Goal: Task Accomplishment & Management: Manage account settings

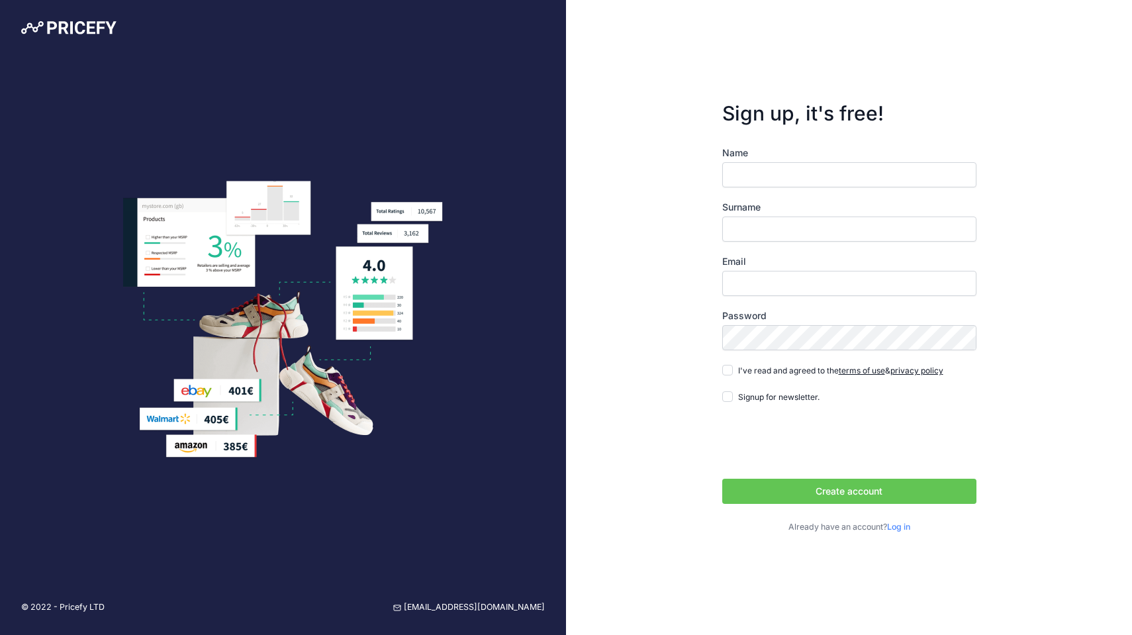
click at [767, 176] on input "Name" at bounding box center [849, 174] width 254 height 25
type input "Boris"
type input "Misovic"
type input "[PERSON_NAME][EMAIL_ADDRESS][DOMAIN_NAME]"
click at [728, 371] on input "I've read and agreed to the terms of use & privacy policy" at bounding box center [727, 370] width 11 height 11
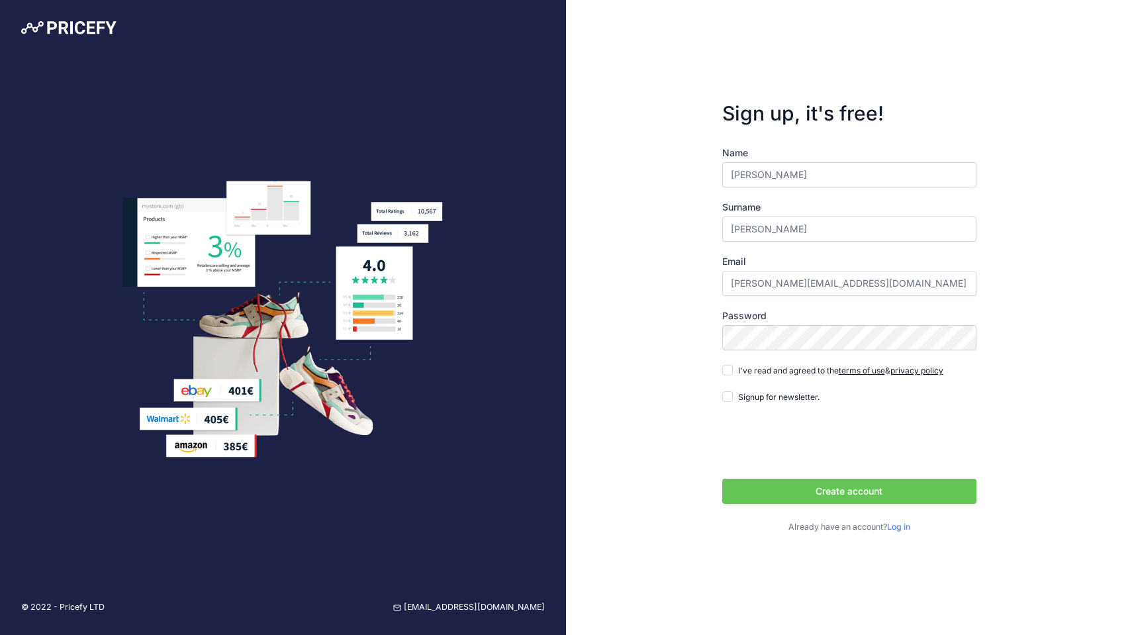
checkbox input "true"
click at [830, 495] on button "Create account" at bounding box center [849, 491] width 254 height 25
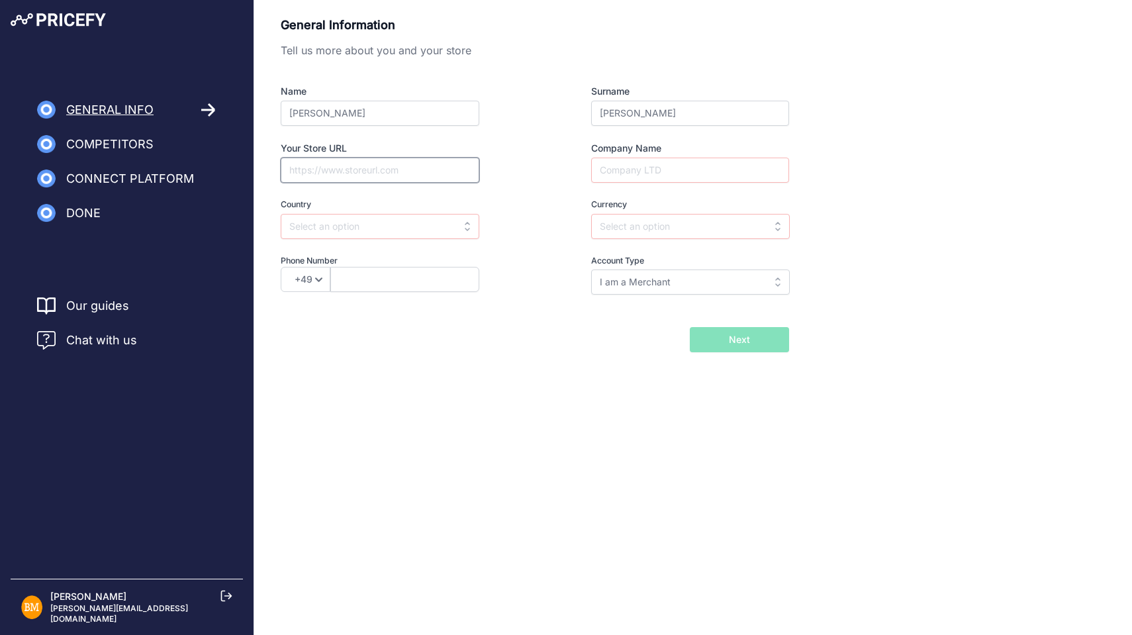
click at [393, 169] on input "Your Store URL" at bounding box center [380, 170] width 199 height 25
type input "msmswimshop.com"
type input "MSM Swim Shop"
type input "c"
type input "Croatia"
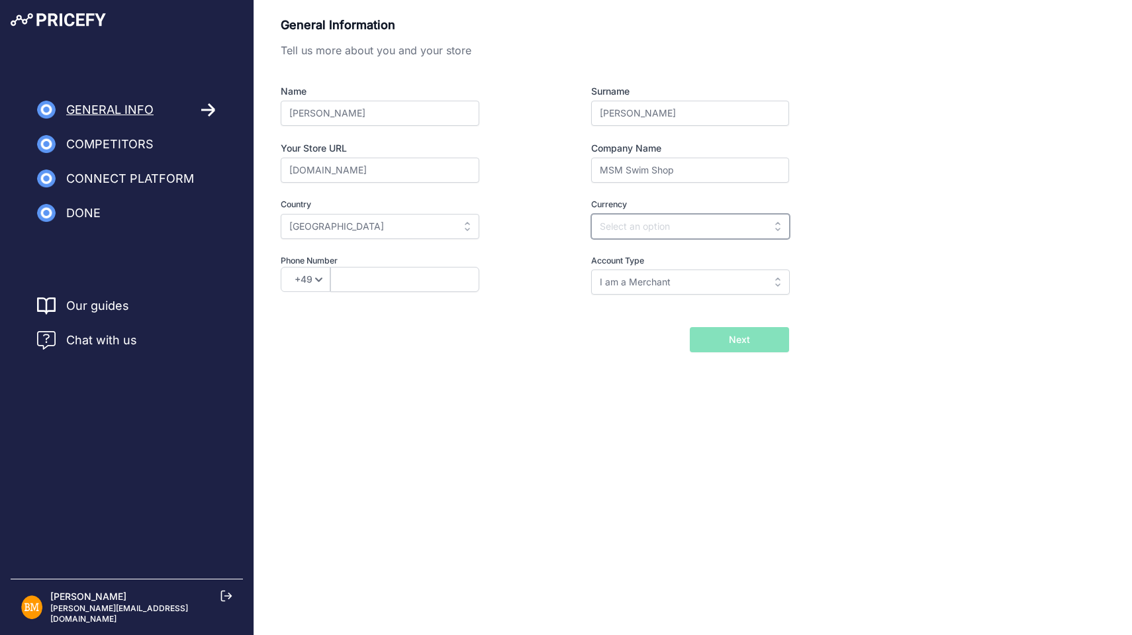
click at [641, 220] on input "text" at bounding box center [690, 226] width 199 height 25
click at [665, 256] on div "EUR" at bounding box center [674, 256] width 166 height 24
type input "EUR"
select select "385"
type input "98476900"
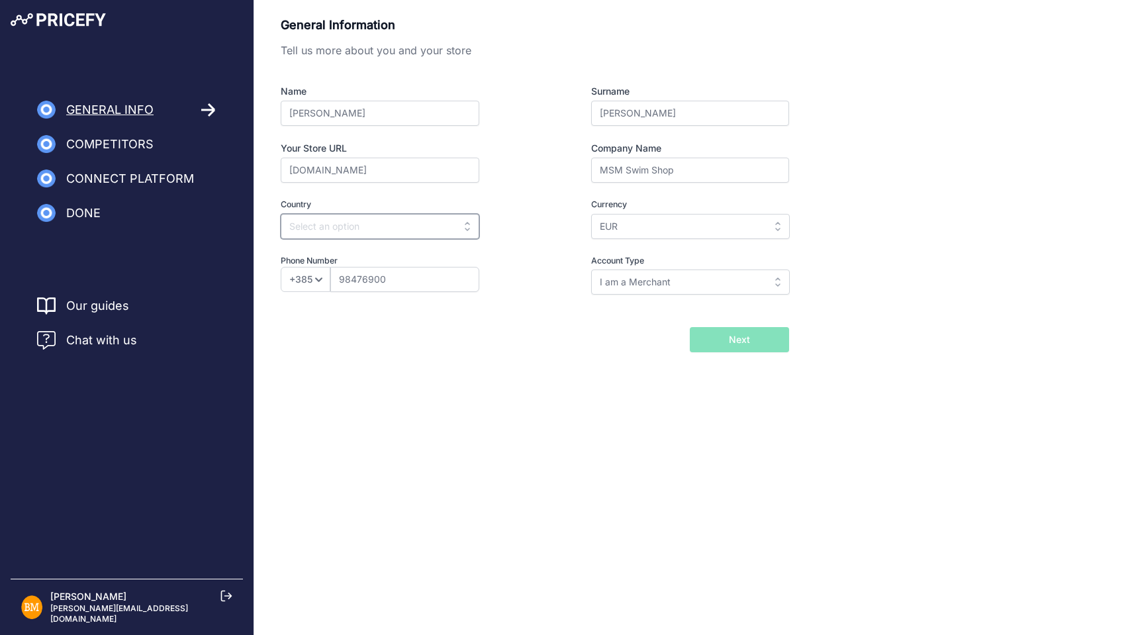
click at [386, 232] on input "text" at bounding box center [380, 226] width 199 height 25
click at [422, 252] on div "Croatia" at bounding box center [364, 256] width 166 height 24
type input "Croatia"
type input "HRK"
click at [742, 346] on span "Next" at bounding box center [739, 339] width 21 height 13
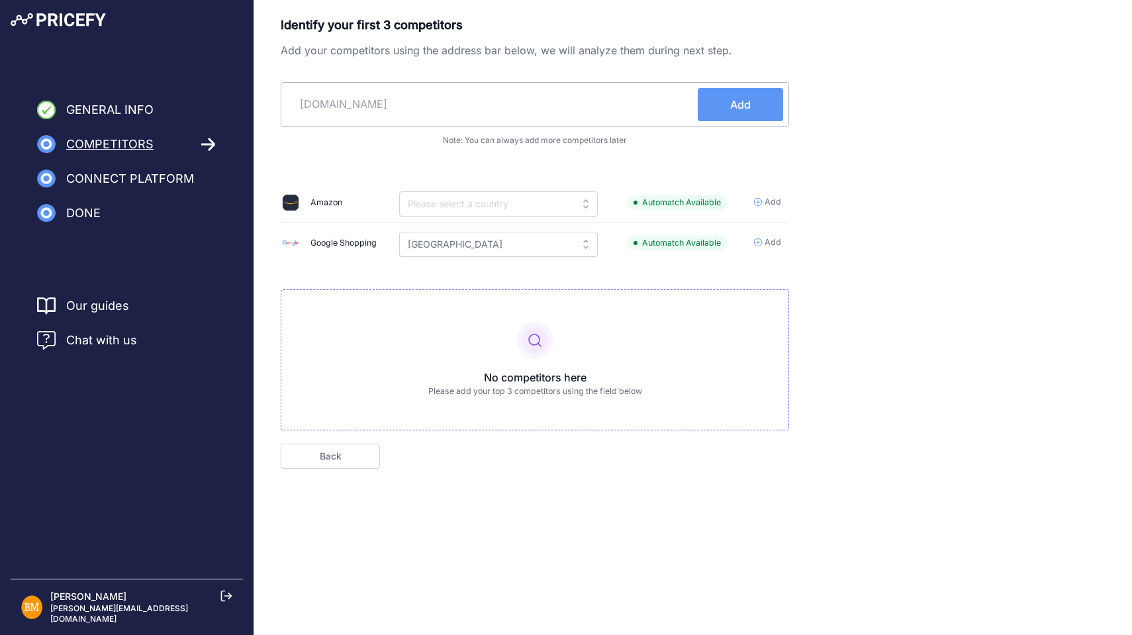
type input "[DOMAIN_NAME]"
click at [749, 105] on span "Add" at bounding box center [740, 105] width 21 height 16
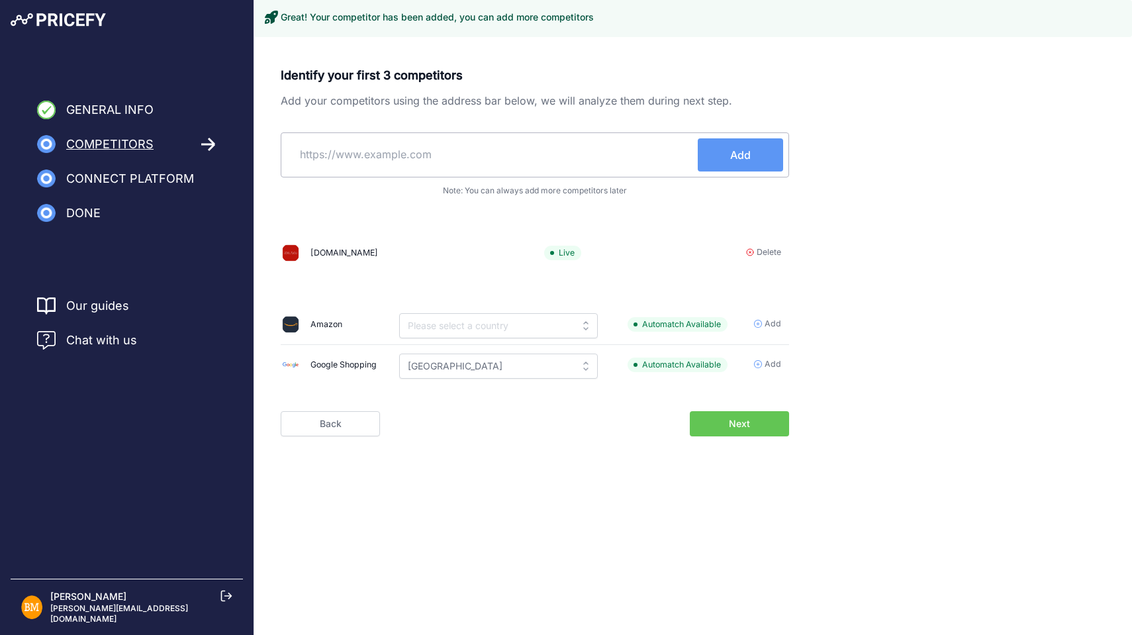
click at [520, 155] on input "text" at bounding box center [492, 154] width 411 height 32
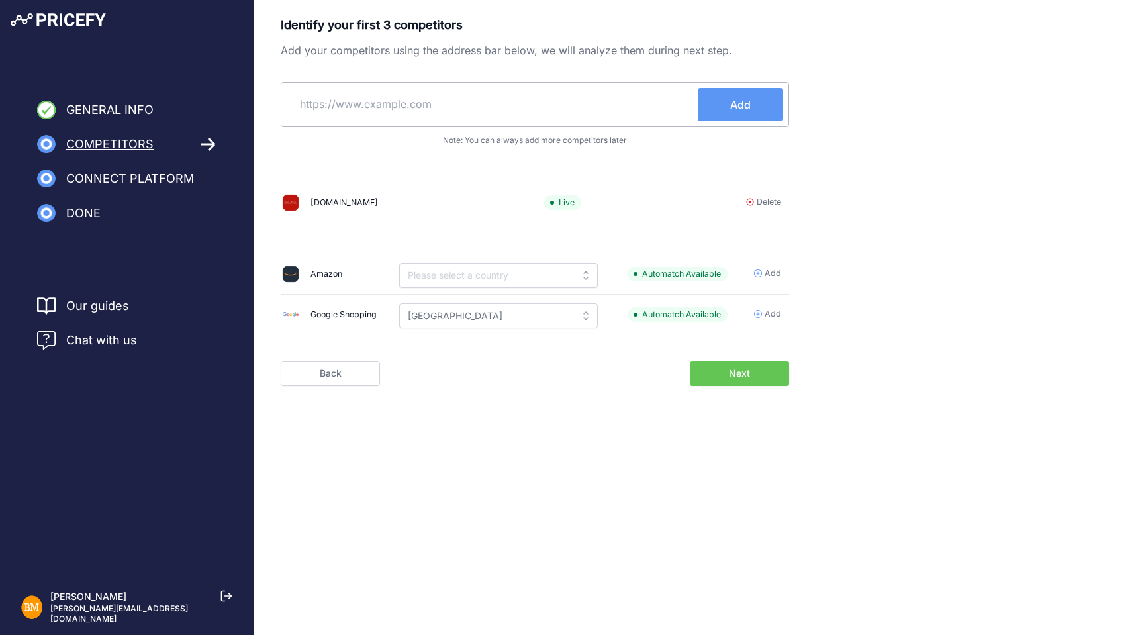
paste input "https://www.proswimwear.hr/"
type input "https://www.proswimwear.hr/"
click at [733, 103] on span "Add" at bounding box center [740, 105] width 21 height 16
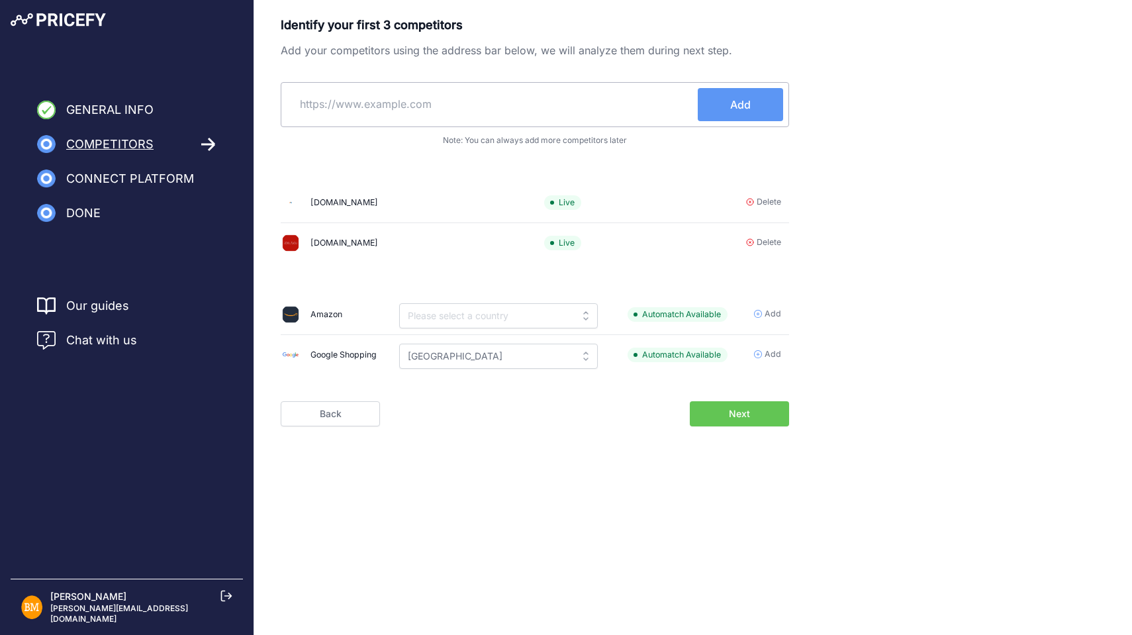
click at [603, 95] on input "text" at bounding box center [492, 104] width 411 height 32
paste input "https://www.tradeinn.com/swiminn/en"
type input "https://www.tradeinn.com/swiminn/en"
click at [741, 99] on span "Add" at bounding box center [740, 105] width 21 height 16
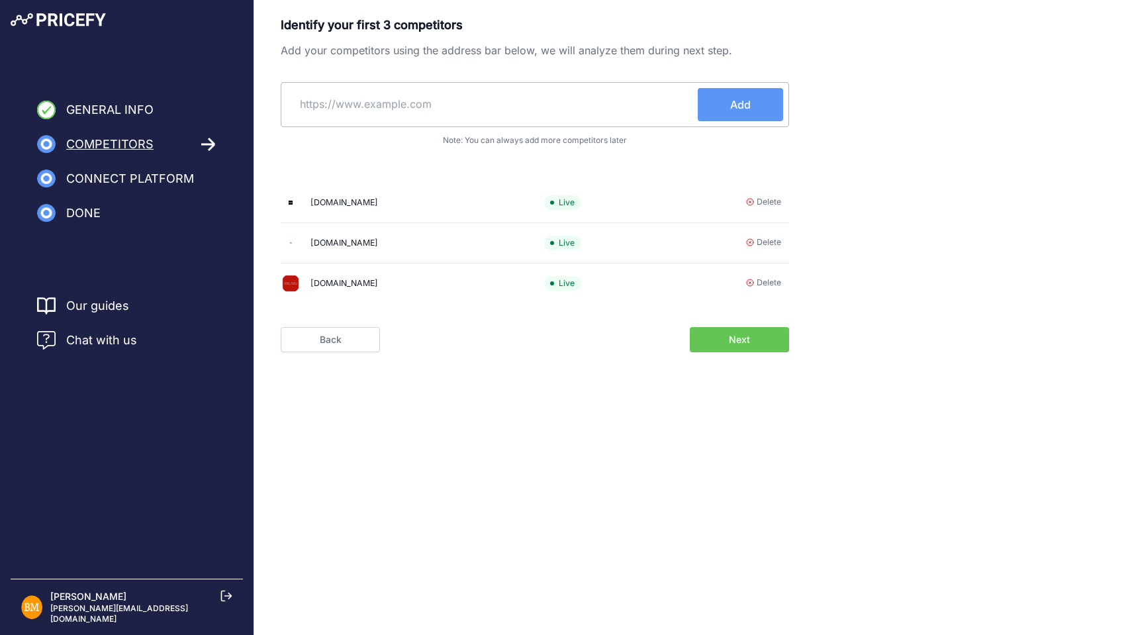
click at [737, 346] on span "Next" at bounding box center [739, 339] width 21 height 13
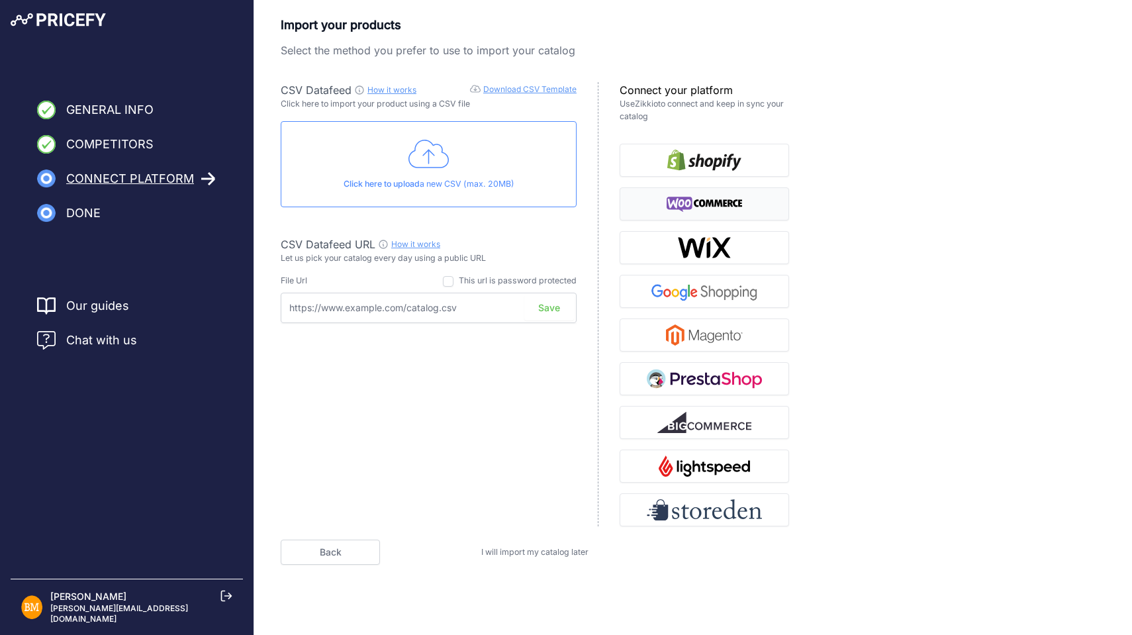
click at [721, 206] on img "button" at bounding box center [705, 203] width 76 height 21
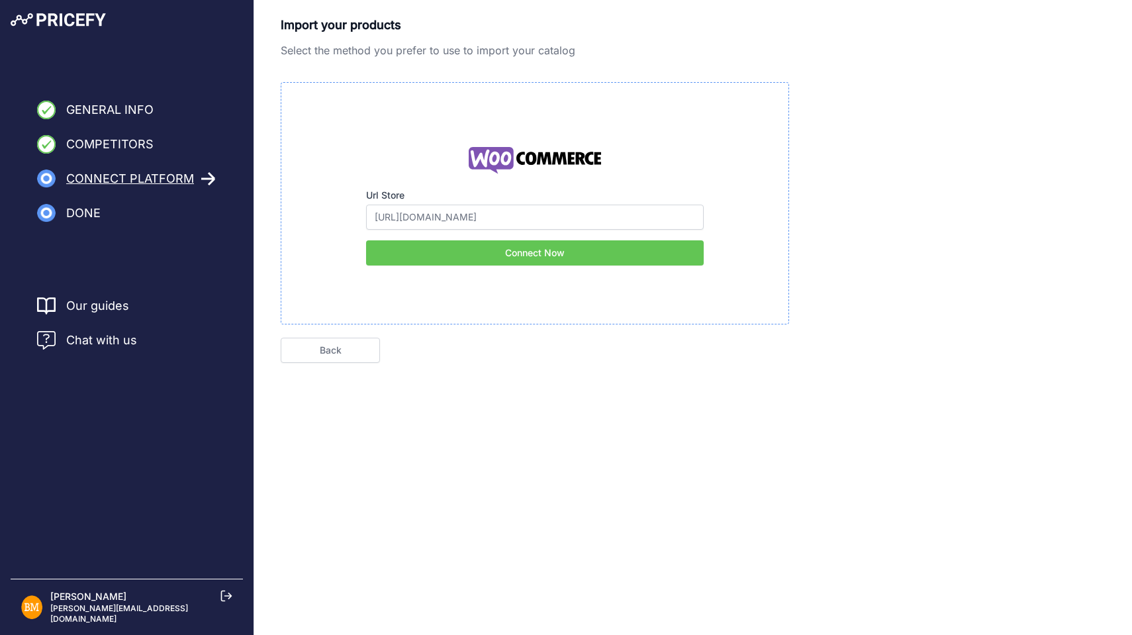
click at [587, 252] on button "Connect Now" at bounding box center [535, 252] width 338 height 25
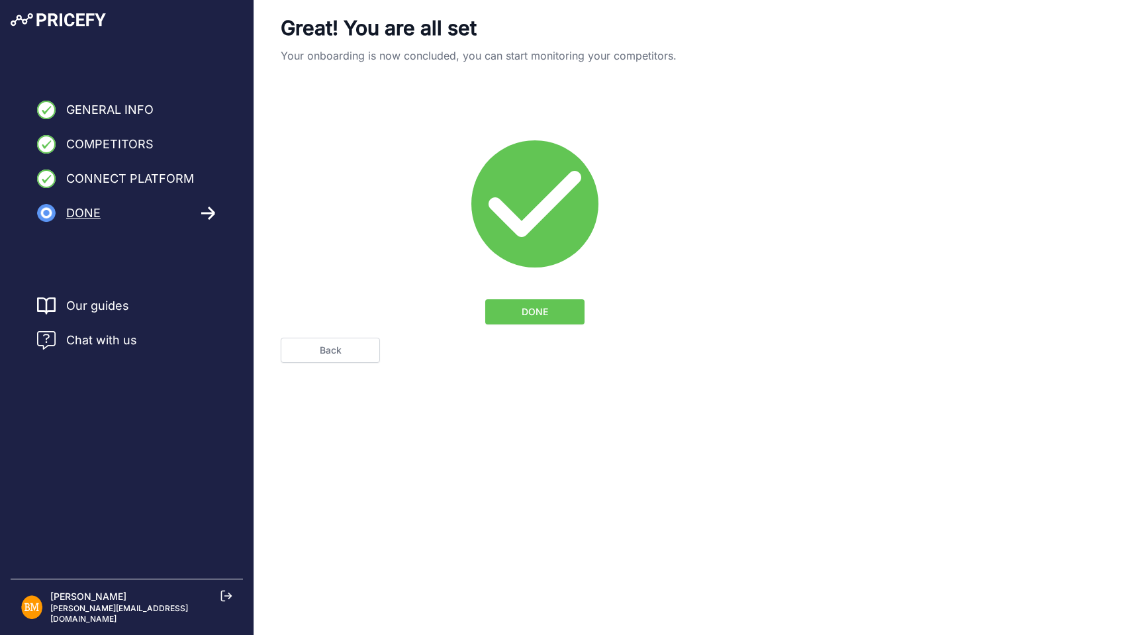
click at [553, 318] on button "DONE" at bounding box center [534, 311] width 99 height 25
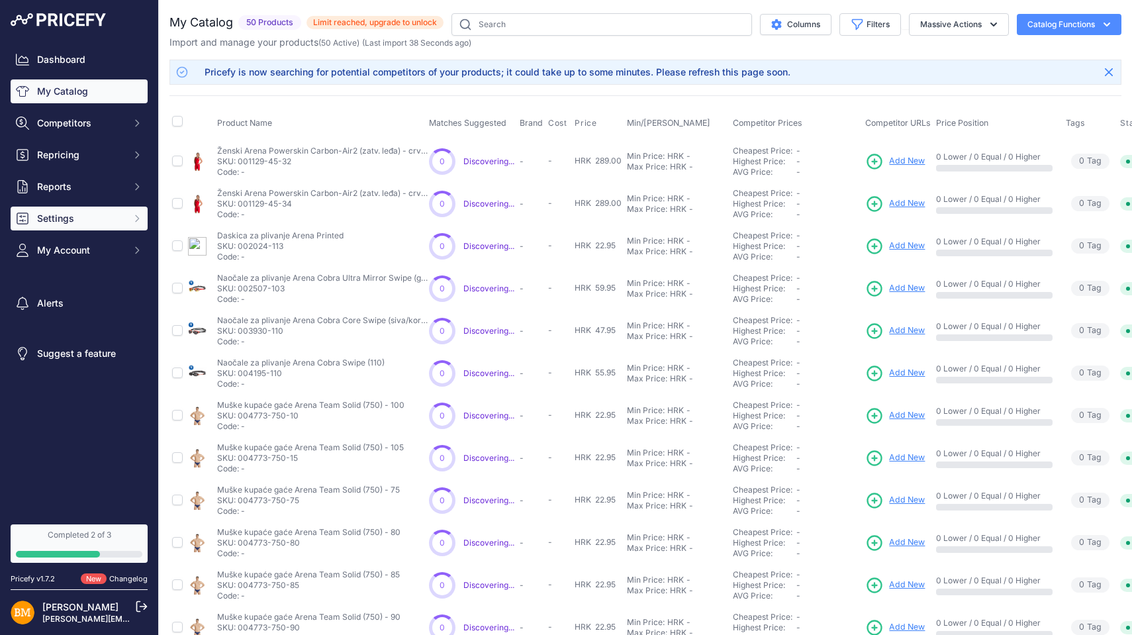
click at [64, 219] on span "Settings" at bounding box center [80, 218] width 87 height 13
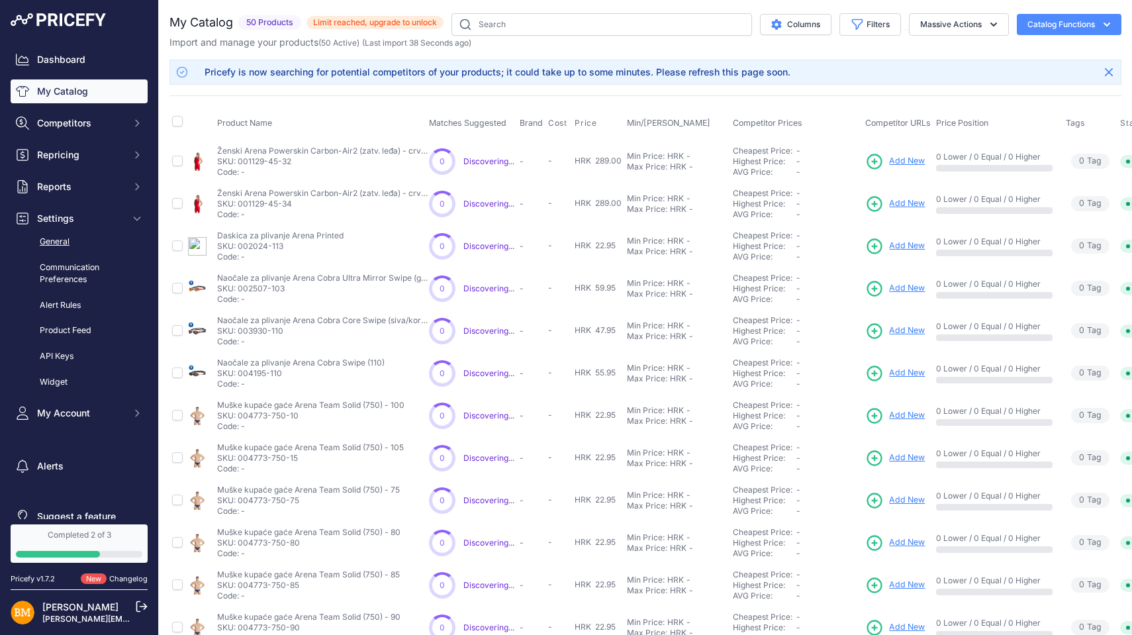
click at [62, 238] on link "General" at bounding box center [79, 241] width 137 height 23
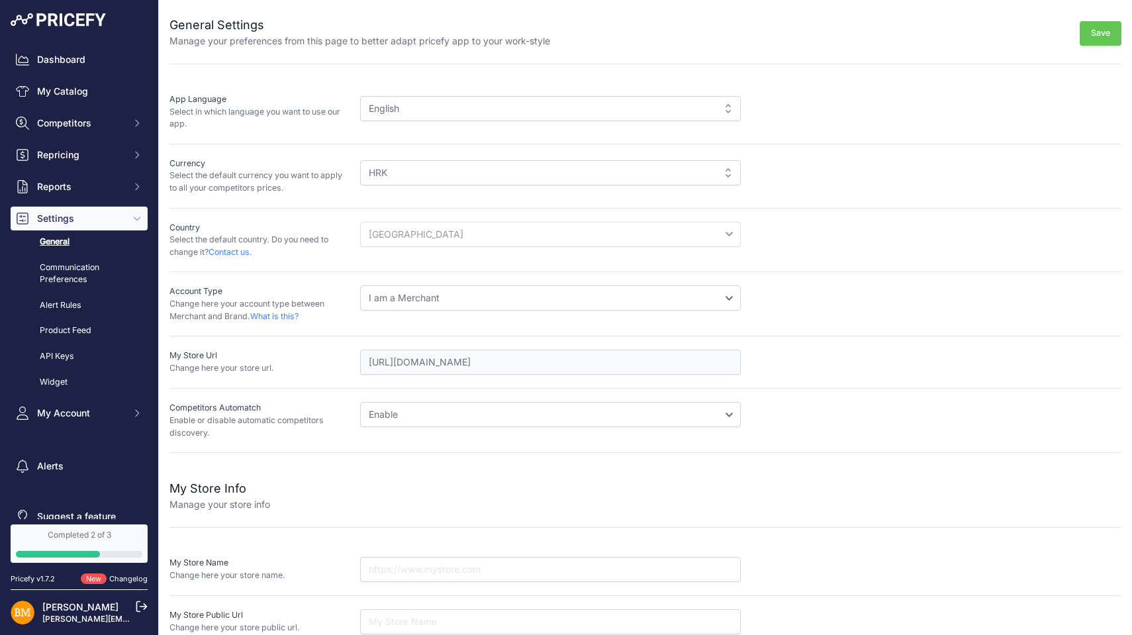
click at [356, 100] on div "App Language Select in which language you want to use our app." at bounding box center [264, 111] width 191 height 37
click at [408, 168] on div "HRK" at bounding box center [550, 172] width 381 height 25
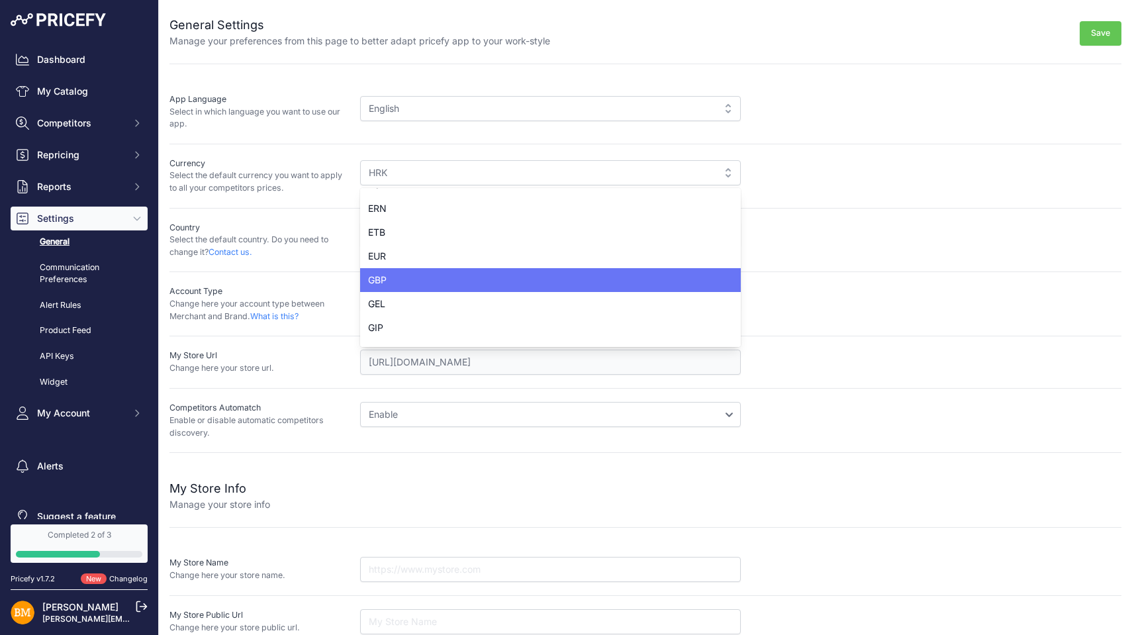
scroll to position [846, 0]
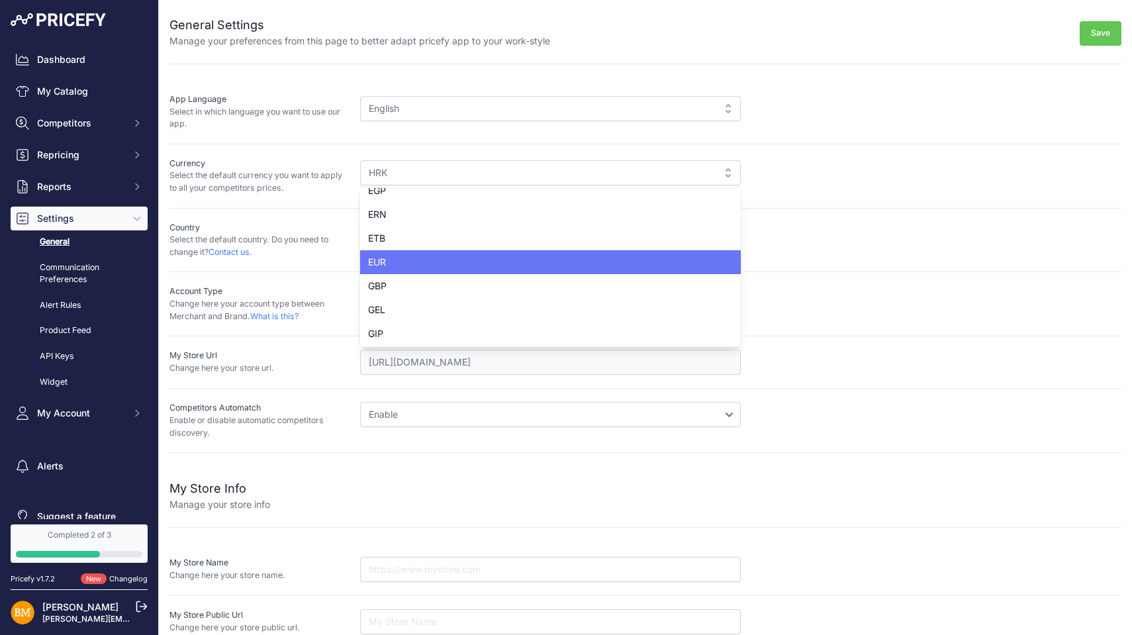
click at [532, 263] on div "EUR" at bounding box center [550, 262] width 381 height 24
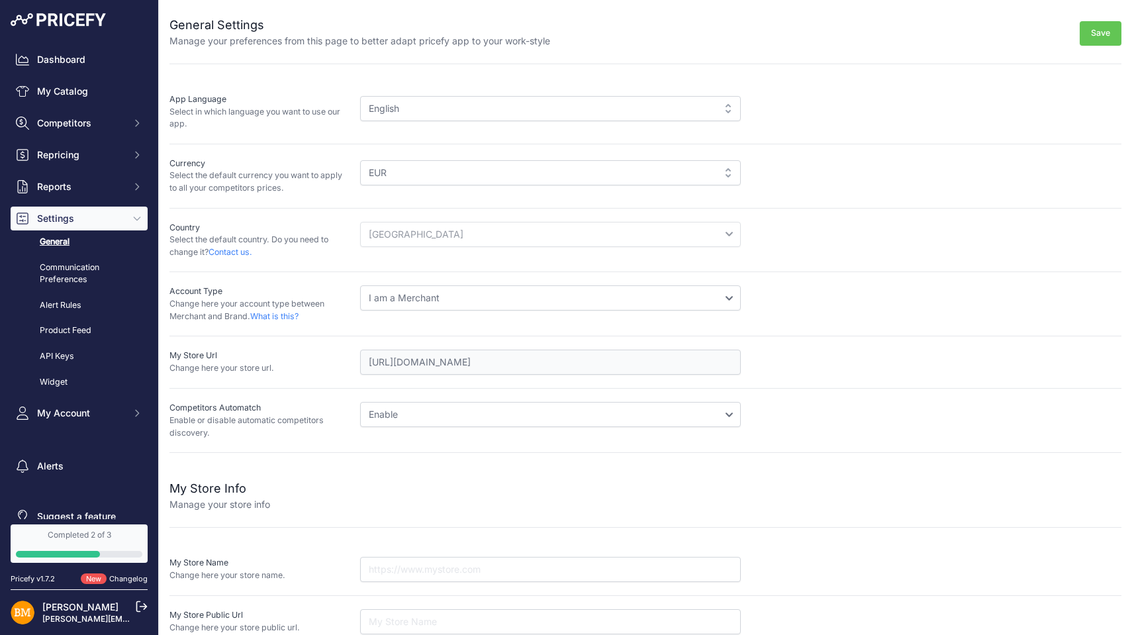
scroll to position [0, 0]
click at [1091, 28] on button "Save" at bounding box center [1101, 33] width 42 height 24
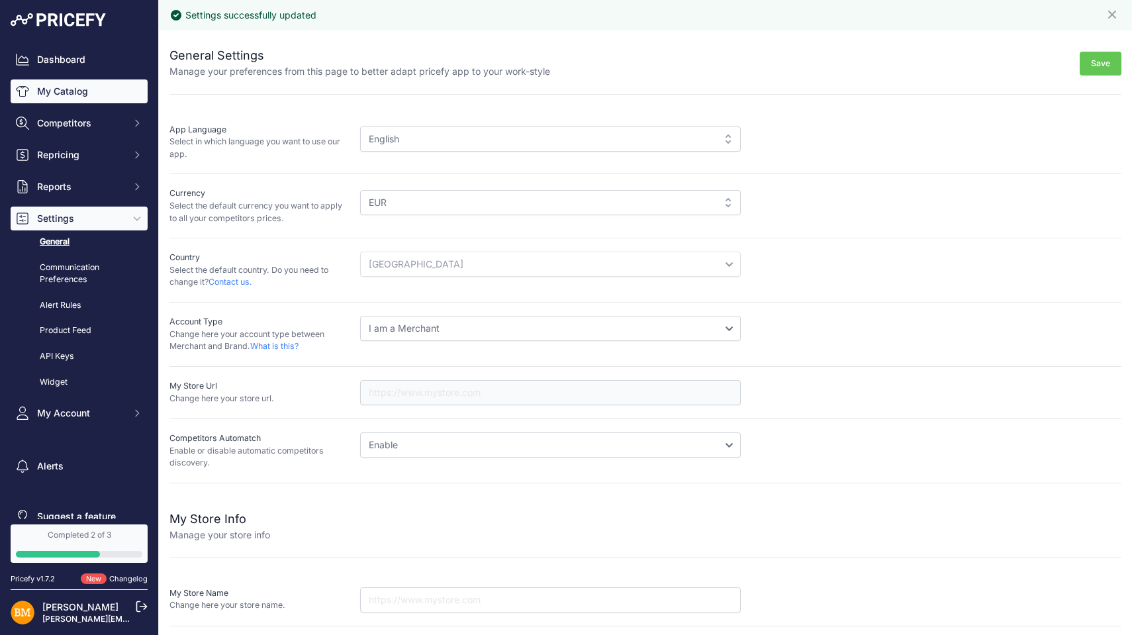
click at [76, 90] on link "My Catalog" at bounding box center [79, 91] width 137 height 24
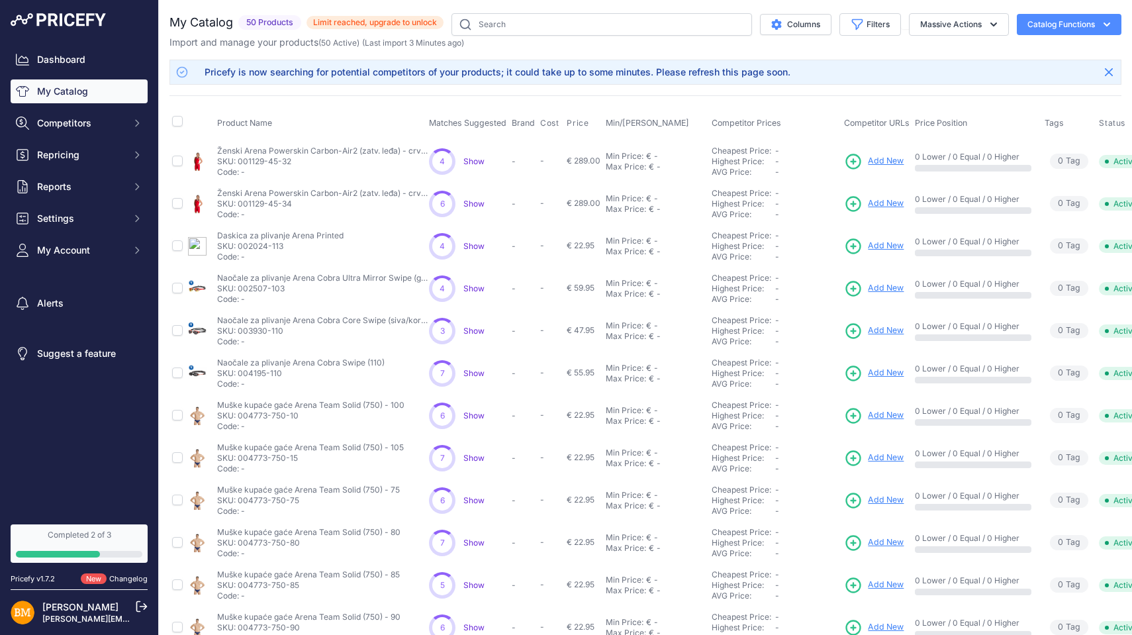
click at [481, 162] on span "Show" at bounding box center [473, 161] width 21 height 10
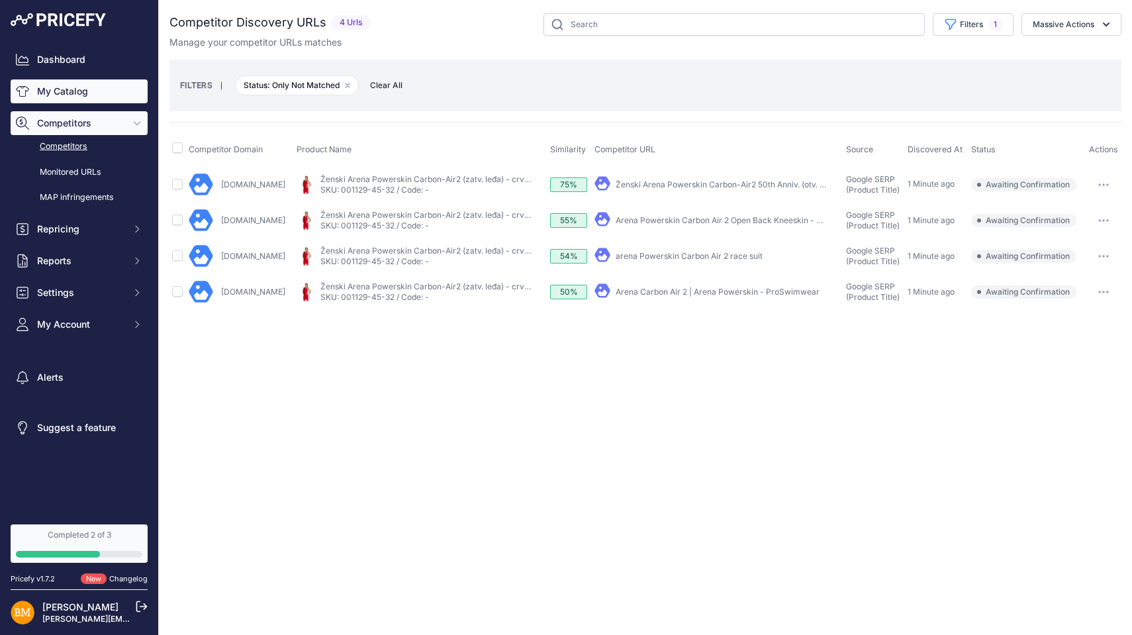
click at [63, 82] on link "My Catalog" at bounding box center [79, 91] width 137 height 24
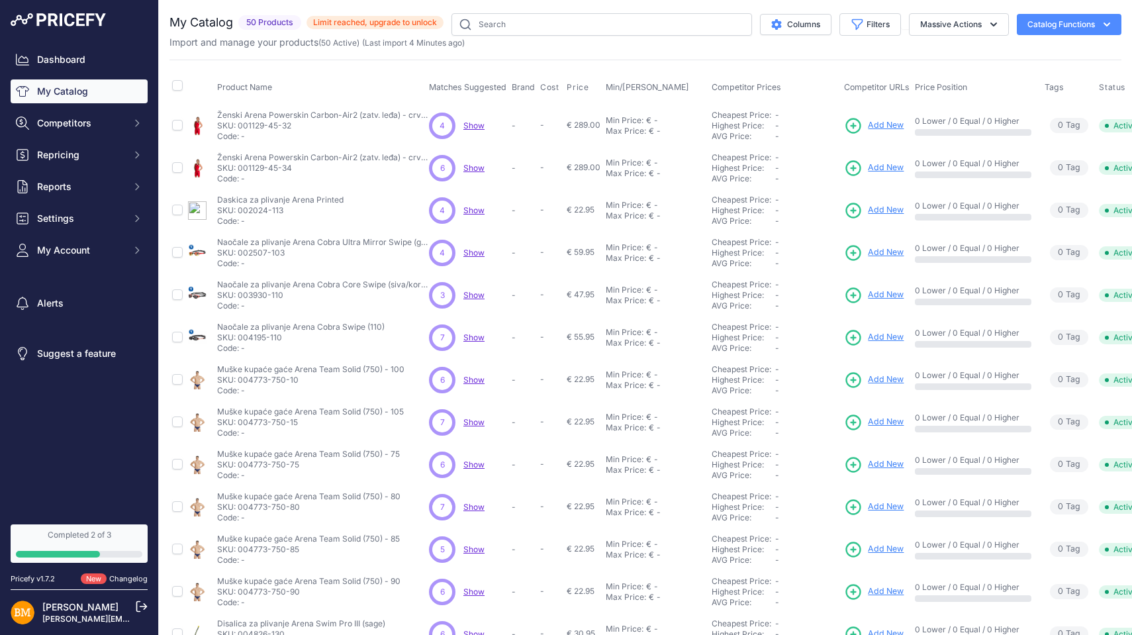
click at [423, 24] on span "Limit reached, upgrade to unlock" at bounding box center [375, 22] width 137 height 13
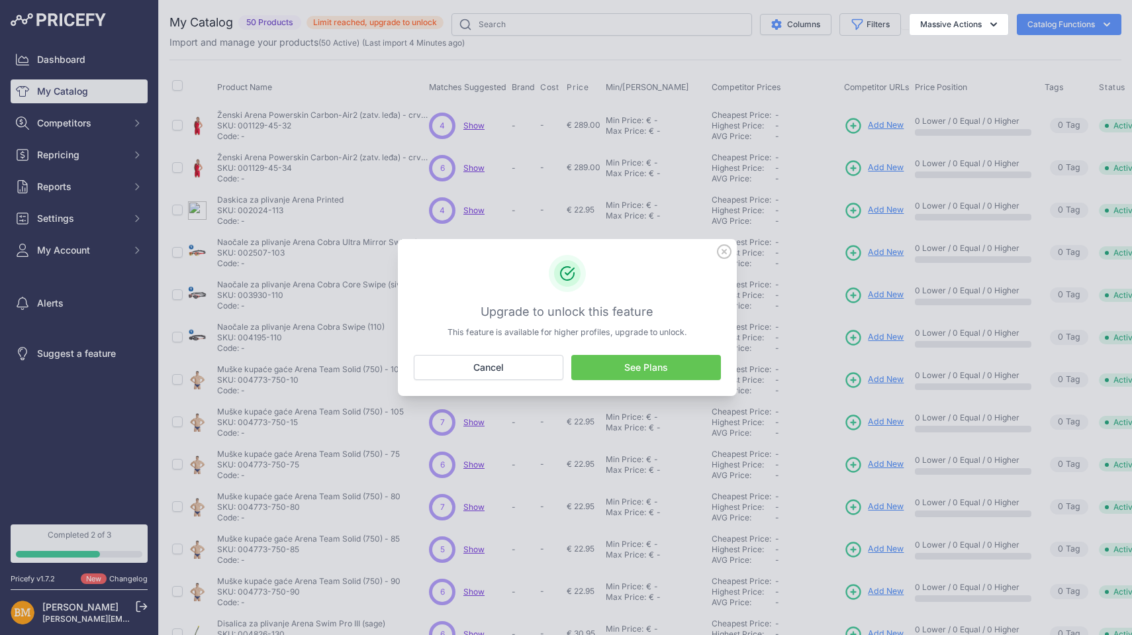
click at [604, 369] on link "See Plans" at bounding box center [646, 367] width 150 height 25
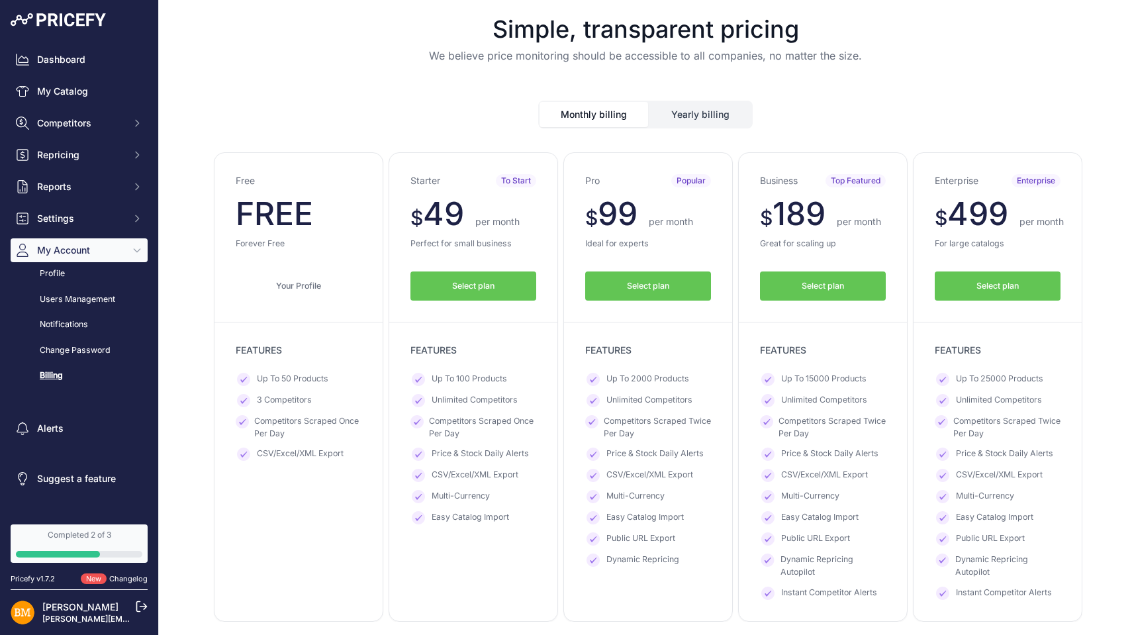
click at [640, 280] on span "Select plan" at bounding box center [648, 286] width 42 height 13
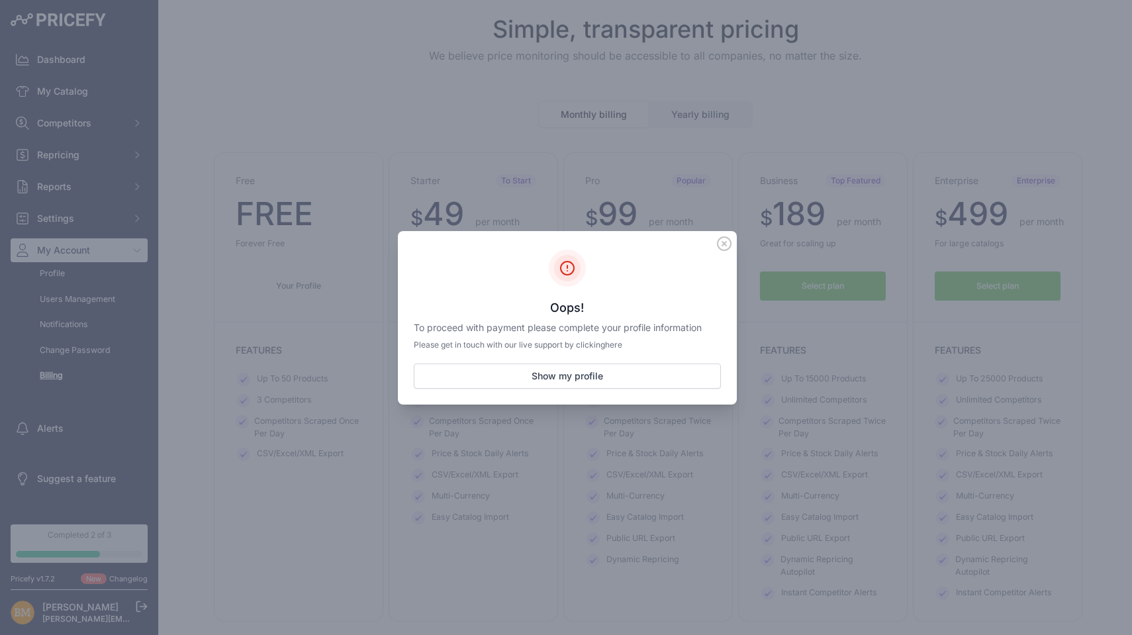
click at [719, 246] on icon at bounding box center [724, 243] width 15 height 15
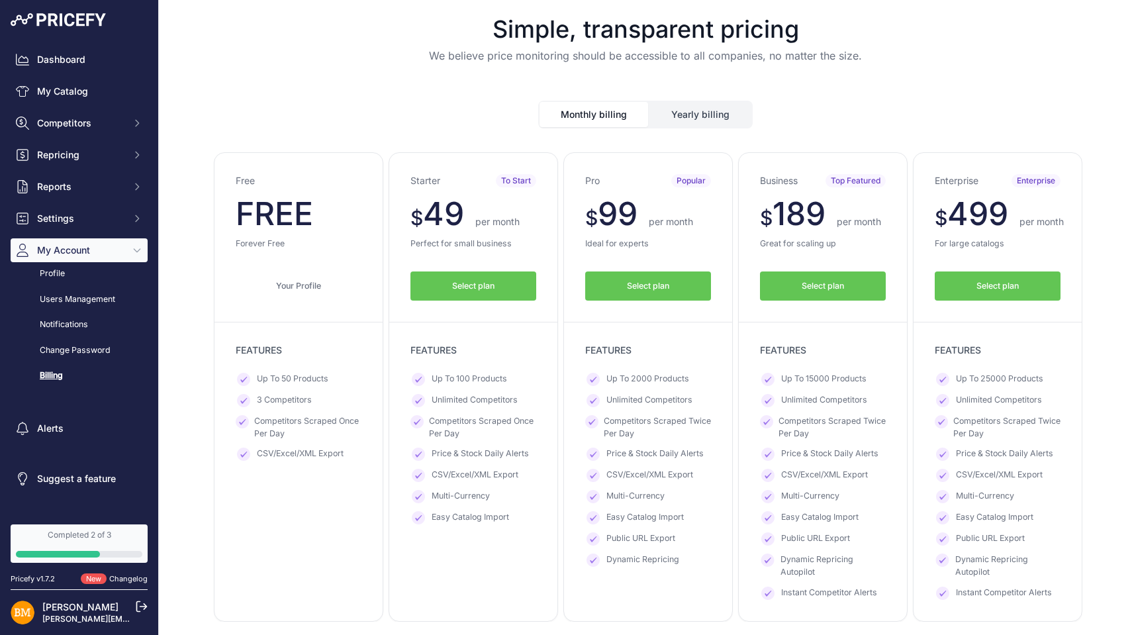
click at [97, 19] on img at bounding box center [58, 19] width 95 height 13
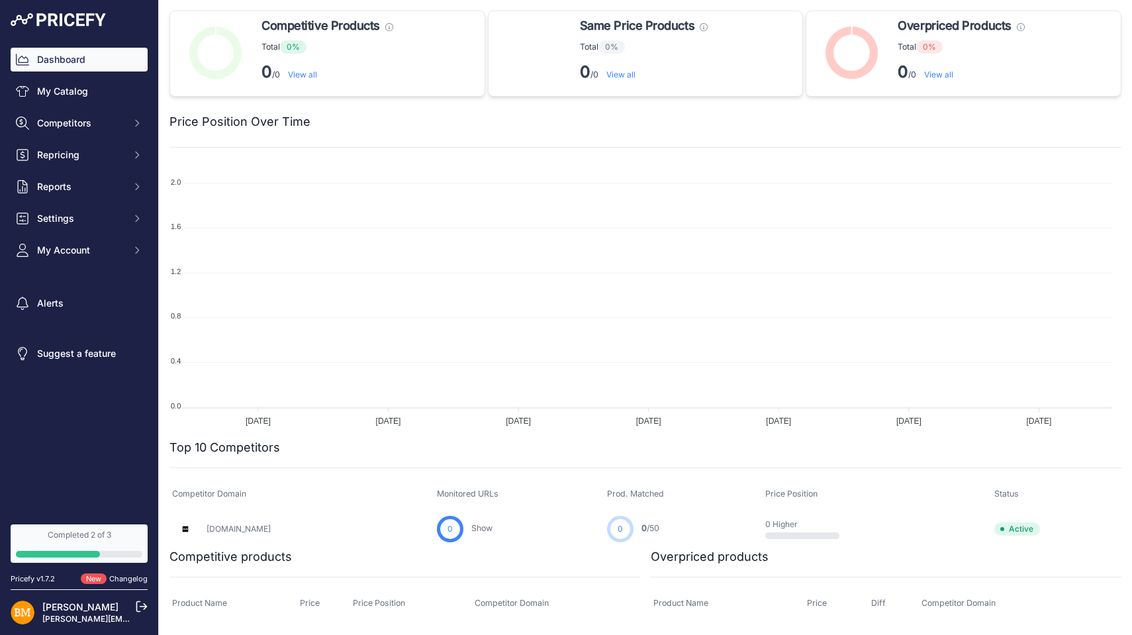
click at [72, 568] on div "Pricefy v1.7.2 New Changelog" at bounding box center [79, 579] width 158 height 22
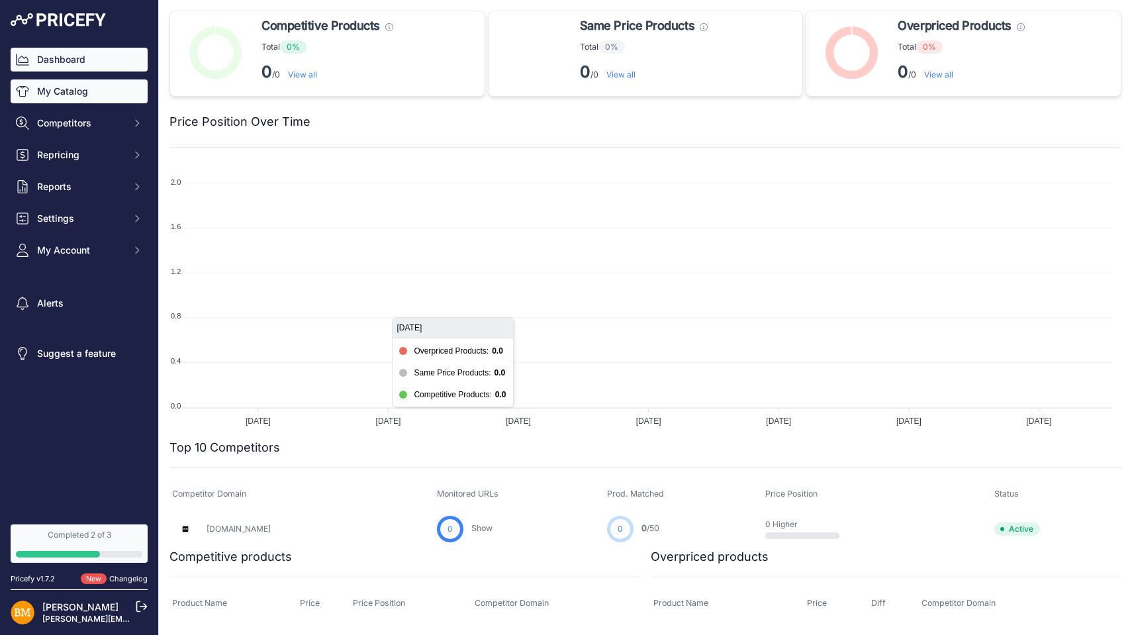
click at [68, 97] on link "My Catalog" at bounding box center [79, 91] width 137 height 24
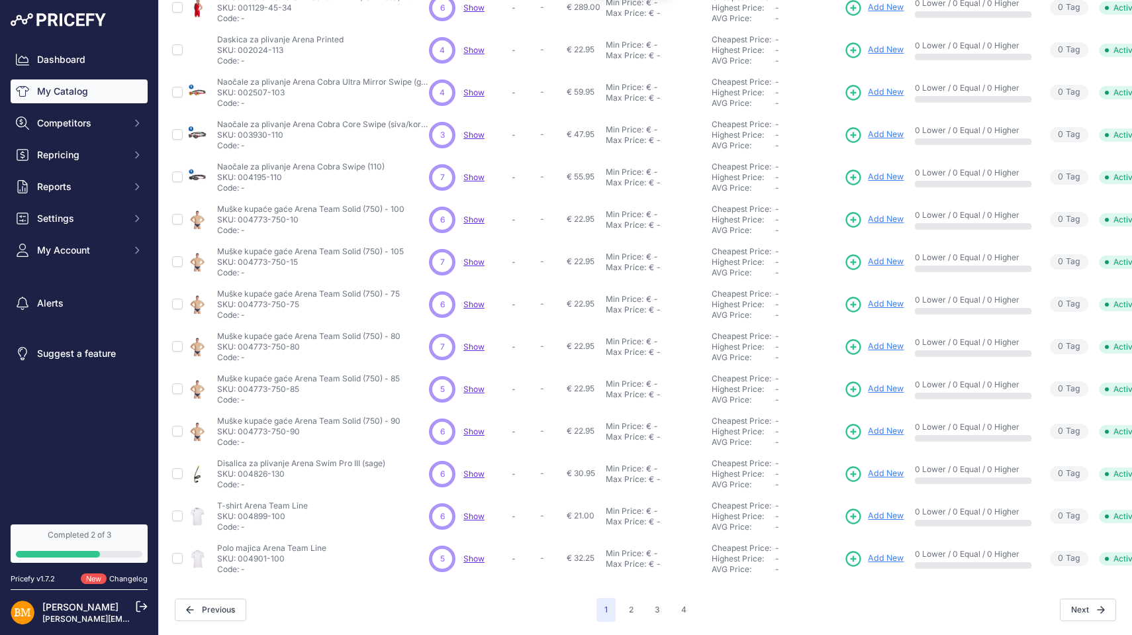
scroll to position [169, 0]
click at [624, 602] on button "2" at bounding box center [631, 610] width 21 height 24
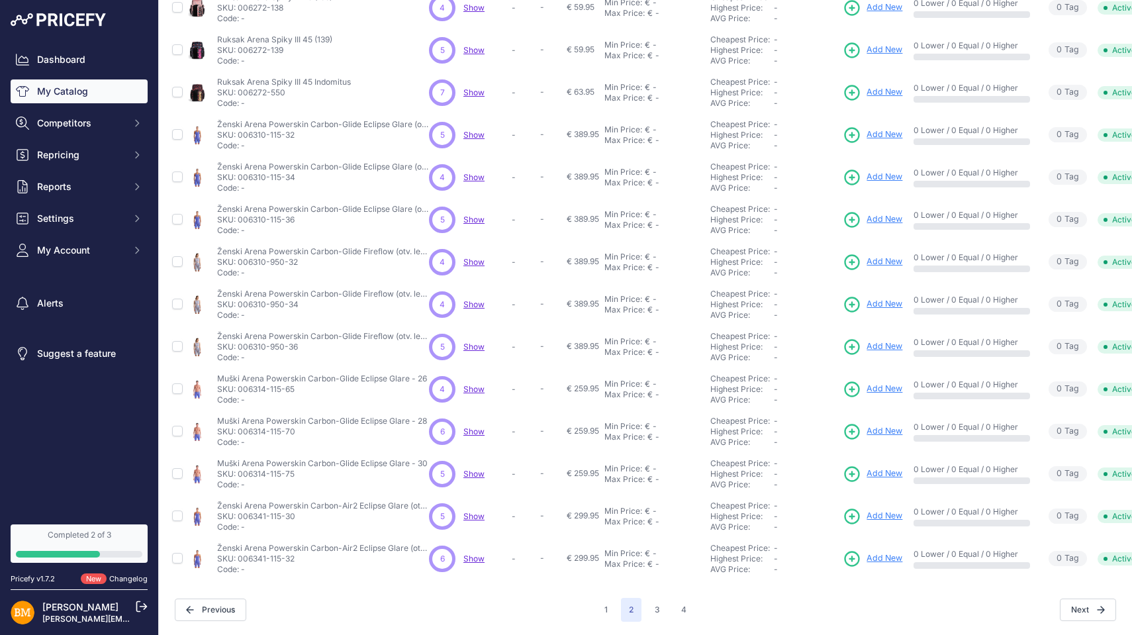
scroll to position [160, 0]
click at [478, 179] on span "Show" at bounding box center [473, 178] width 21 height 10
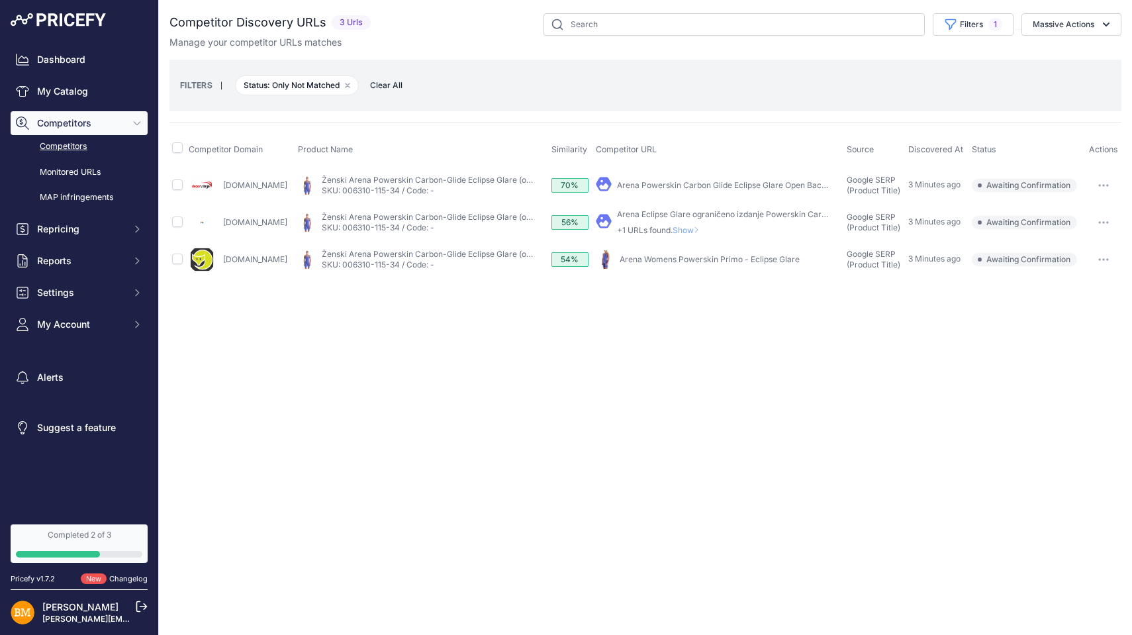
click at [1100, 178] on button "button" at bounding box center [1103, 185] width 26 height 19
click at [179, 149] on input "checkbox" at bounding box center [177, 147] width 11 height 11
checkbox input "true"
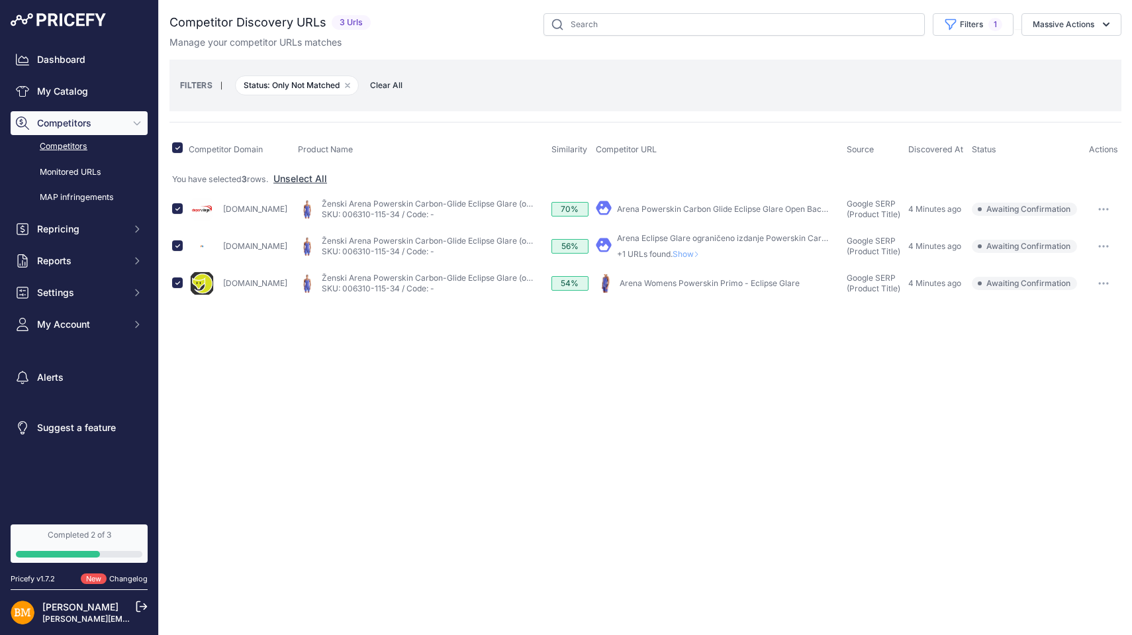
click at [1104, 209] on icon "button" at bounding box center [1103, 209] width 1 height 1
click at [1068, 232] on button "Confirm match" at bounding box center [1064, 236] width 109 height 21
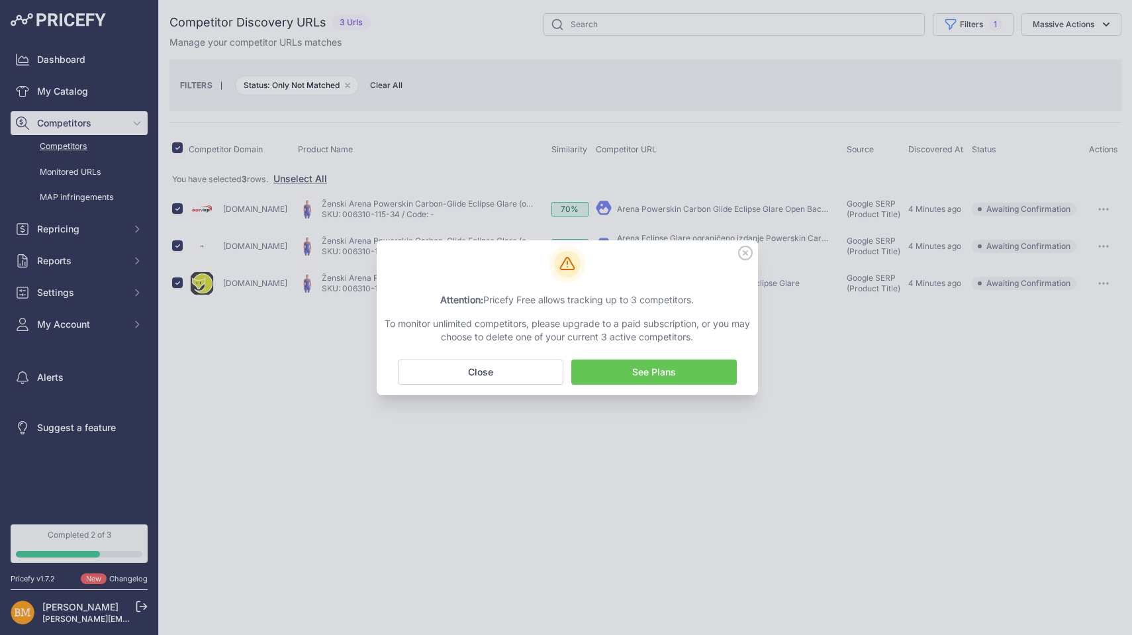
click at [740, 258] on icon at bounding box center [745, 252] width 13 height 13
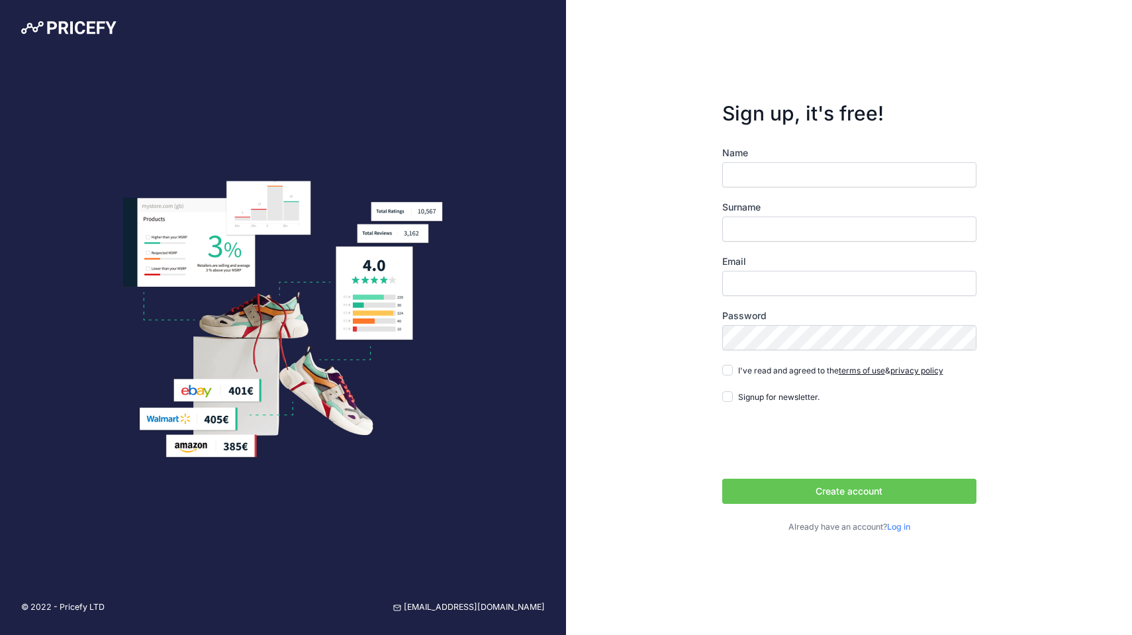
click at [908, 529] on link "Log in" at bounding box center [898, 527] width 23 height 10
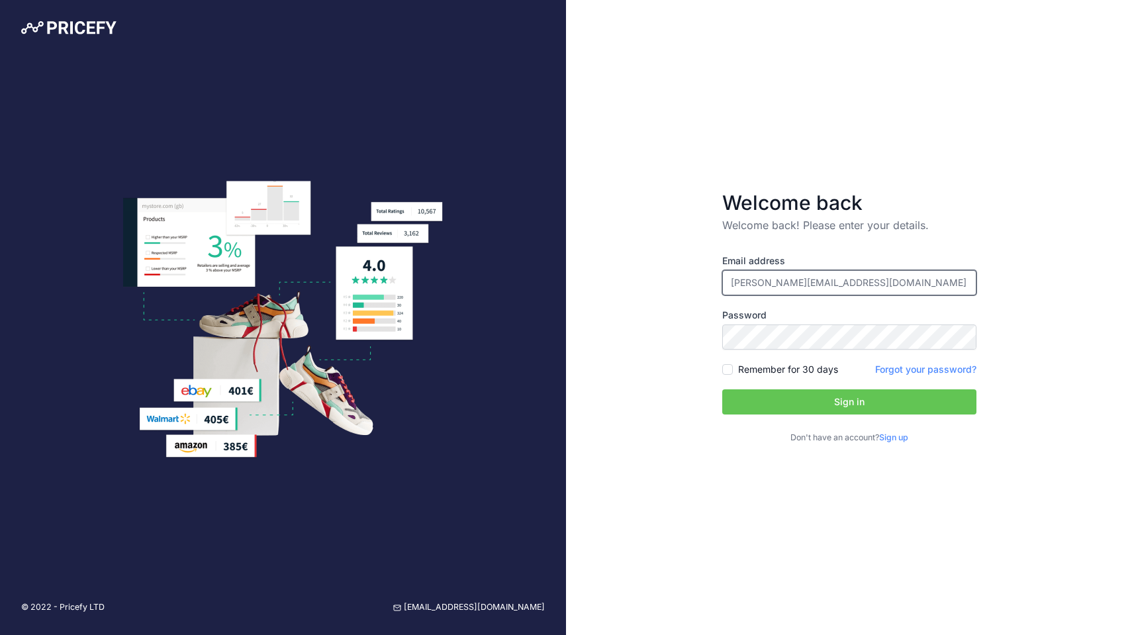
type input "[PERSON_NAME][EMAIL_ADDRESS][DOMAIN_NAME]"
click at [849, 402] on button "Sign in" at bounding box center [849, 401] width 254 height 25
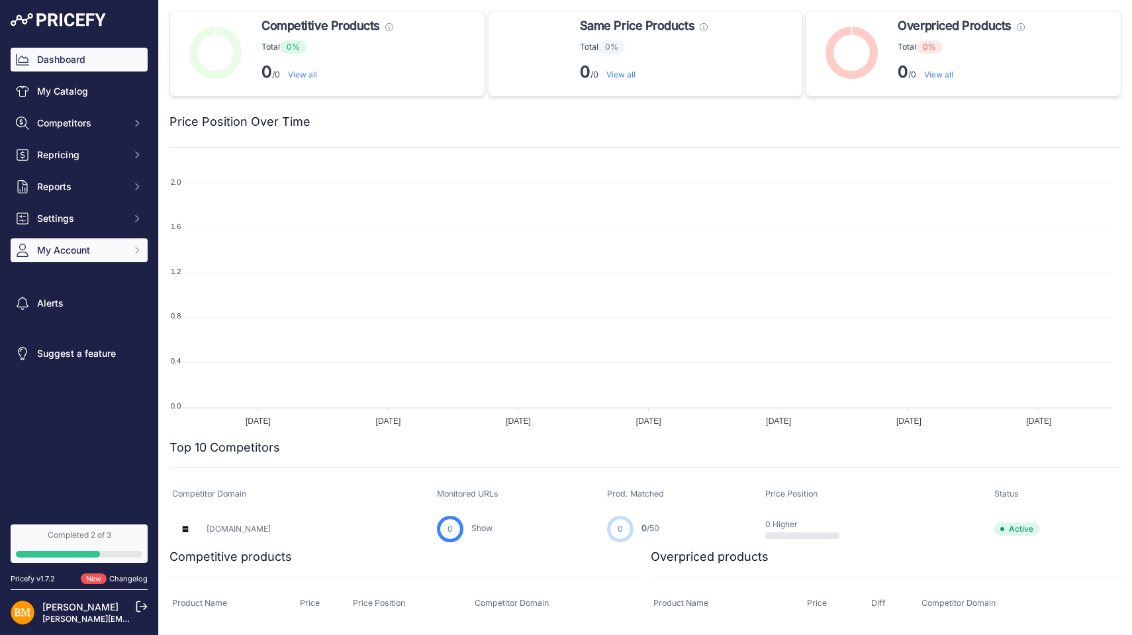
click at [68, 247] on span "My Account" at bounding box center [80, 250] width 87 height 13
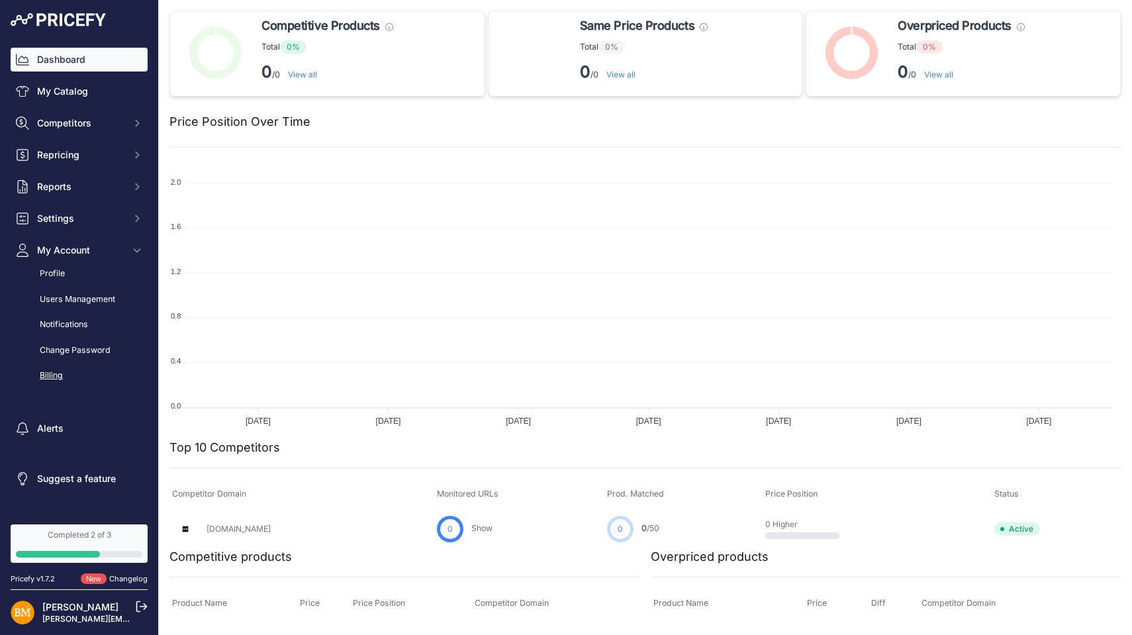
click at [60, 372] on link "Billing" at bounding box center [79, 375] width 137 height 23
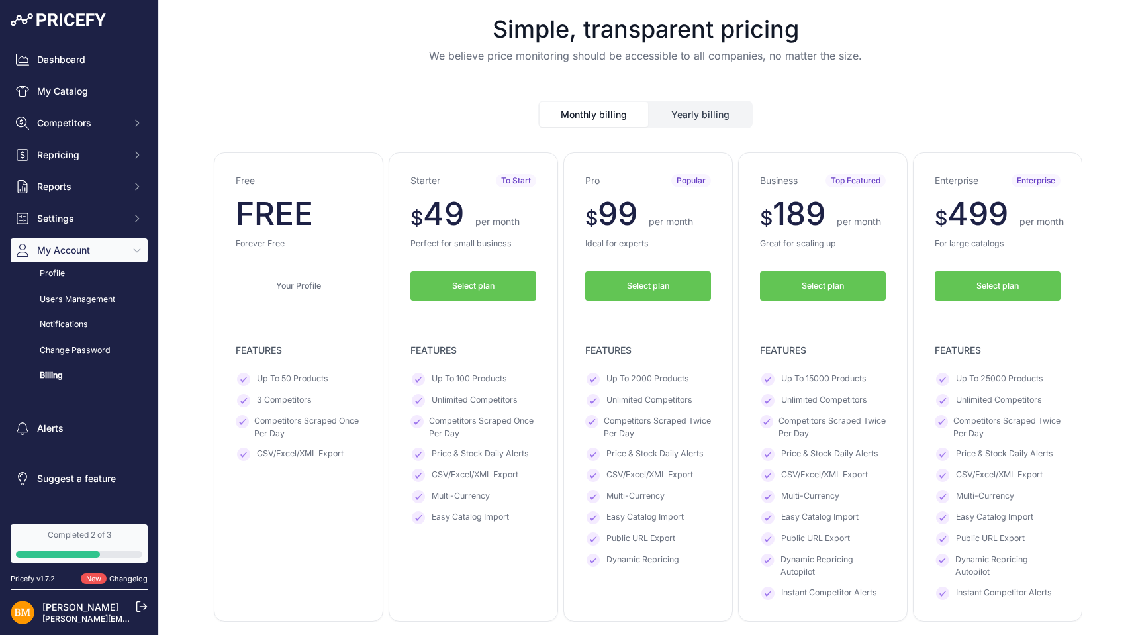
click at [691, 111] on button "Yearly billing" at bounding box center [700, 114] width 102 height 25
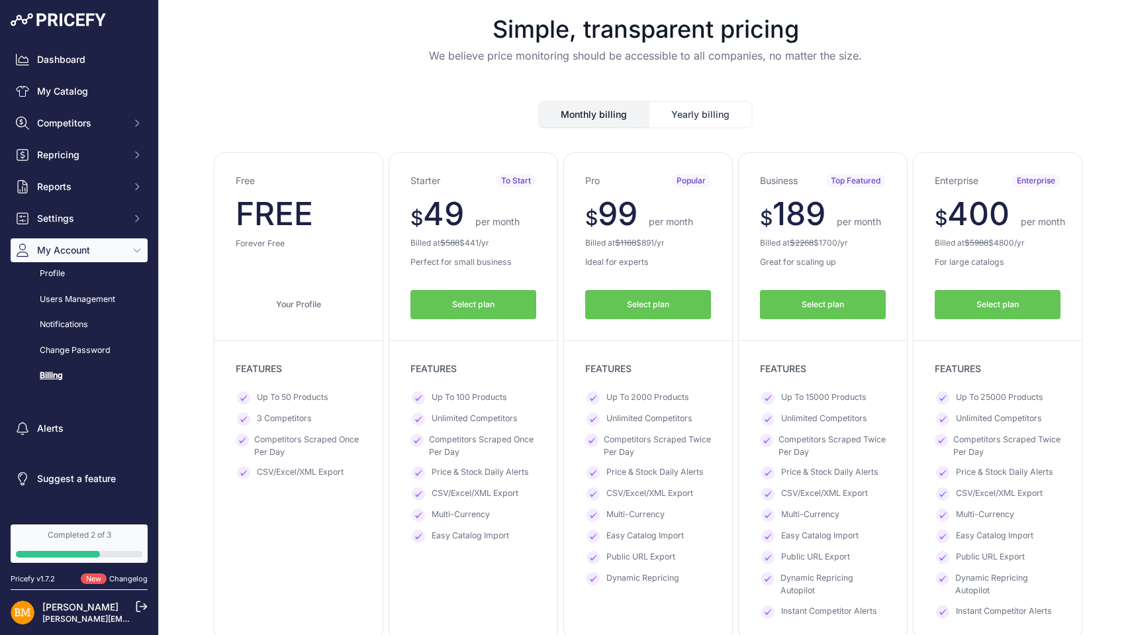
click at [617, 109] on button "Monthly billing" at bounding box center [594, 114] width 109 height 25
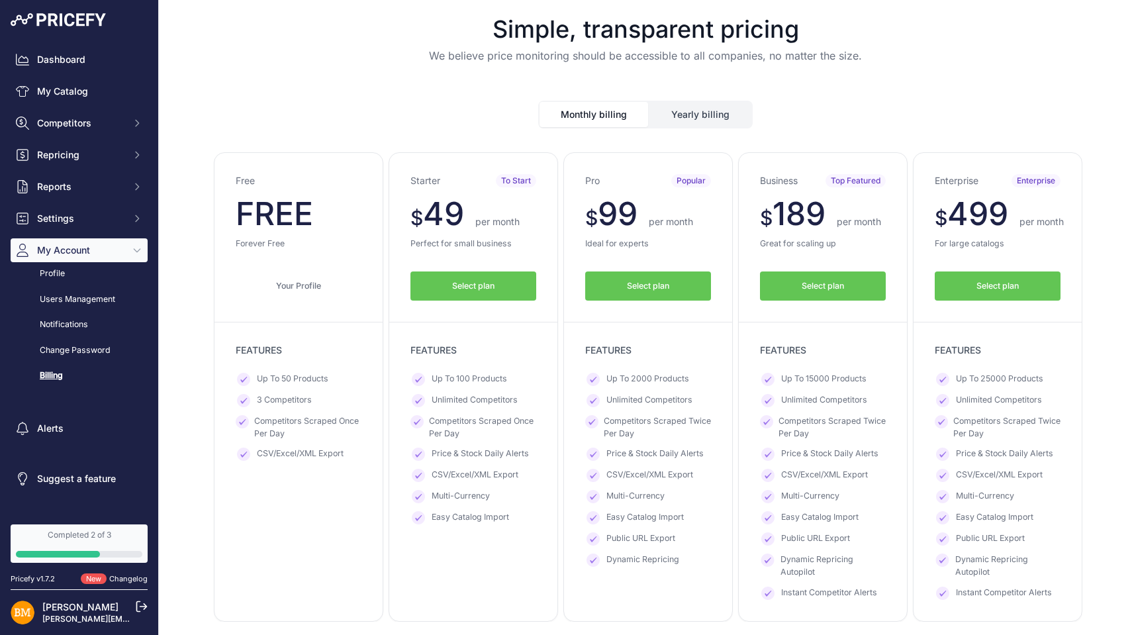
click at [693, 122] on button "Yearly billing" at bounding box center [700, 114] width 102 height 25
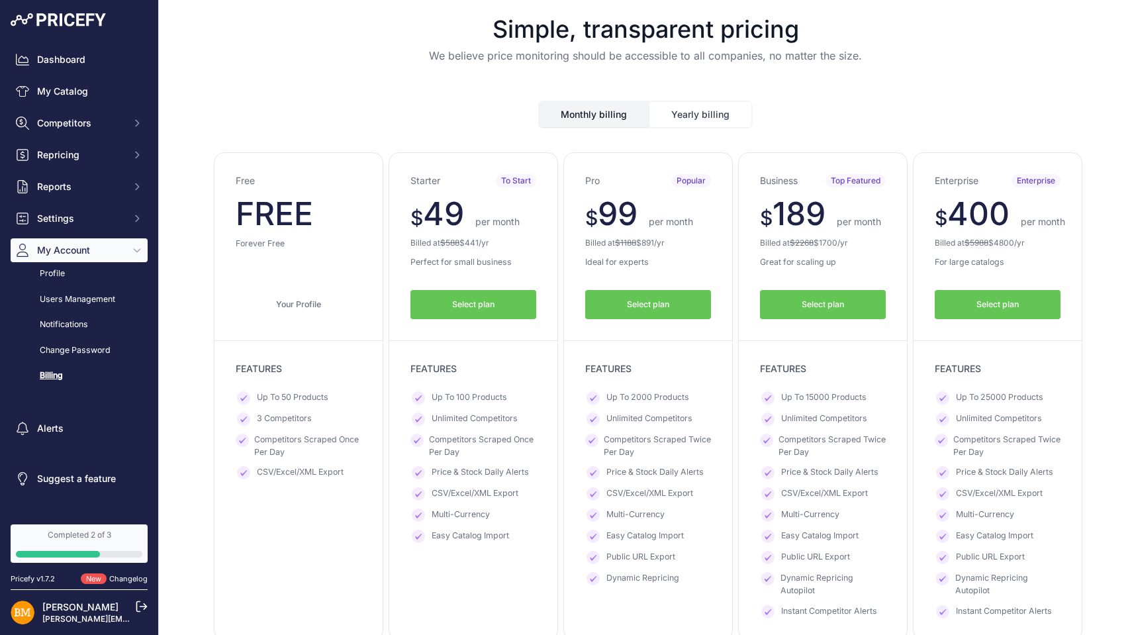
click at [609, 113] on button "Monthly billing" at bounding box center [594, 114] width 109 height 25
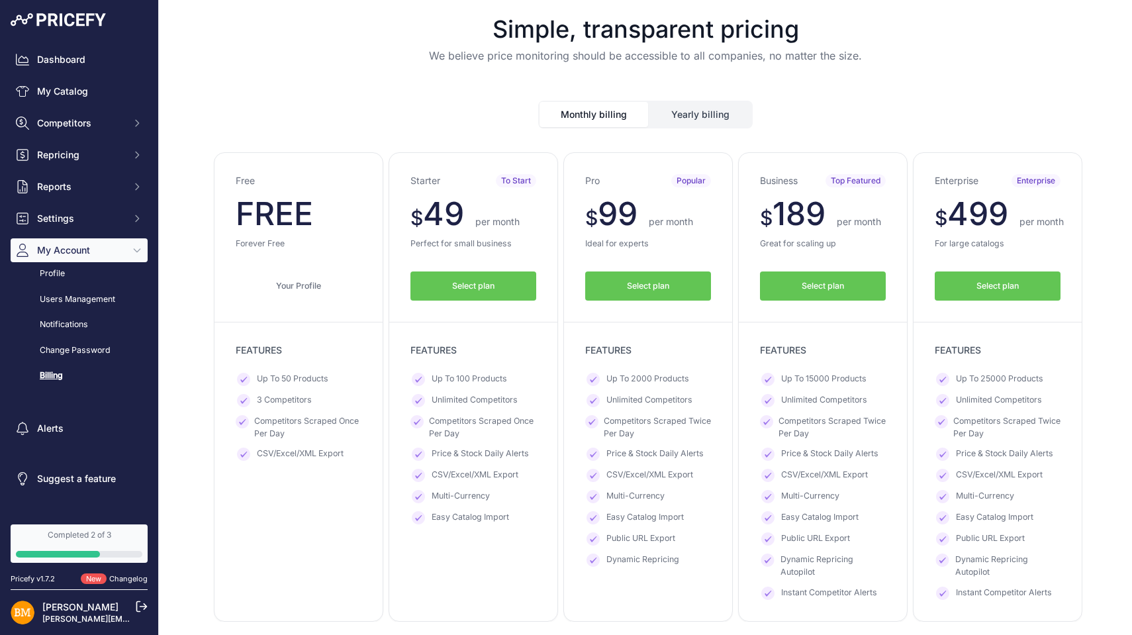
click at [683, 109] on button "Yearly billing" at bounding box center [700, 114] width 102 height 25
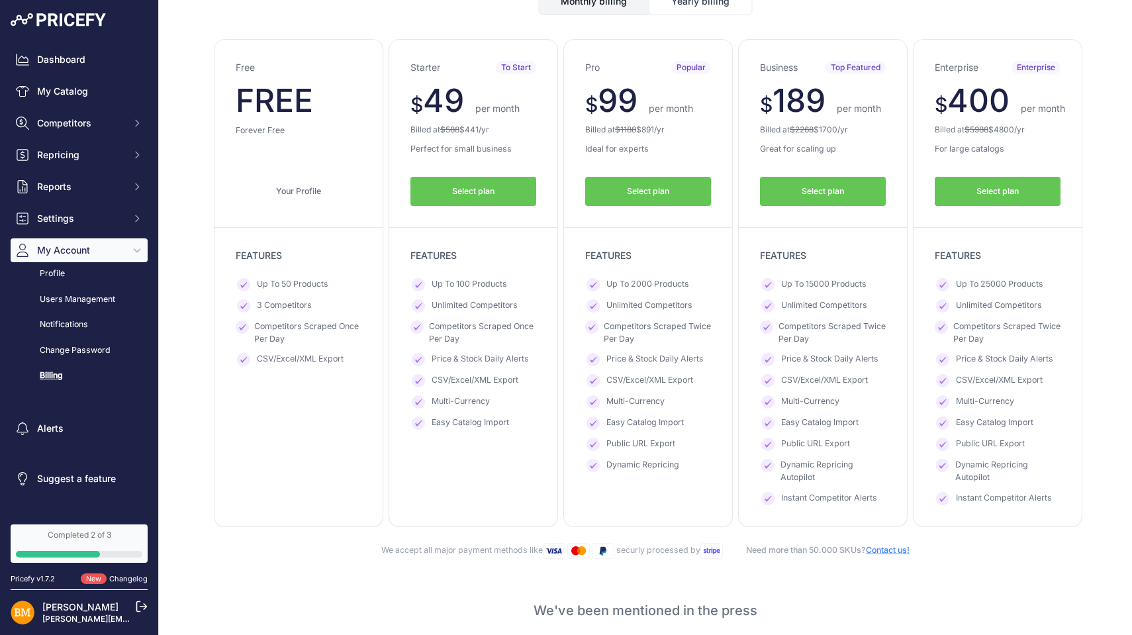
scroll to position [122, 0]
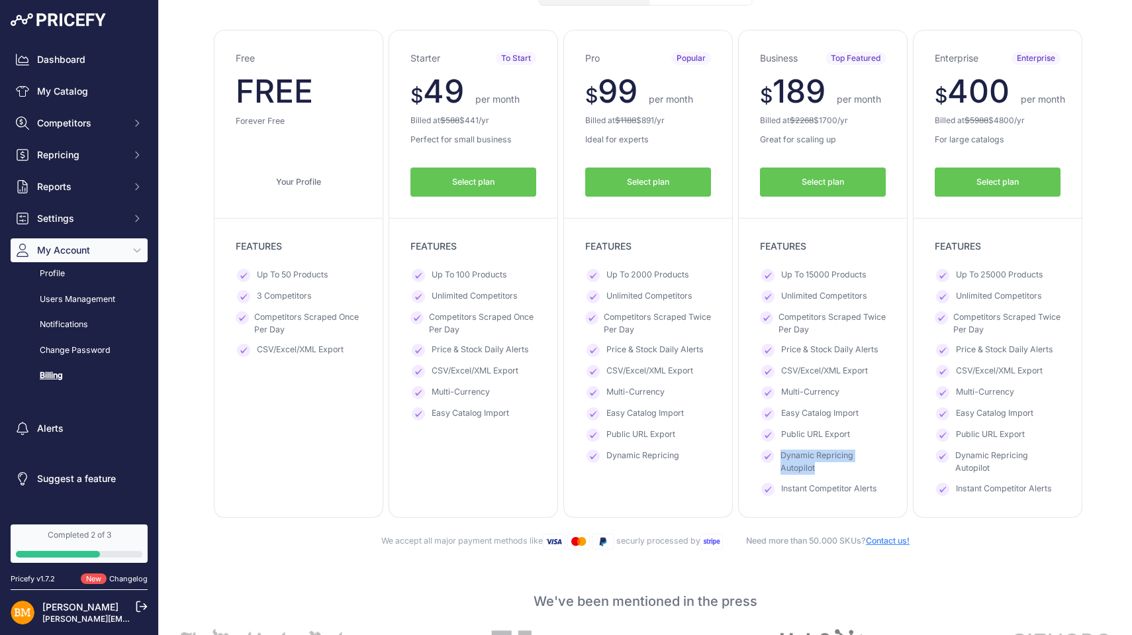
drag, startPoint x: 810, startPoint y: 465, endPoint x: 778, endPoint y: 450, distance: 35.2
click at [781, 450] on span "Dynamic Repricing Autopilot" at bounding box center [833, 462] width 105 height 24
copy span "Dynamic Repricing Autopilot"
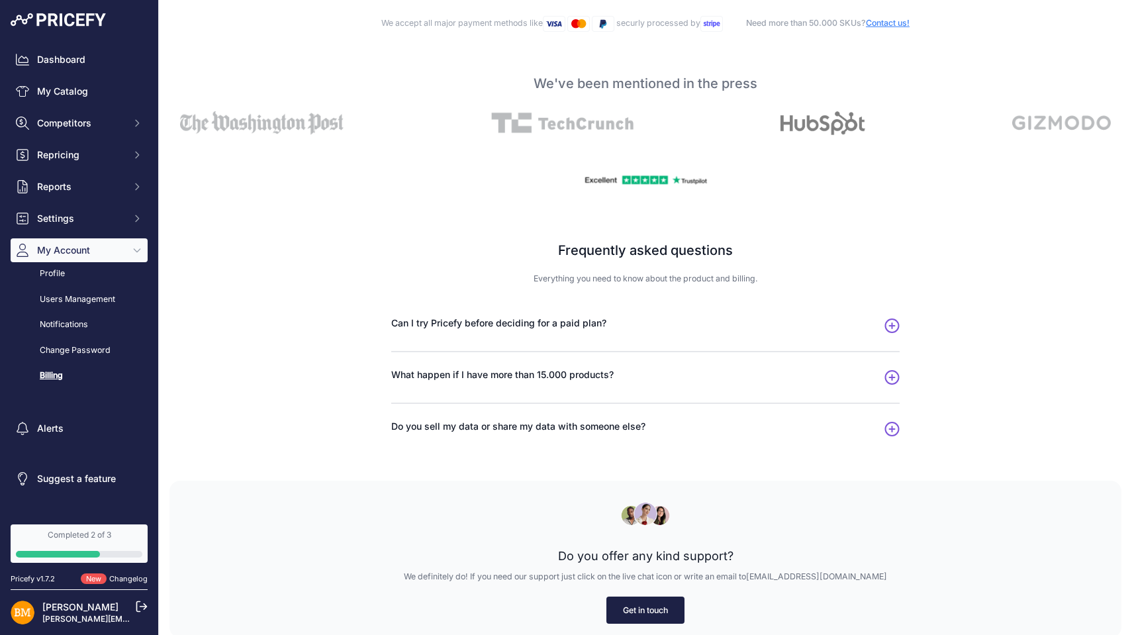
scroll to position [640, 0]
click at [889, 322] on icon "button" at bounding box center [891, 326] width 15 height 15
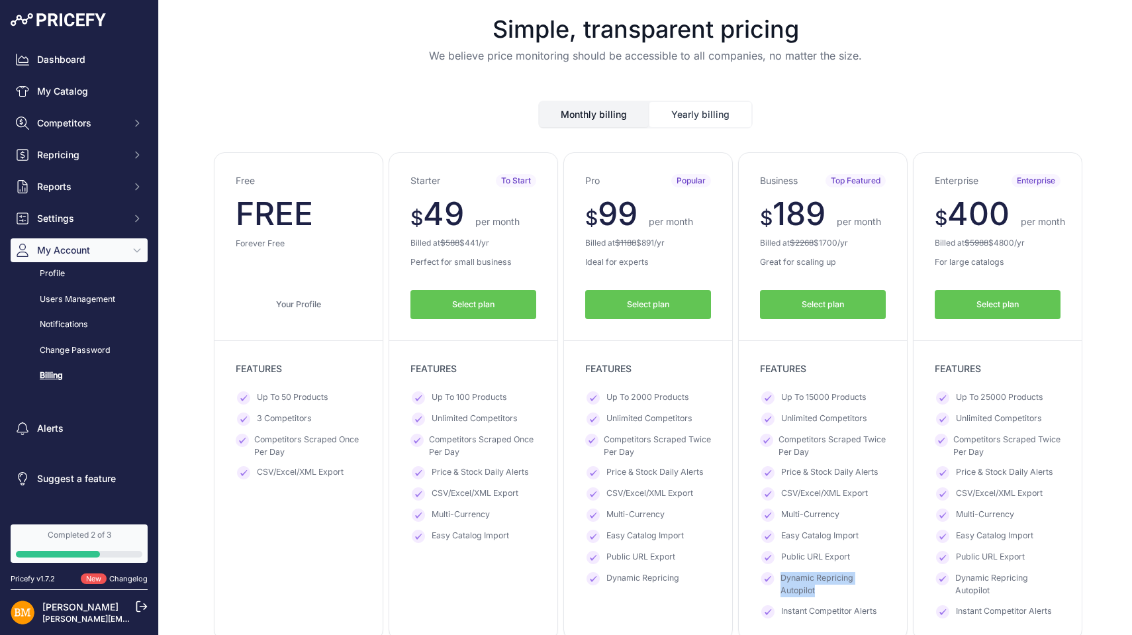
scroll to position [0, 0]
click at [83, 86] on link "My Catalog" at bounding box center [79, 91] width 137 height 24
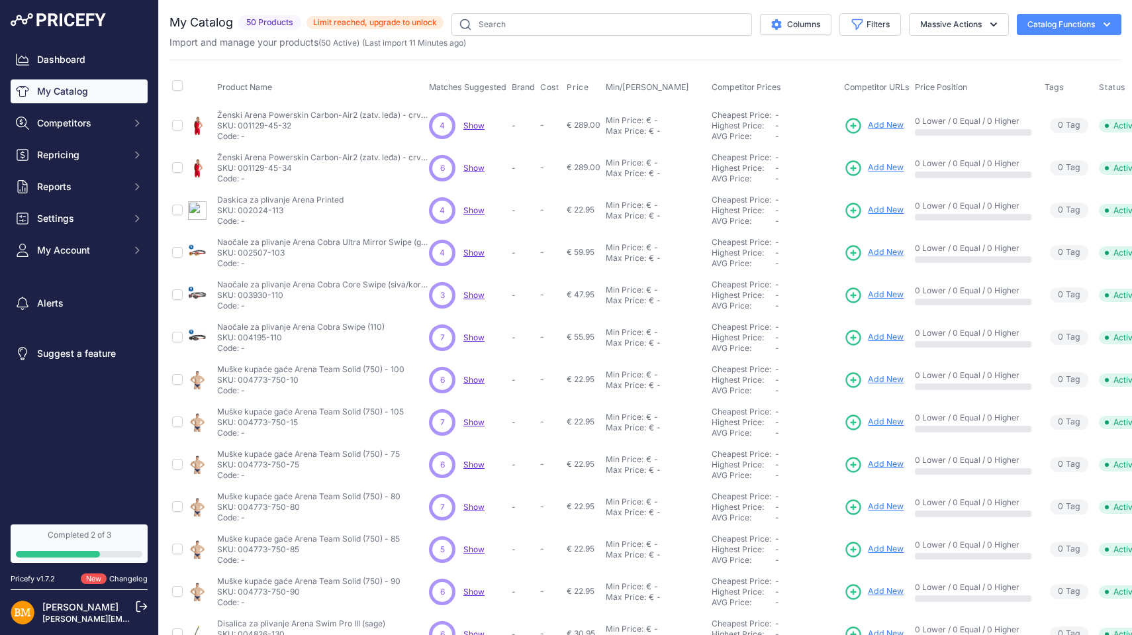
click at [475, 252] on span "Show" at bounding box center [473, 253] width 21 height 10
click at [62, 156] on span "Repricing" at bounding box center [80, 154] width 87 height 13
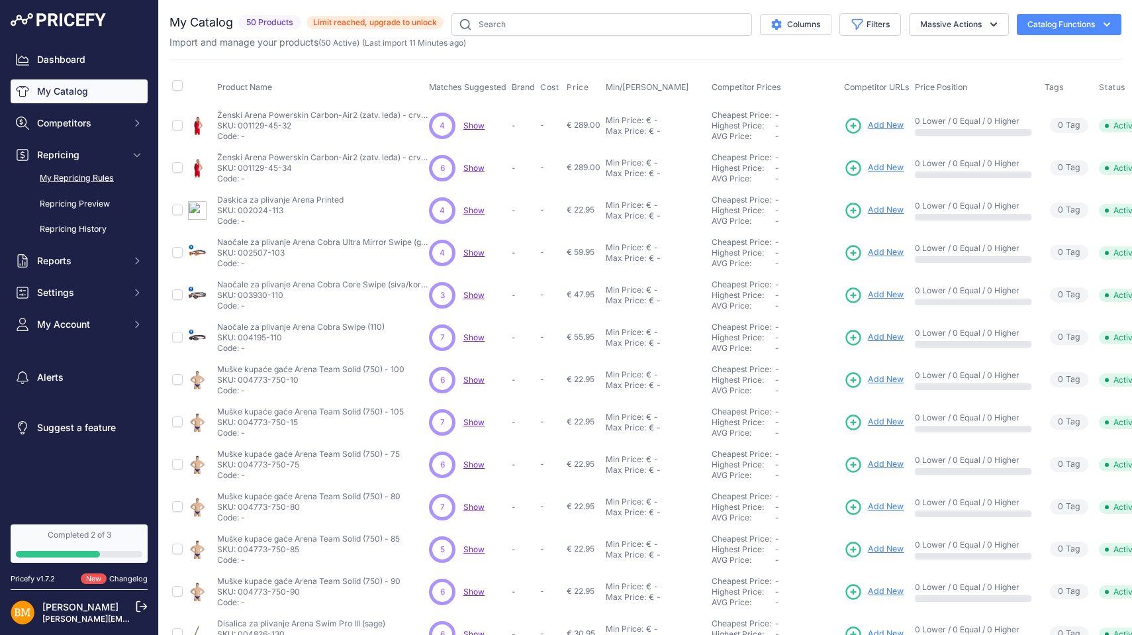
click at [72, 174] on link "My Repricing Rules" at bounding box center [79, 178] width 137 height 23
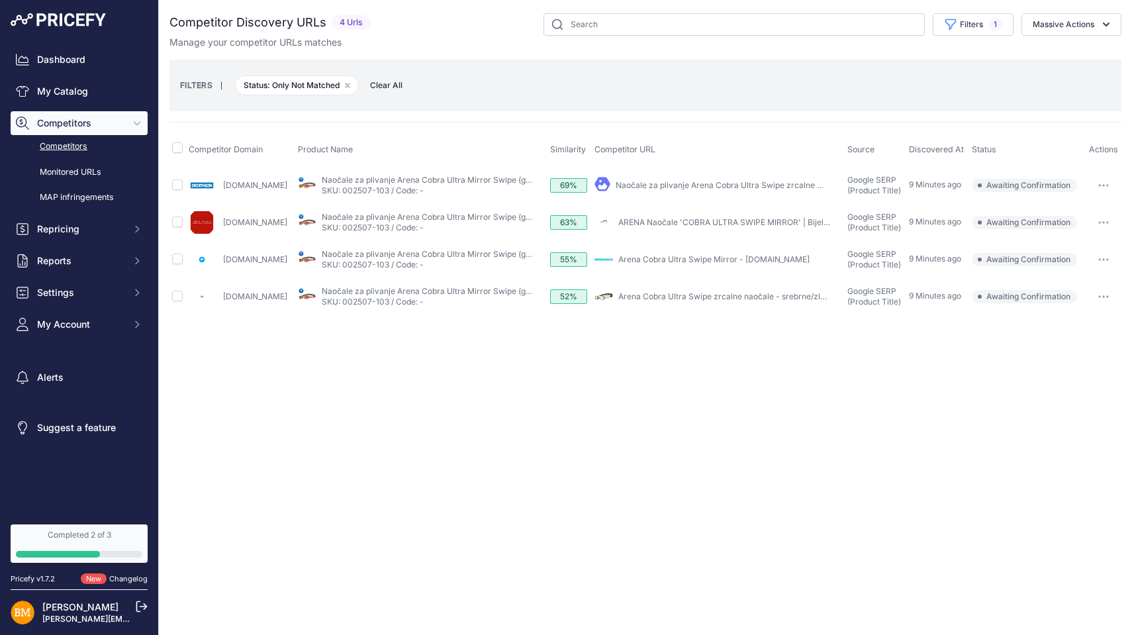
click at [647, 260] on link "Arena Cobra Ultra Swipe Mirror - Swimaholic.hr" at bounding box center [713, 259] width 191 height 10
click at [657, 185] on link "Naočale za plivanje Arena Cobra Ultra Swipe zrcalne zlatne" at bounding box center [728, 185] width 224 height 10
click at [1108, 184] on icon "button" at bounding box center [1103, 185] width 11 height 3
click at [1065, 238] on button "Exclude match" at bounding box center [1064, 234] width 109 height 21
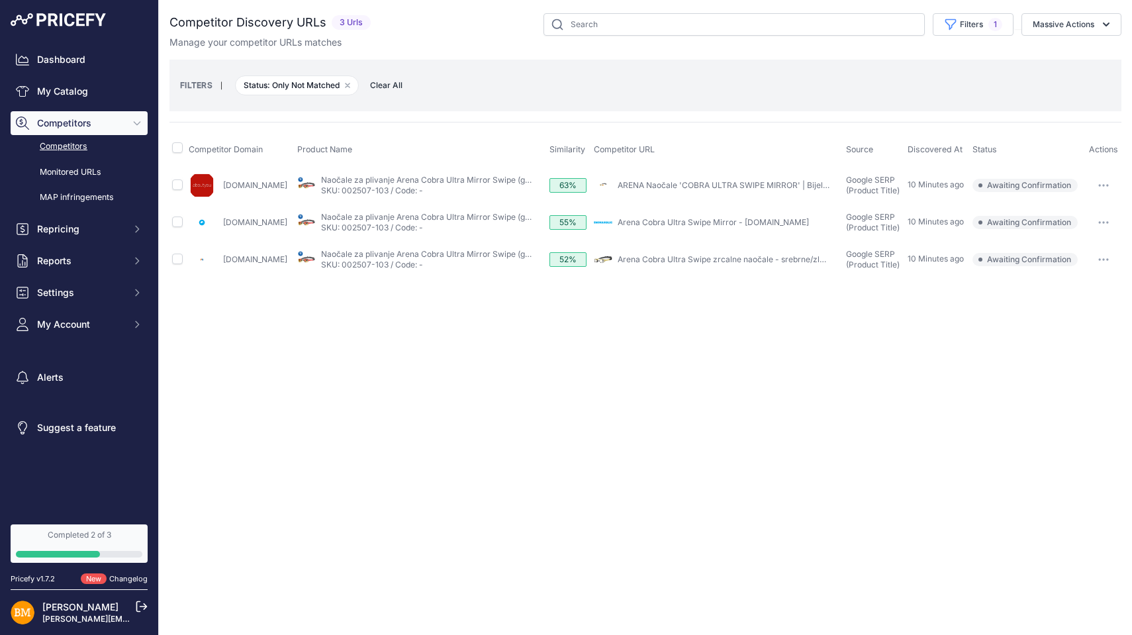
click at [1099, 216] on button "button" at bounding box center [1103, 222] width 26 height 19
click at [1104, 185] on icon "button" at bounding box center [1103, 185] width 1 height 1
click at [1057, 234] on button "Exclude match" at bounding box center [1064, 234] width 109 height 21
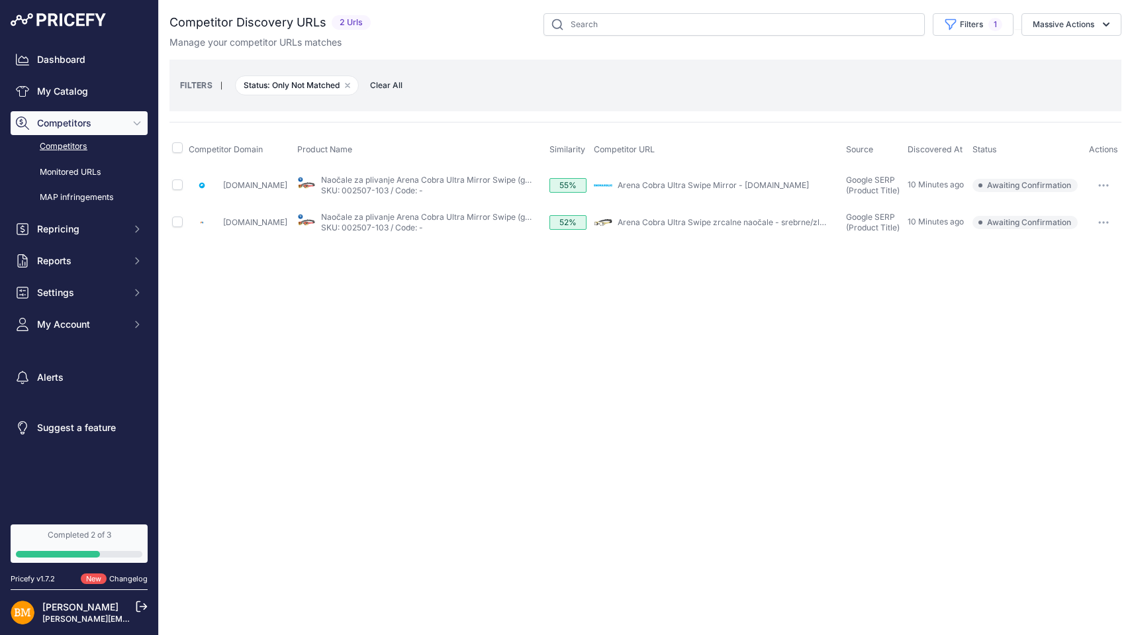
click at [753, 181] on link "Arena Cobra Ultra Swipe Mirror - Swimaholic.hr" at bounding box center [713, 185] width 191 height 10
click at [1103, 180] on button "button" at bounding box center [1103, 185] width 26 height 19
click at [1067, 234] on button "Exclude match" at bounding box center [1064, 234] width 109 height 21
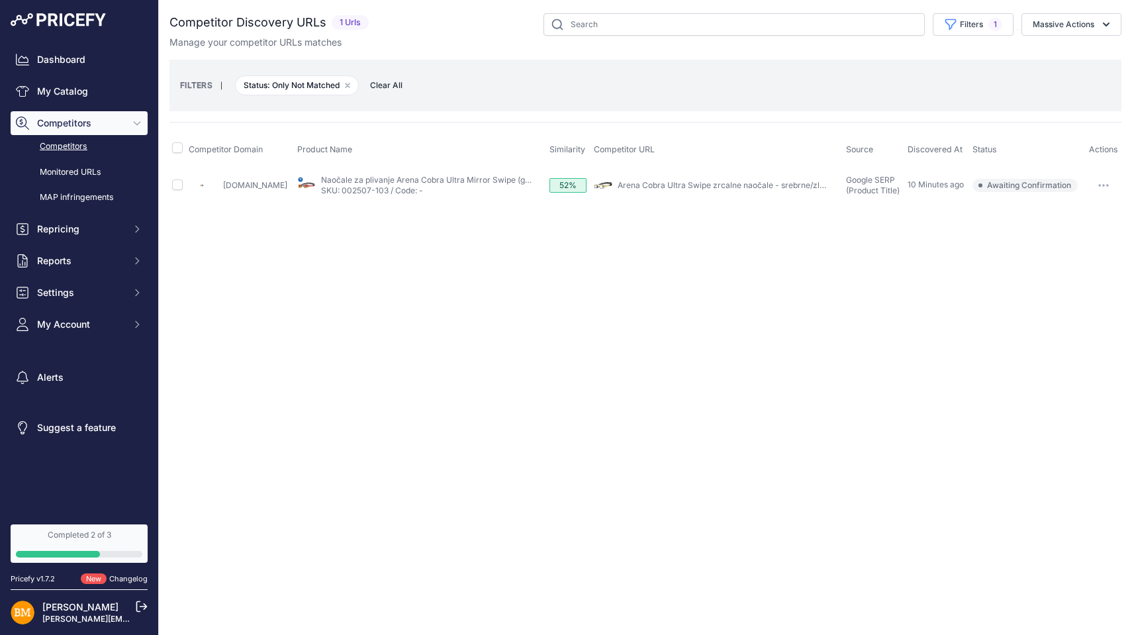
click at [800, 181] on link "Arena Cobra Ultra Swipe zrcalne naočale - srebrne/zlatne" at bounding box center [727, 185] width 218 height 10
click at [1103, 181] on button "button" at bounding box center [1103, 185] width 26 height 19
click at [1047, 233] on button "Exclude match" at bounding box center [1064, 234] width 109 height 21
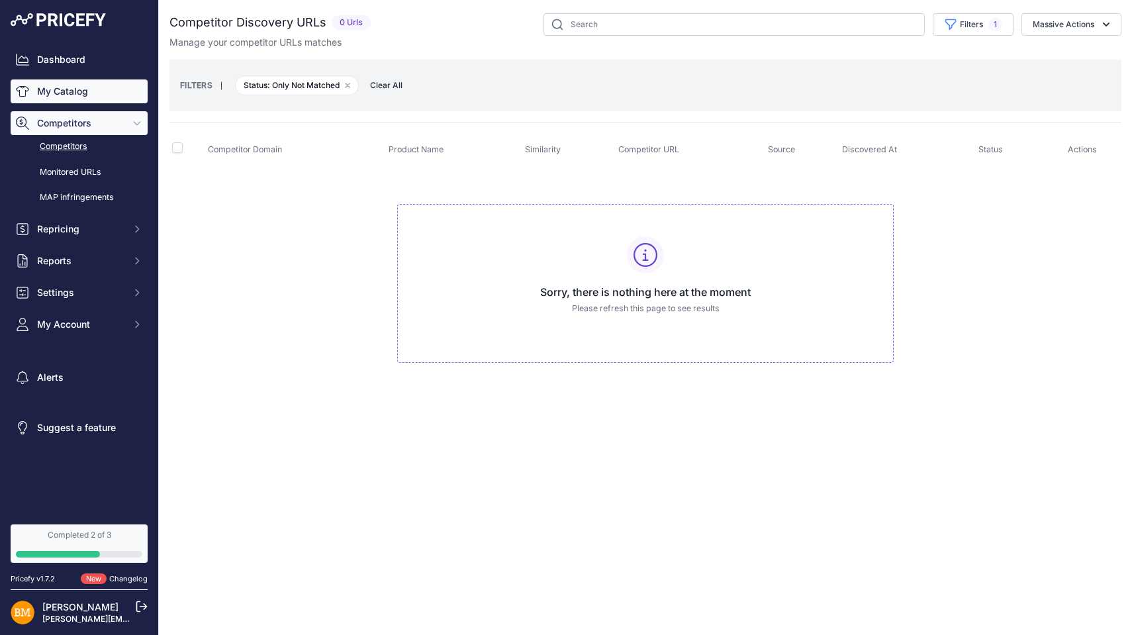
click at [95, 99] on link "My Catalog" at bounding box center [79, 91] width 137 height 24
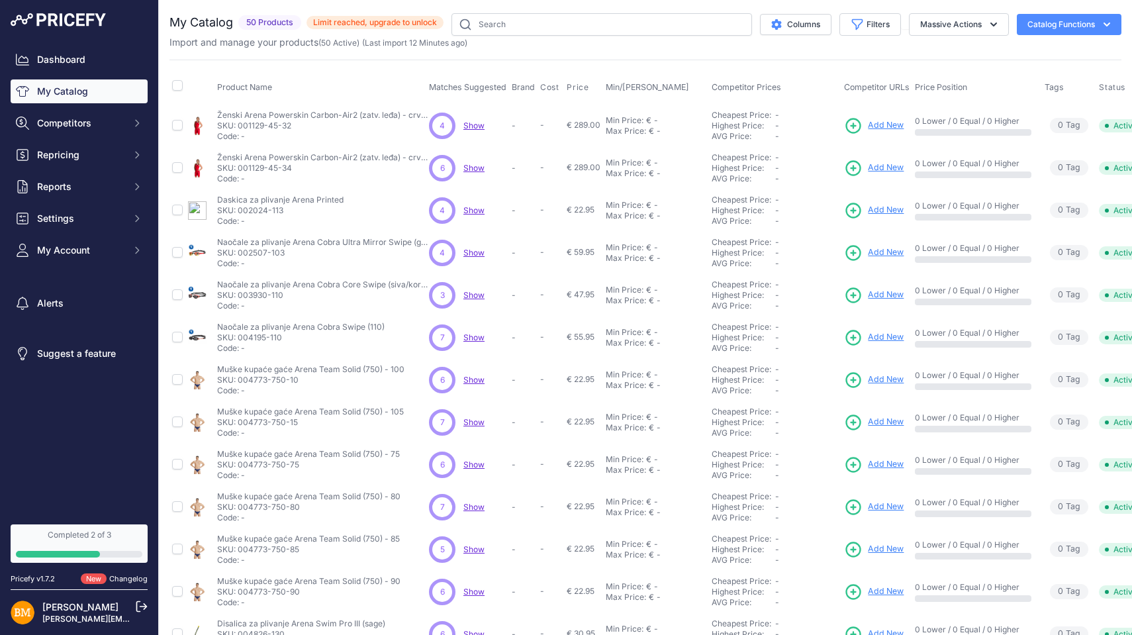
click at [207, 260] on img at bounding box center [197, 253] width 19 height 19
click at [179, 210] on input "checkbox" at bounding box center [177, 210] width 11 height 11
checkbox input "true"
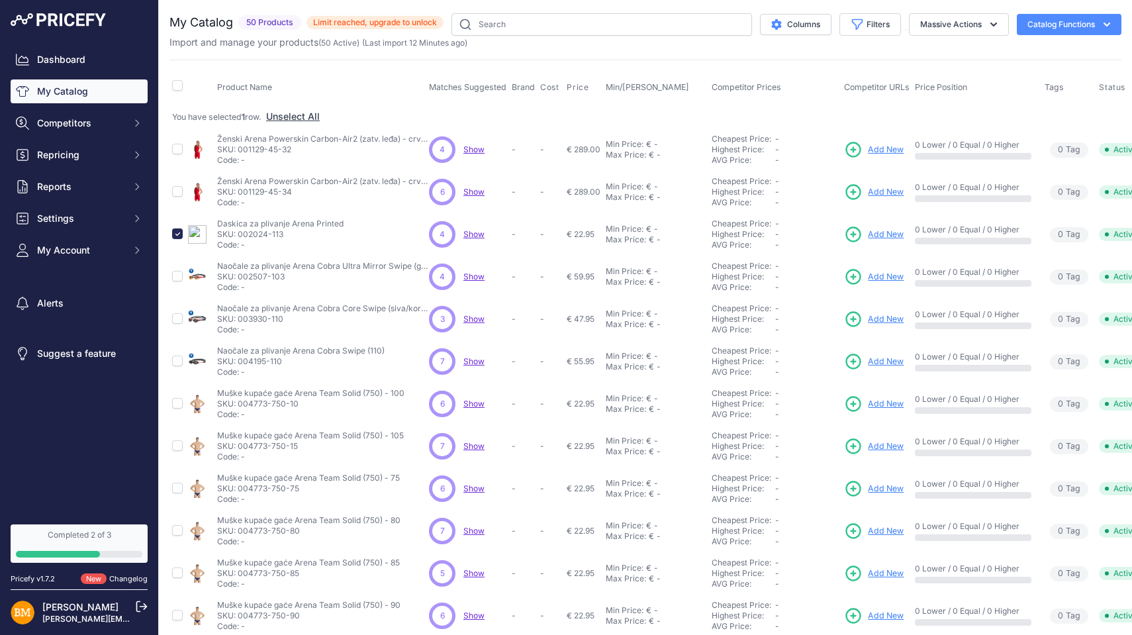
click at [174, 87] on input "checkbox" at bounding box center [177, 85] width 11 height 11
checkbox input "true"
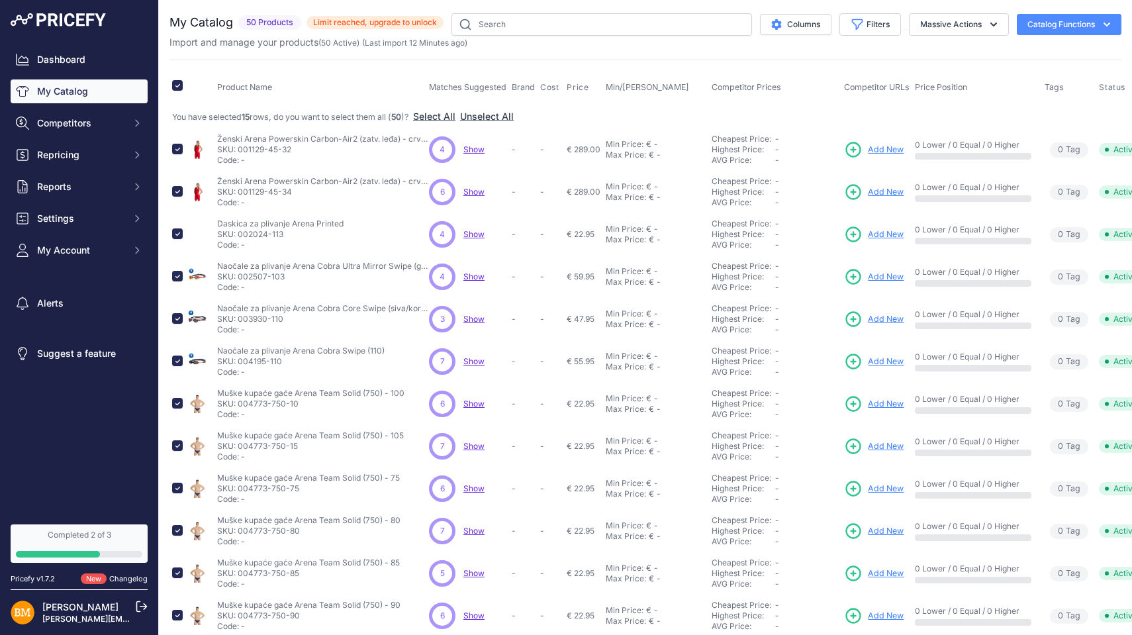
click at [177, 88] on input "checkbox" at bounding box center [177, 85] width 11 height 11
checkbox input "false"
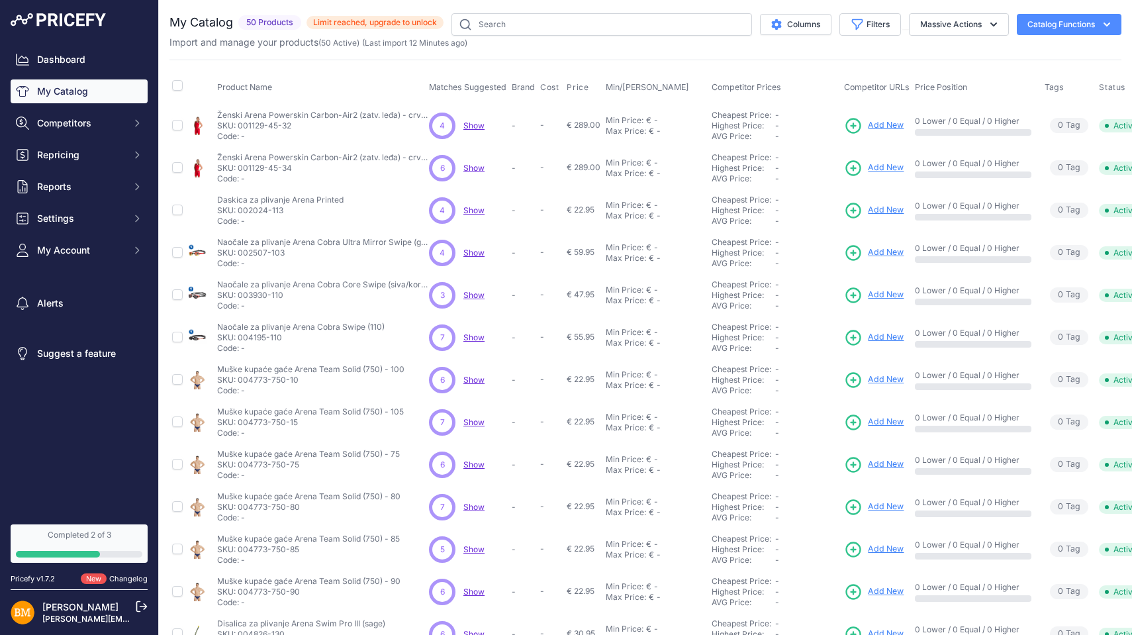
click at [177, 209] on input "checkbox" at bounding box center [177, 210] width 11 height 11
checkbox input "true"
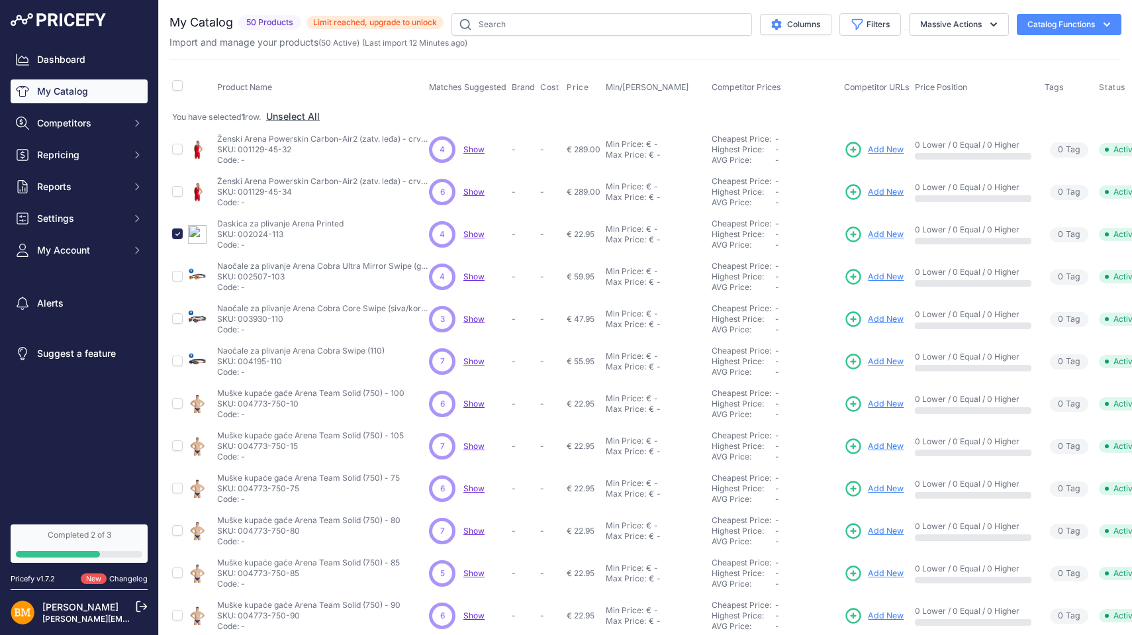
click at [1110, 245] on td "Active" at bounding box center [1121, 234] width 50 height 42
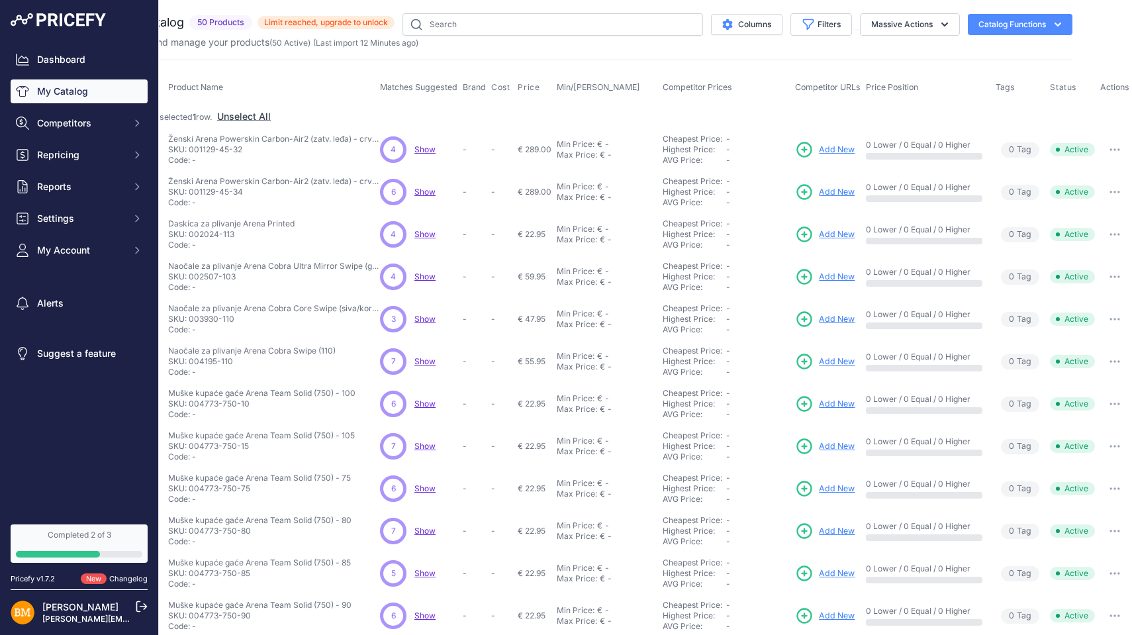
scroll to position [0, 61]
click at [1115, 234] on icon "button" at bounding box center [1115, 234] width 1 height 1
click at [1060, 281] on button "Delete" at bounding box center [1087, 283] width 85 height 21
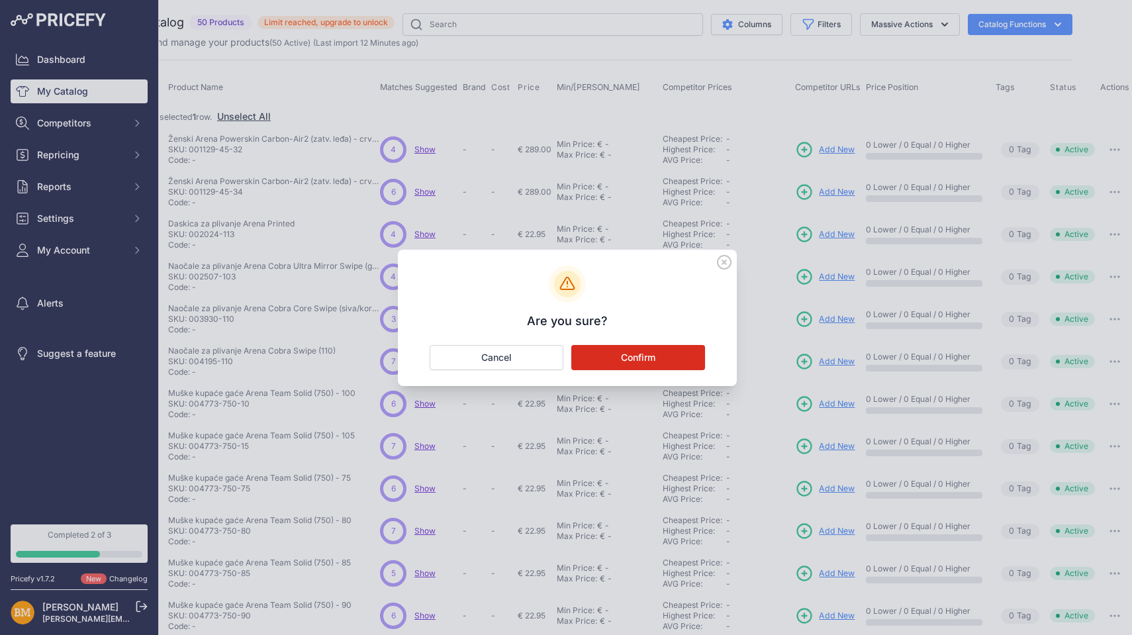
click at [664, 358] on button "Confirm" at bounding box center [638, 357] width 134 height 25
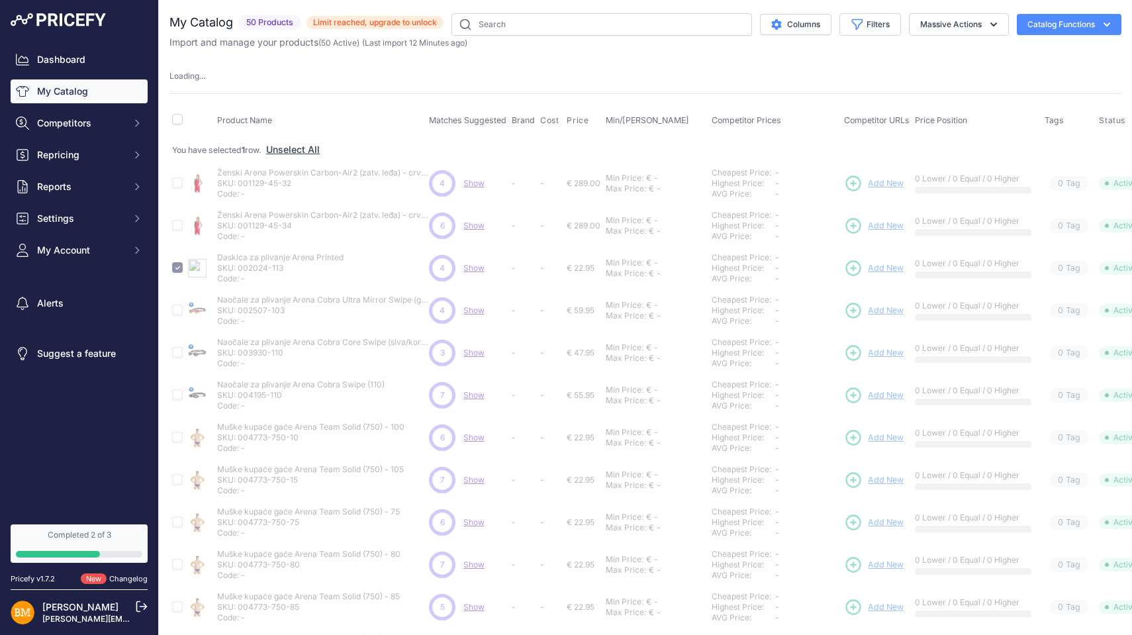
scroll to position [0, 0]
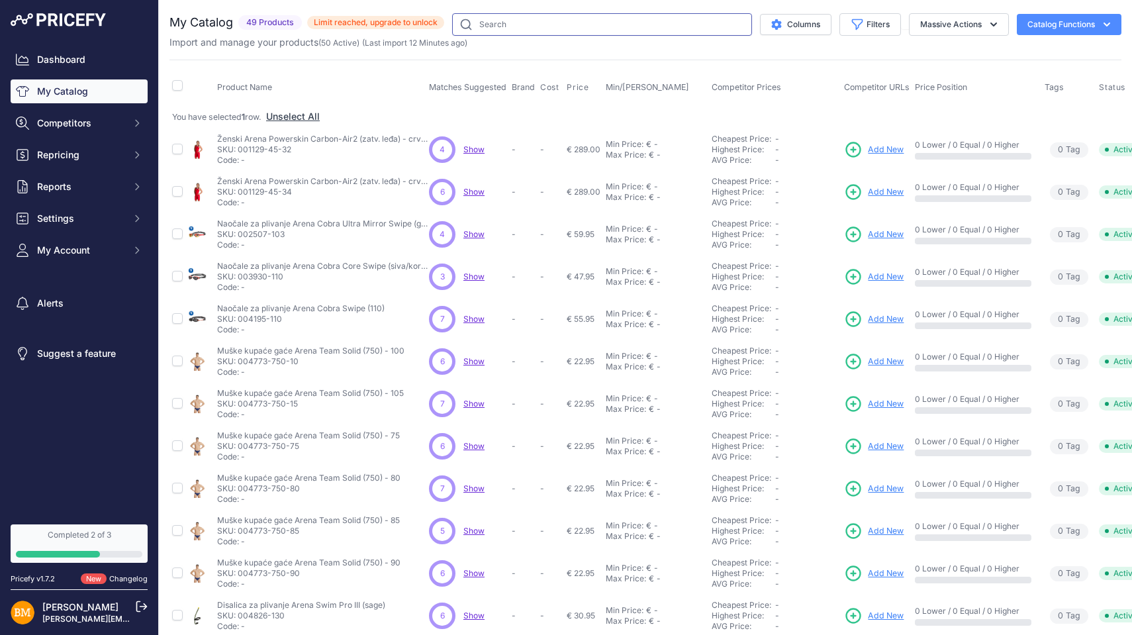
click at [493, 22] on input "text" at bounding box center [602, 24] width 300 height 23
type input "002507-170"
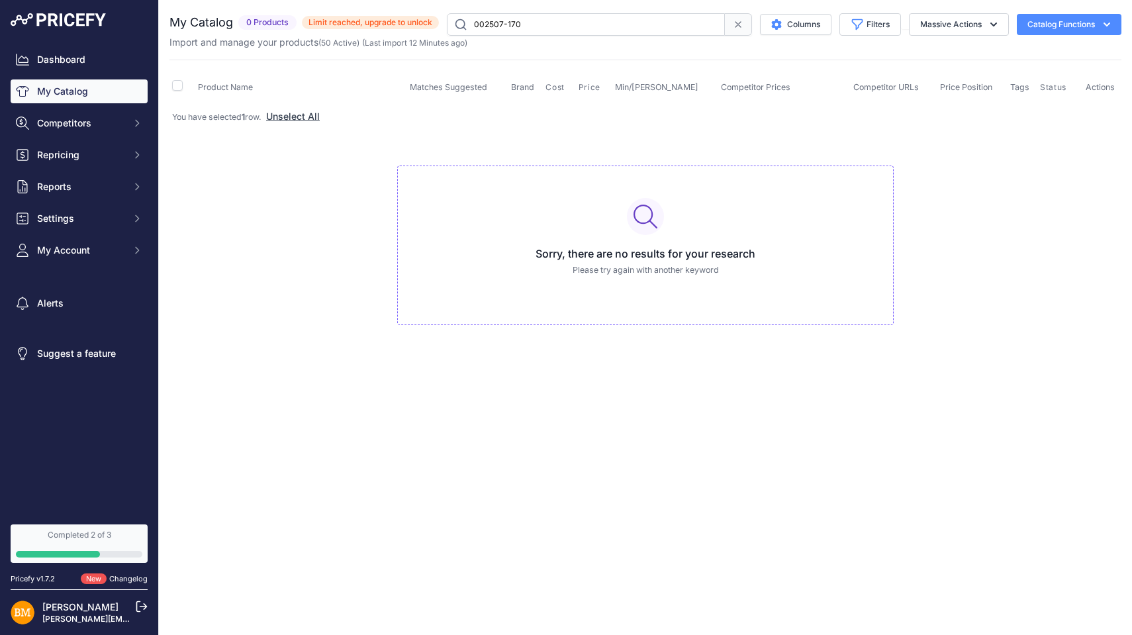
click at [1051, 28] on button "Catalog Functions" at bounding box center [1069, 24] width 105 height 21
click at [1039, 134] on td "Sorry, there are no results for your research Please try again with another key…" at bounding box center [645, 239] width 952 height 223
click at [728, 24] on span at bounding box center [738, 24] width 27 height 23
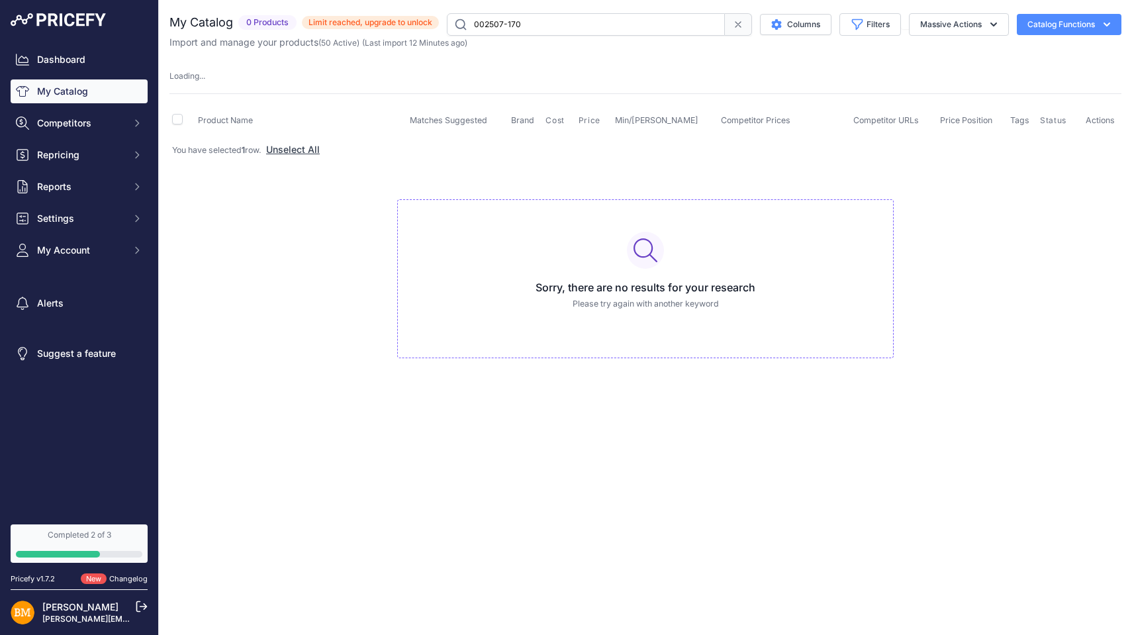
click at [284, 148] on button "Unselect All" at bounding box center [293, 149] width 54 height 13
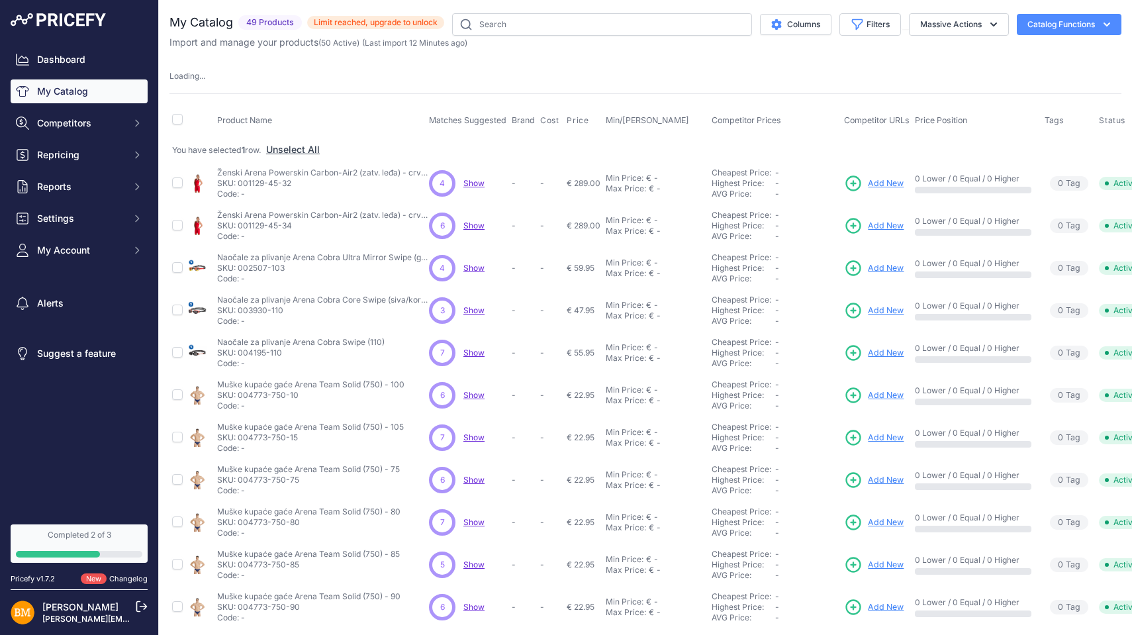
click at [177, 116] on input "checkbox" at bounding box center [177, 119] width 11 height 11
checkbox input "true"
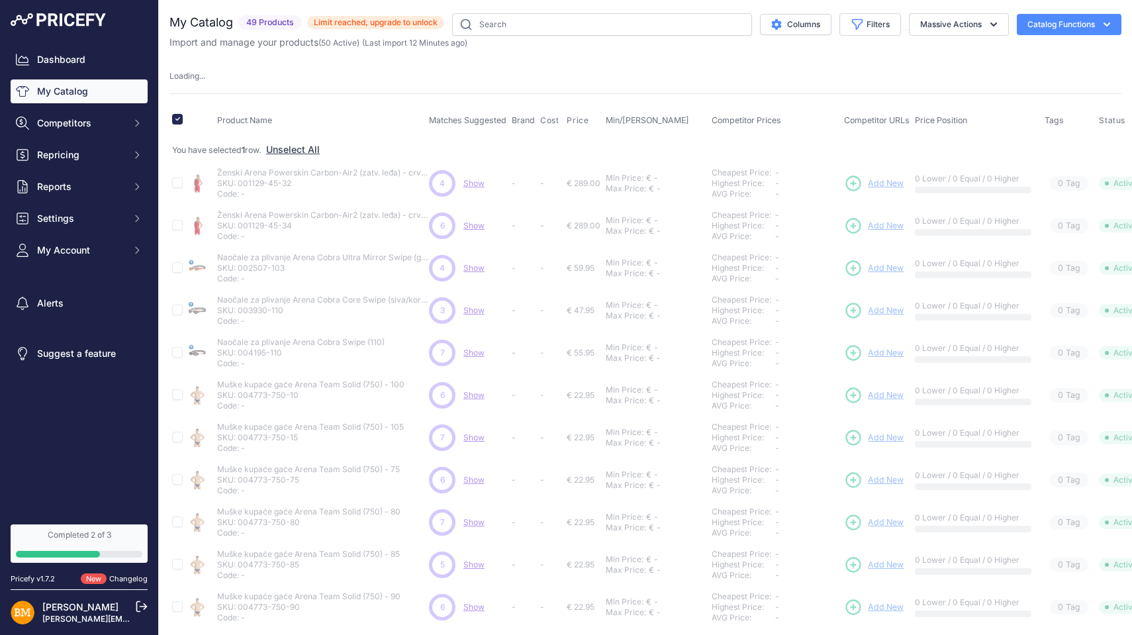
click at [400, 141] on td "You have selected 1 row. Unselect All" at bounding box center [675, 150] width 1012 height 24
checkbox input "false"
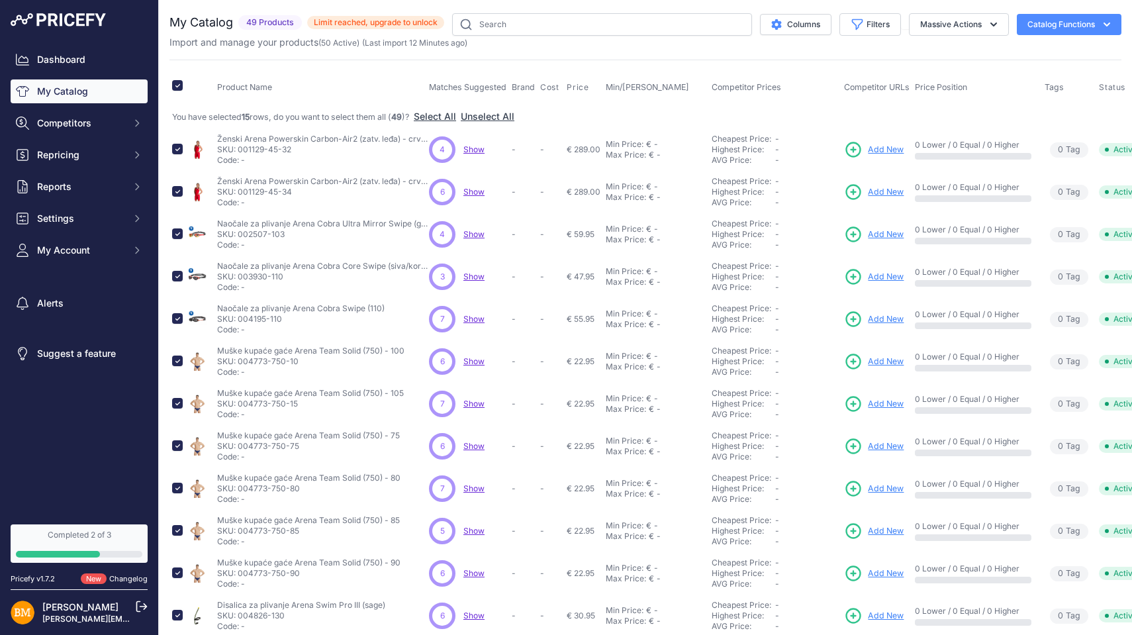
click at [178, 88] on input "checkbox" at bounding box center [177, 85] width 11 height 11
checkbox input "false"
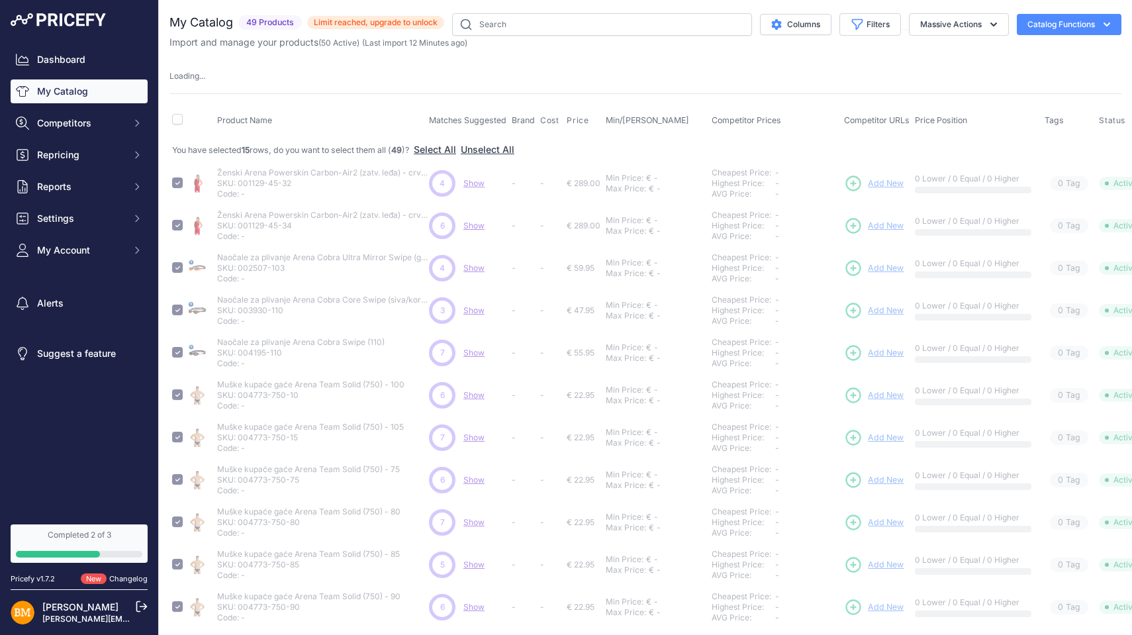
click at [491, 148] on button "Unselect All" at bounding box center [488, 149] width 54 height 13
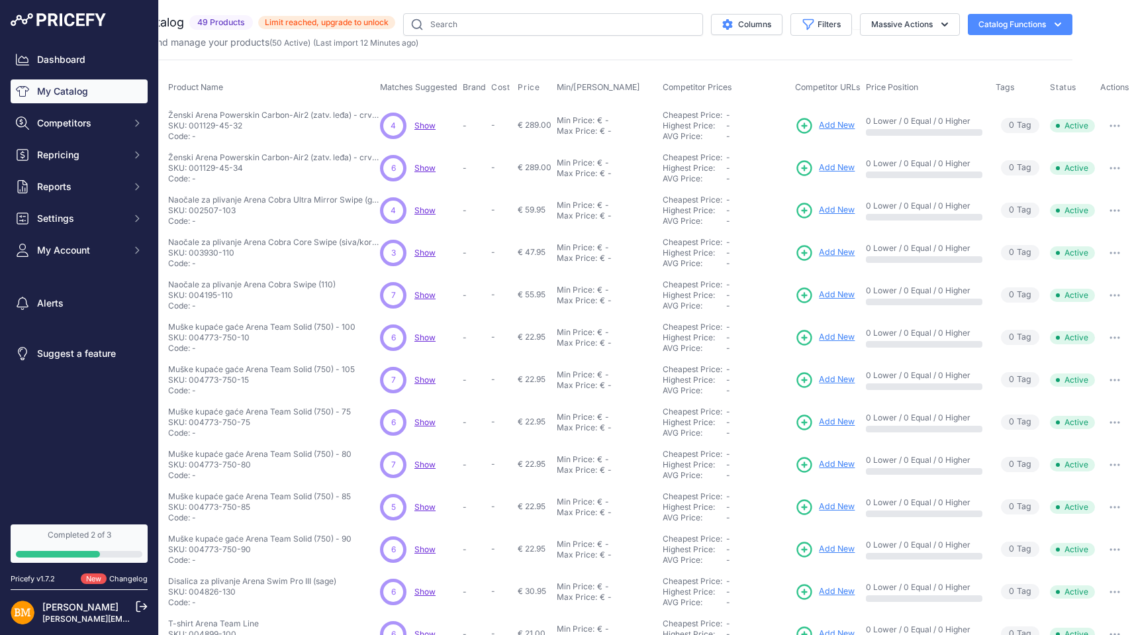
scroll to position [0, 61]
click at [745, 174] on div "-" at bounding box center [758, 178] width 64 height 11
click at [1051, 21] on icon "button" at bounding box center [1057, 24] width 13 height 13
click at [761, 55] on div "My Catalog 49 Products" at bounding box center [596, 397] width 952 height 769
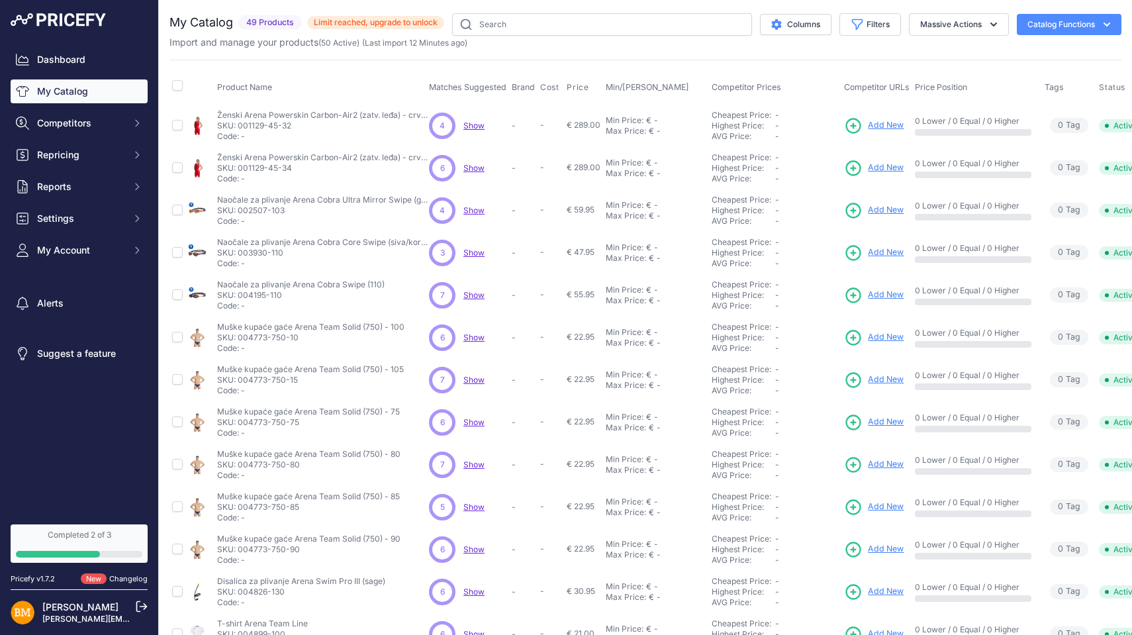
scroll to position [0, 0]
click at [1098, 16] on button "Catalog Functions" at bounding box center [1069, 24] width 105 height 21
click at [1067, 46] on div "Import Additional Info" at bounding box center [1046, 52] width 148 height 24
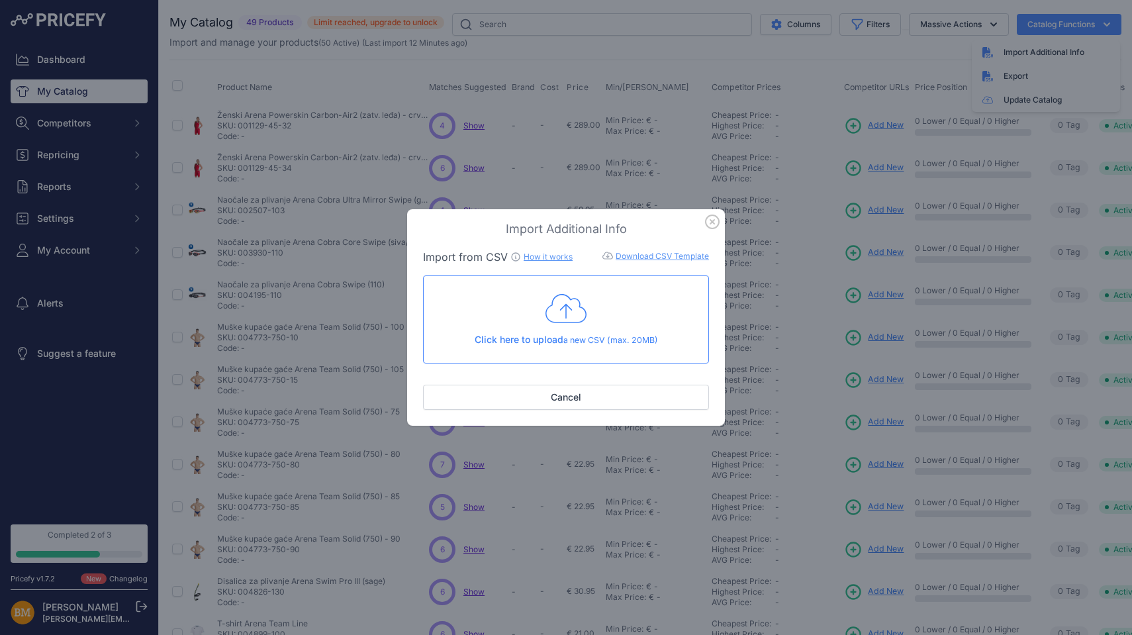
click at [714, 220] on icon "button" at bounding box center [712, 221] width 13 height 13
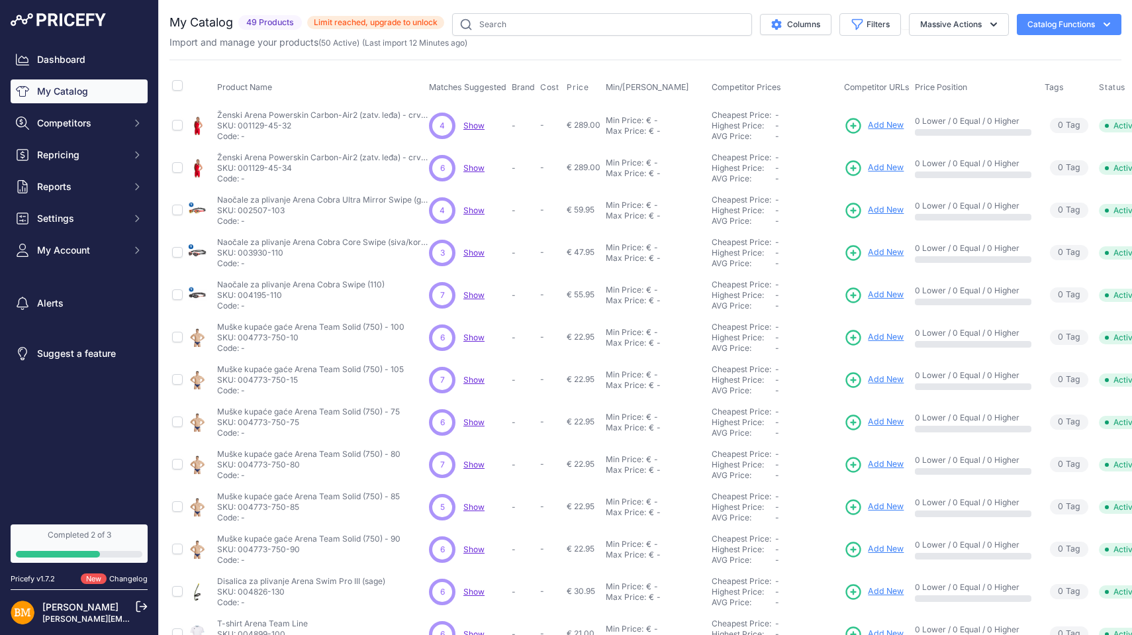
click at [389, 21] on span "Limit reached, upgrade to unlock" at bounding box center [375, 22] width 137 height 13
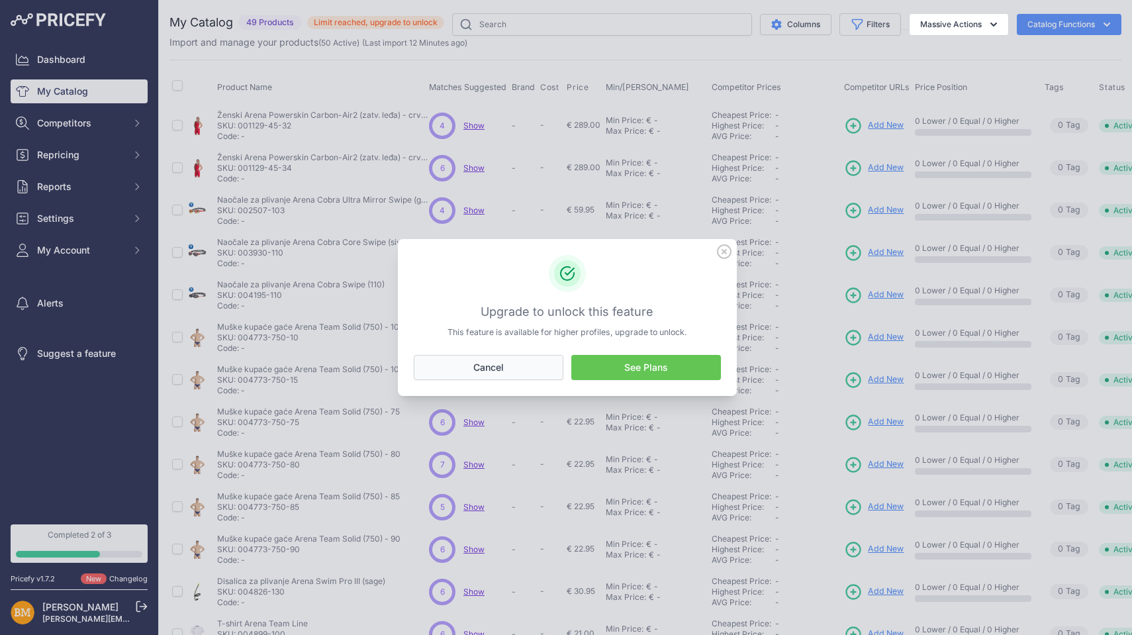
click at [499, 365] on button "Cancel" at bounding box center [489, 367] width 150 height 25
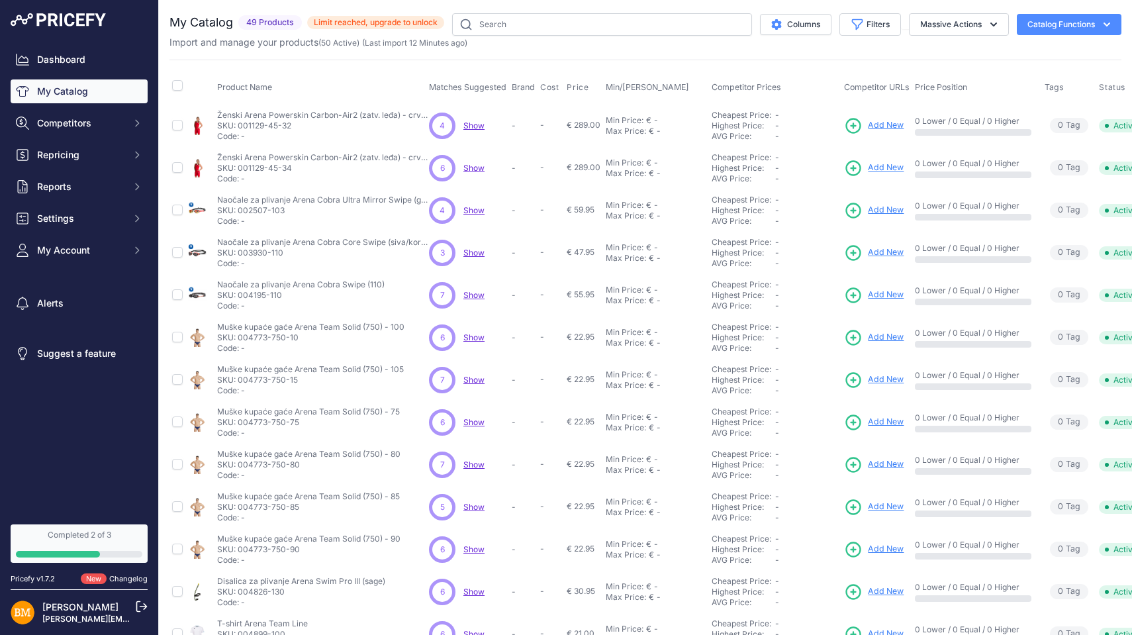
click at [401, 22] on span "Limit reached, upgrade to unlock" at bounding box center [375, 22] width 137 height 13
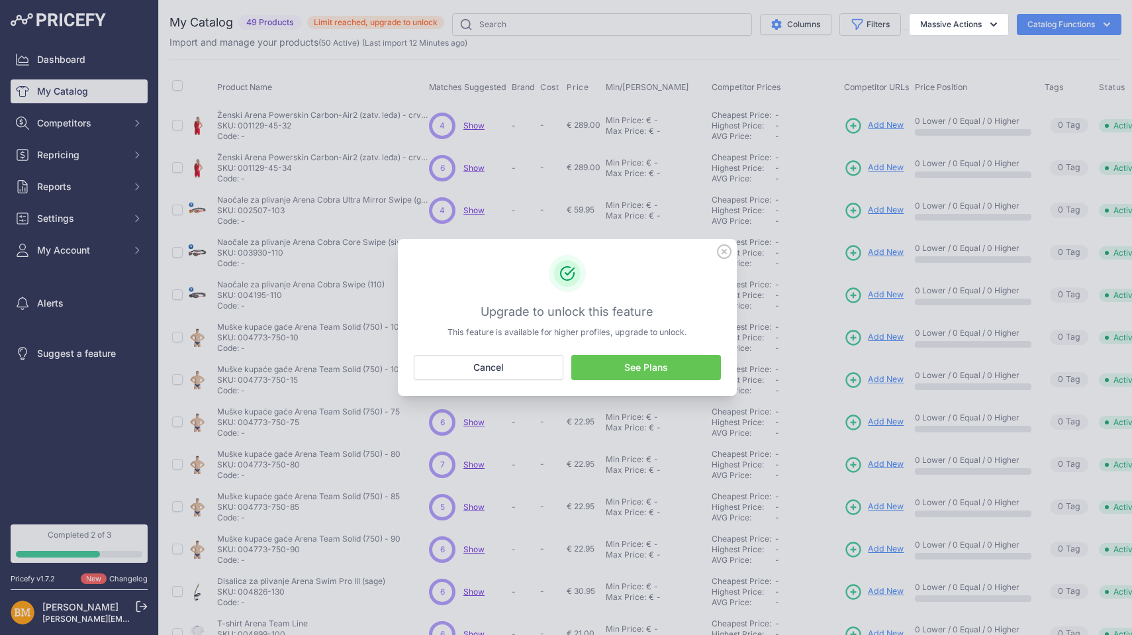
click at [654, 364] on link "See Plans" at bounding box center [646, 367] width 150 height 25
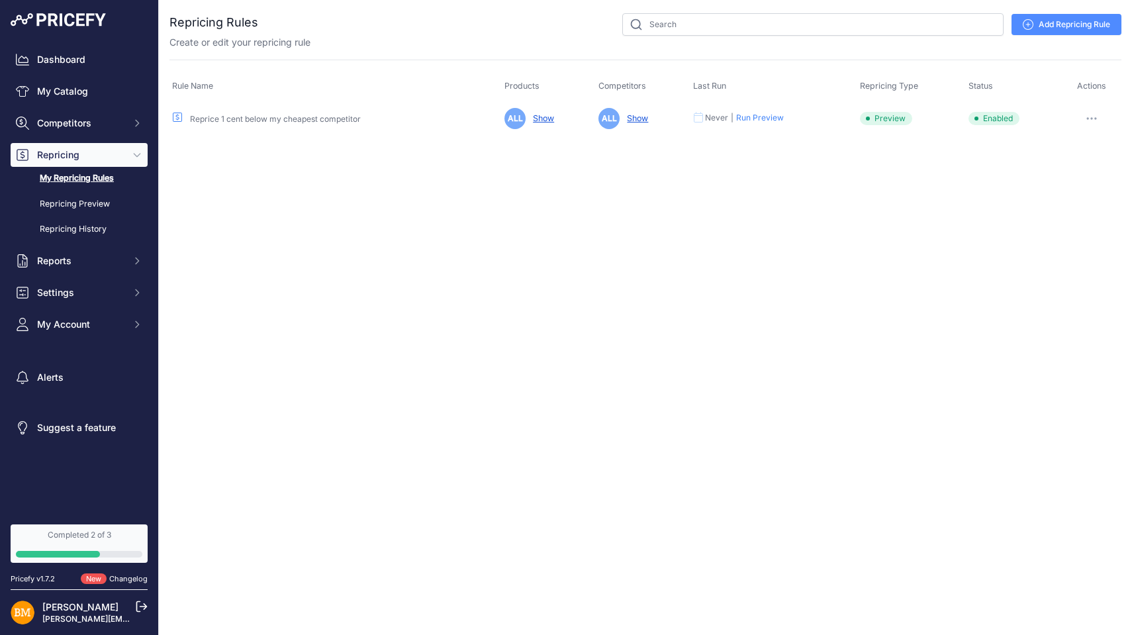
click at [1090, 112] on button "button" at bounding box center [1091, 118] width 26 height 19
click at [66, 289] on span "Settings" at bounding box center [80, 292] width 87 height 13
click at [69, 424] on link "API Keys" at bounding box center [79, 430] width 137 height 23
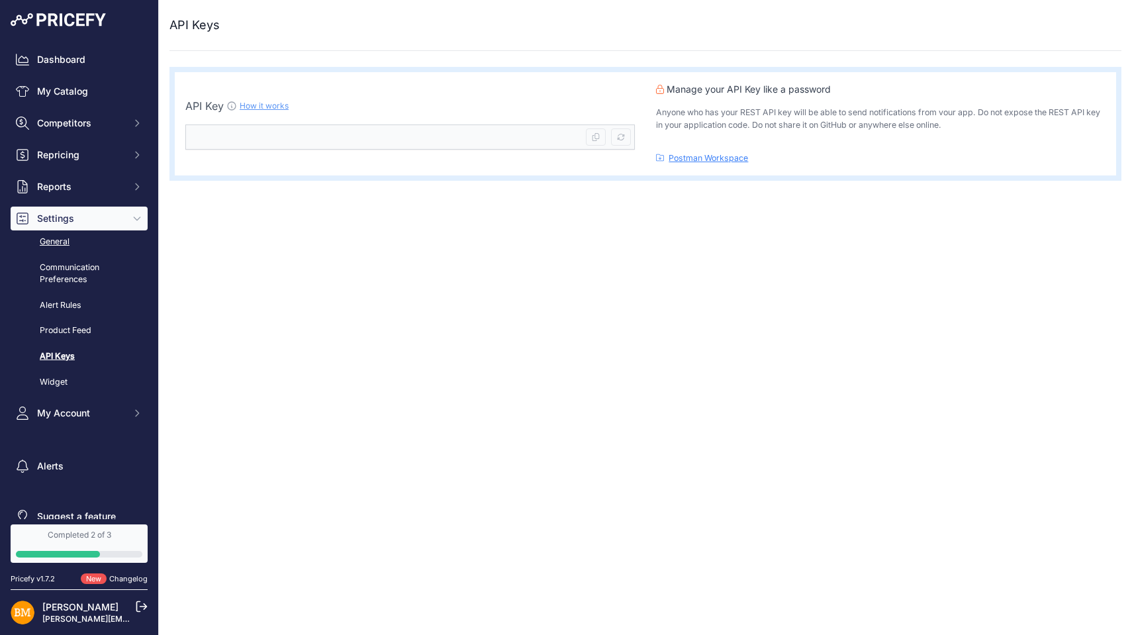
click at [74, 246] on link "General" at bounding box center [79, 241] width 137 height 23
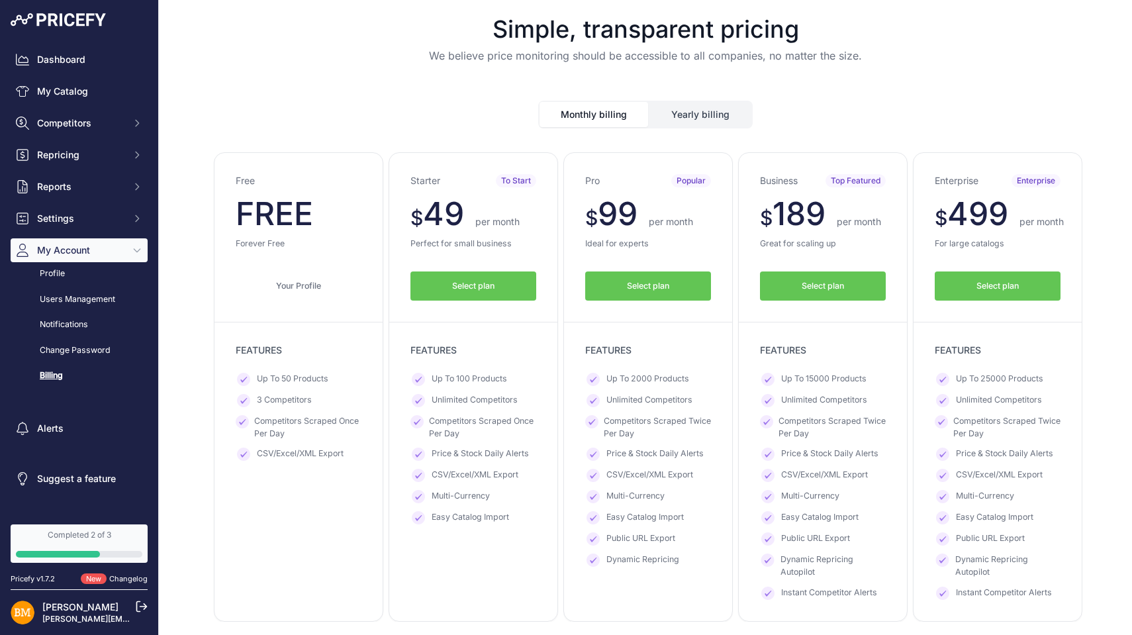
click at [666, 283] on button "Select plan" at bounding box center [648, 286] width 126 height 30
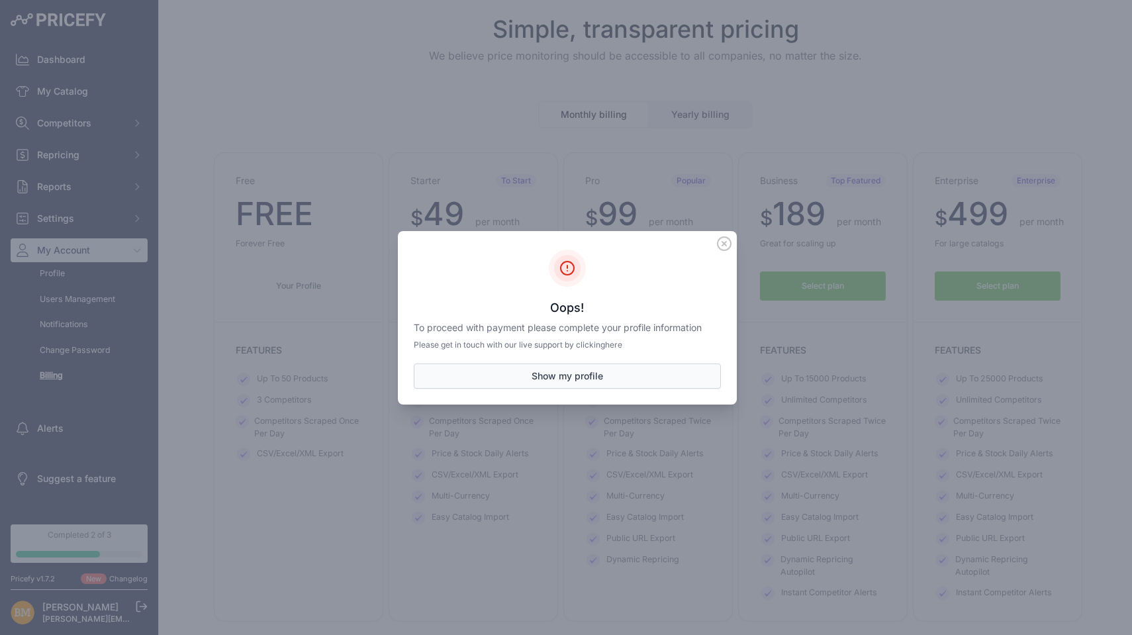
click at [580, 371] on button "Show my profile" at bounding box center [567, 375] width 307 height 25
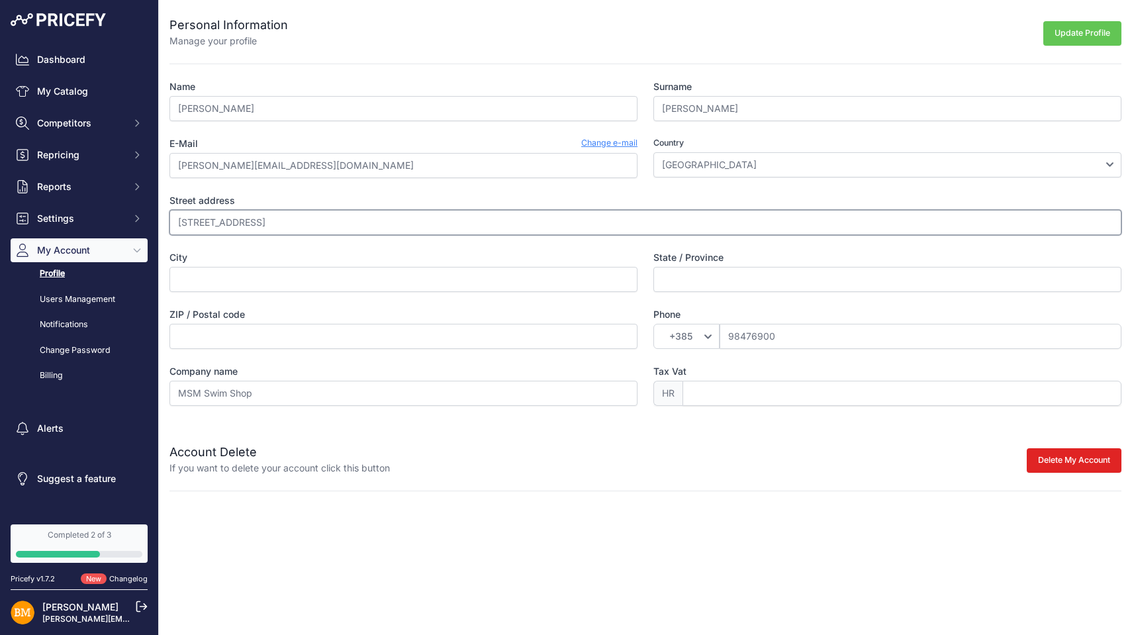
type input "[STREET_ADDRESS]"
type input "[GEOGRAPHIC_DATA]"
type input "10000"
click at [708, 391] on input "Tax Vat" at bounding box center [902, 393] width 439 height 25
drag, startPoint x: 275, startPoint y: 397, endPoint x: 98, endPoint y: 379, distance: 178.3
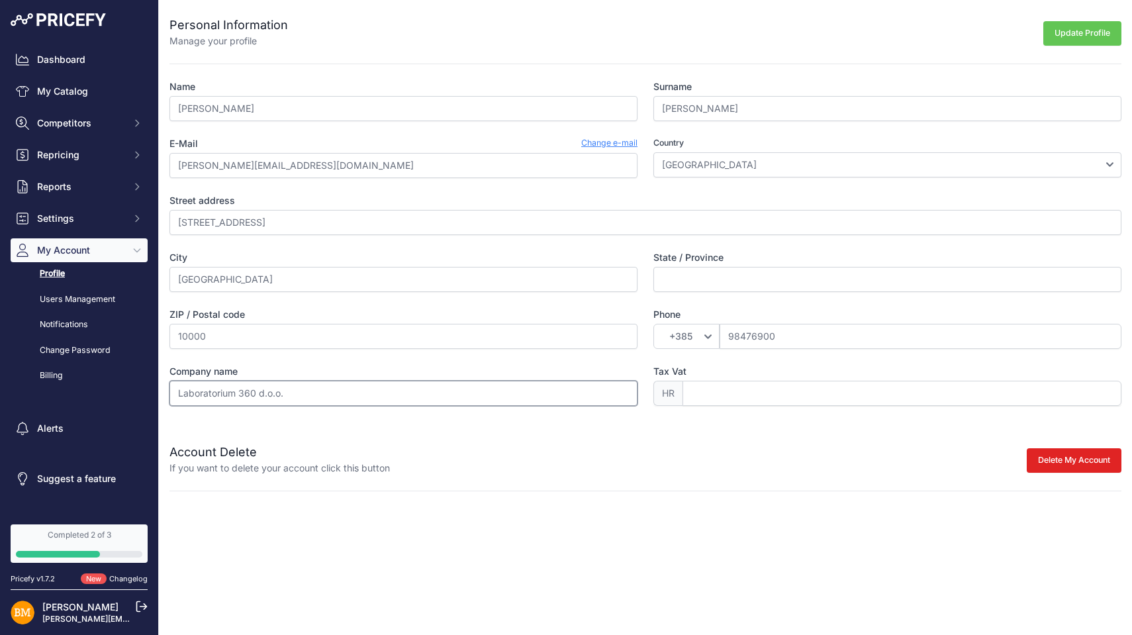
type input "Laboratorium 360 d.o.o."
click at [728, 399] on input "Tax Vat" at bounding box center [902, 393] width 439 height 25
type input "42293997607"
click at [1077, 34] on button "Update Profile" at bounding box center [1082, 33] width 78 height 24
click at [663, 276] on input "Zagreb" at bounding box center [887, 279] width 468 height 25
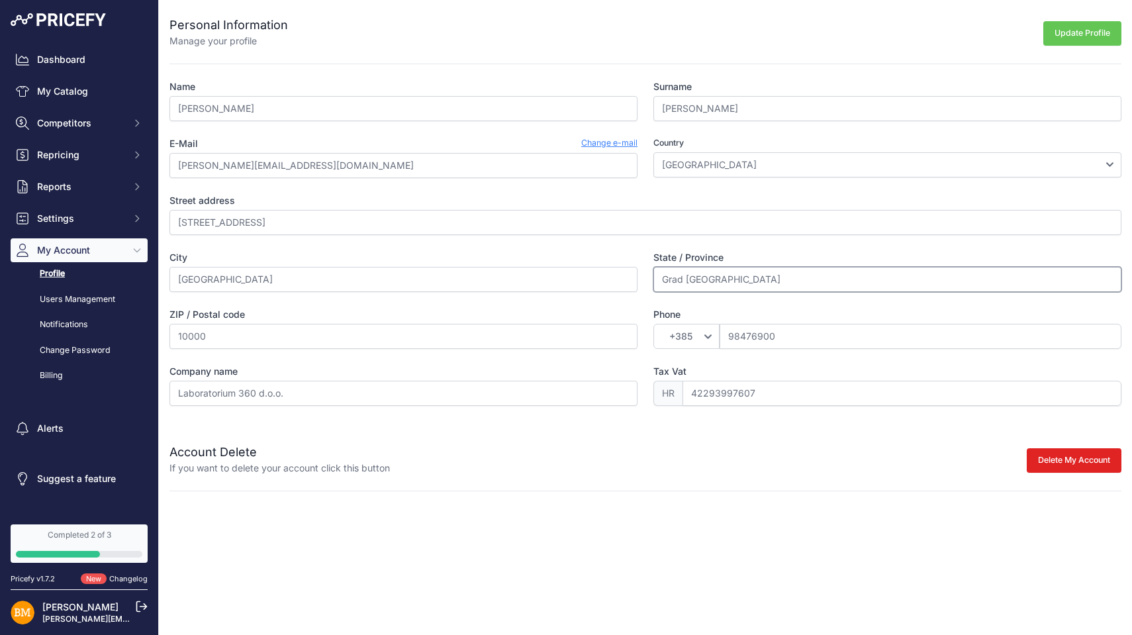
type input "Grad Zagreb"
click at [1080, 27] on button "Update Profile" at bounding box center [1082, 33] width 78 height 24
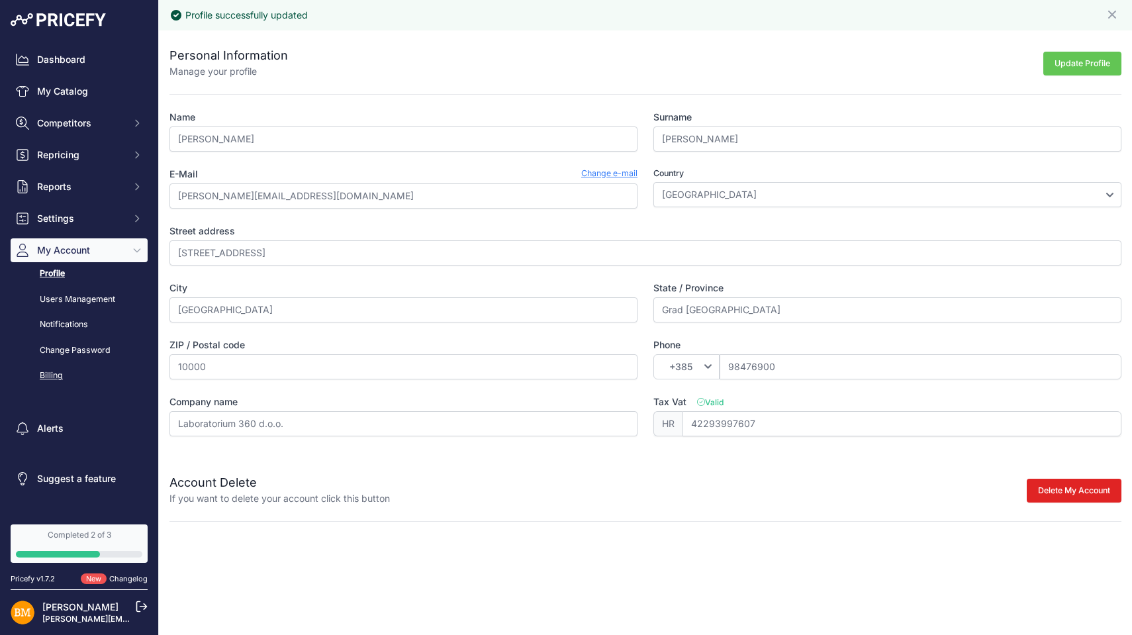
click at [53, 371] on link "Billing" at bounding box center [79, 375] width 137 height 23
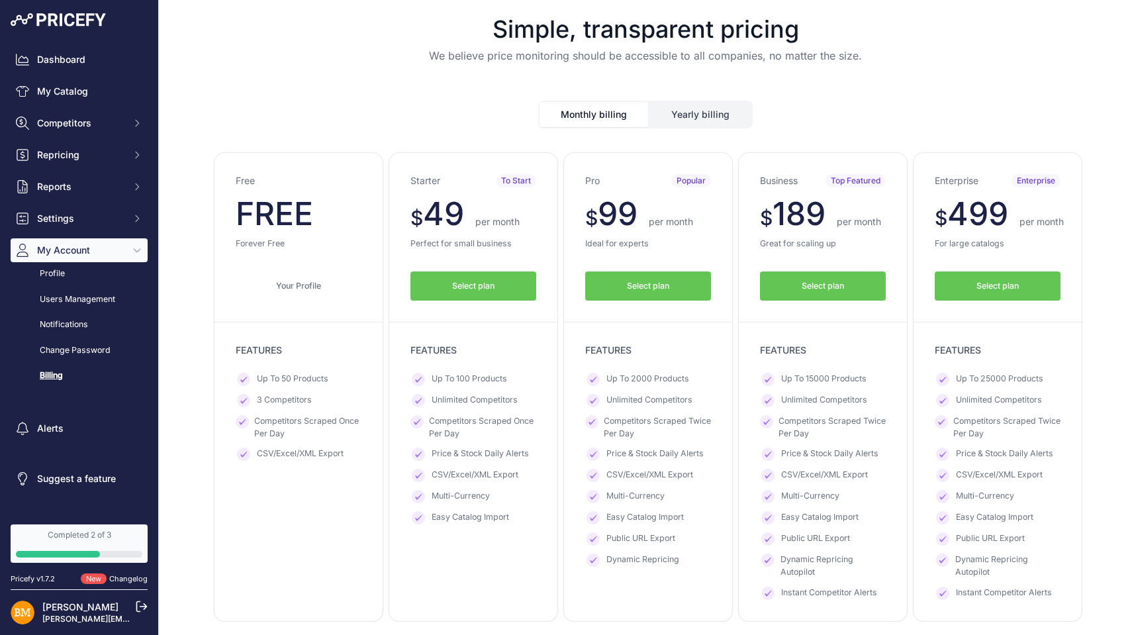
click at [627, 281] on span "Select plan" at bounding box center [648, 286] width 42 height 13
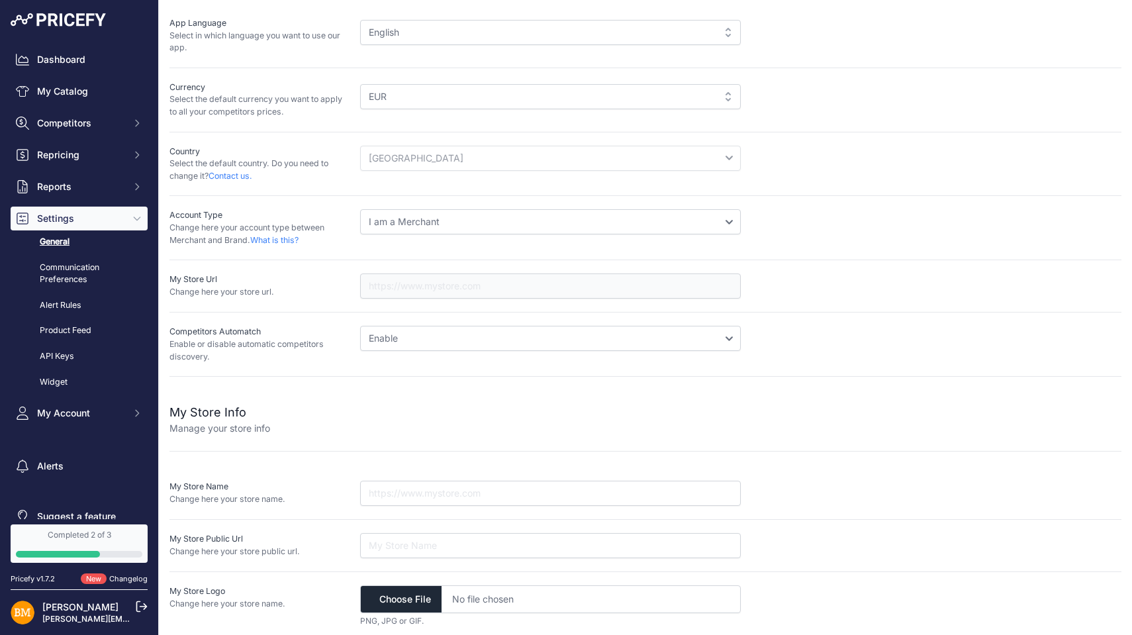
scroll to position [75, 0]
click at [442, 481] on input "text" at bounding box center [550, 493] width 381 height 25
drag, startPoint x: 487, startPoint y: 490, endPoint x: 331, endPoint y: 466, distance: 158.1
click at [331, 481] on div "My Store Name Change here your store name. msmswimshop.com" at bounding box center [645, 493] width 952 height 25
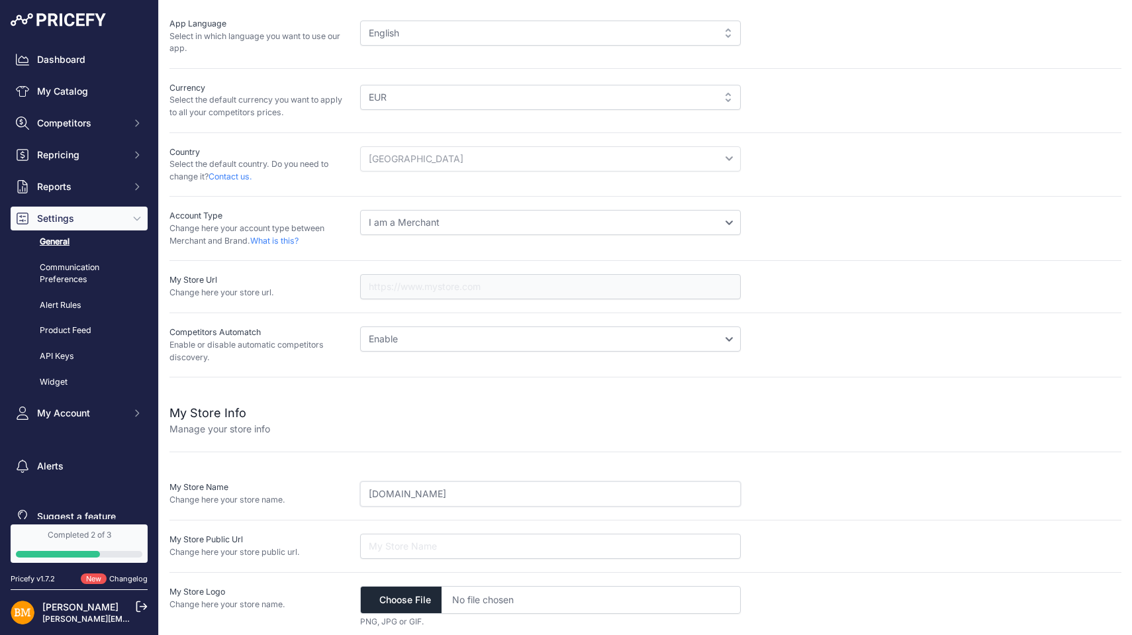
type input "msmswimshop.com"
click at [378, 534] on input "url" at bounding box center [550, 546] width 381 height 25
drag, startPoint x: 481, startPoint y: 493, endPoint x: 259, endPoint y: 465, distance: 224.2
click at [259, 468] on div "My Store Name Change here your store name. msmswimshop.com" at bounding box center [645, 494] width 952 height 52
paste input "msmswimshop.com"
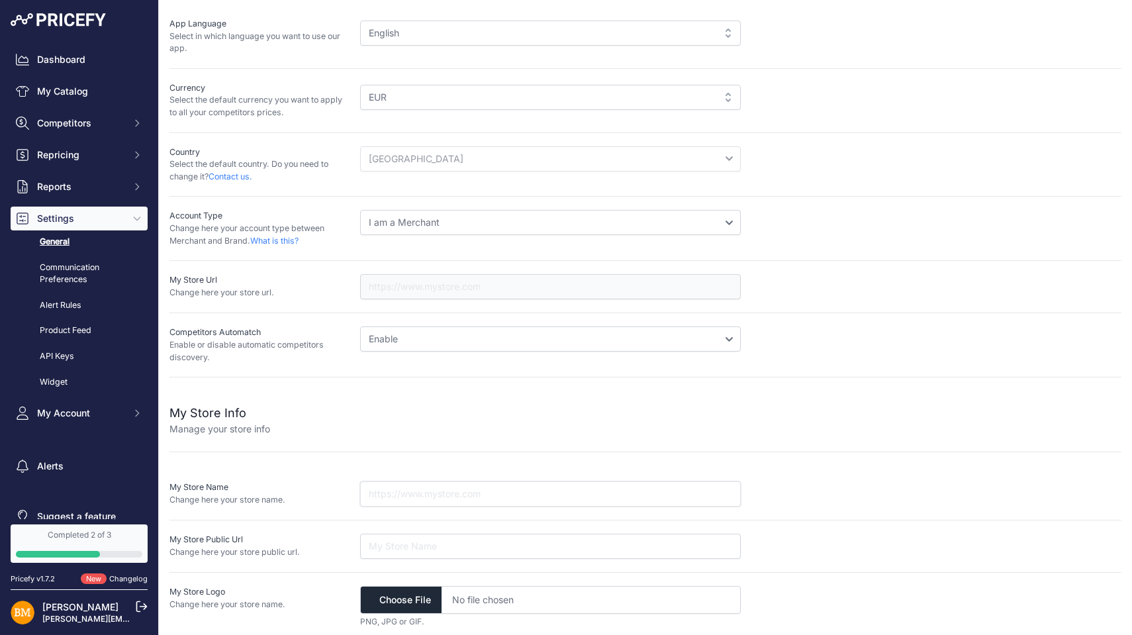
type input "msmswimshop.com"
click at [389, 545] on input "url" at bounding box center [550, 546] width 381 height 25
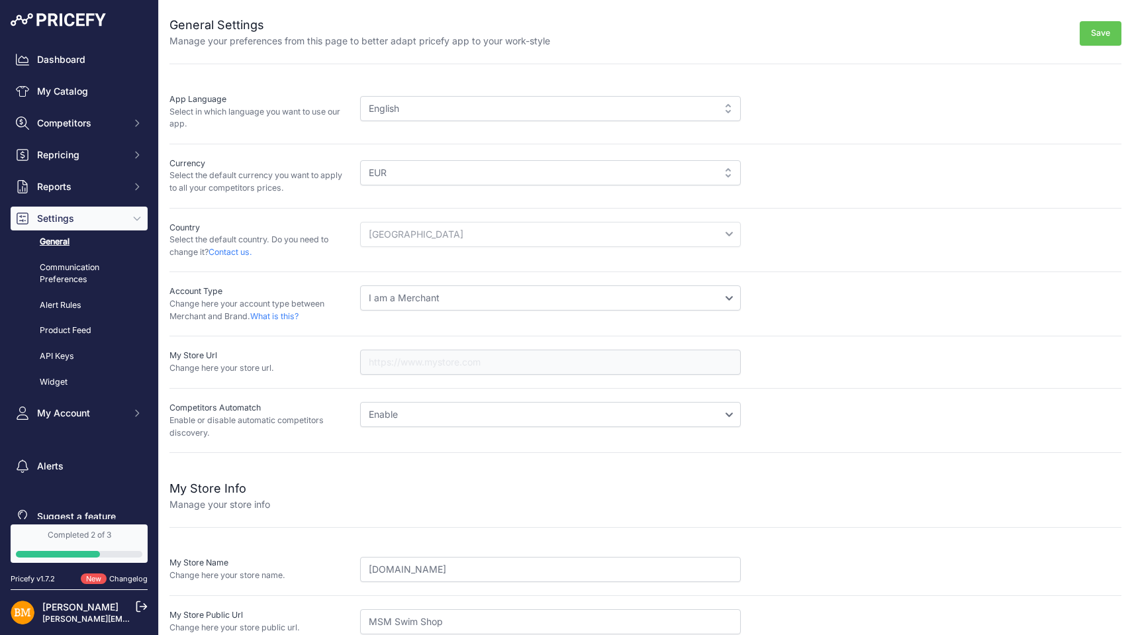
click at [1093, 38] on button "Save" at bounding box center [1101, 33] width 42 height 24
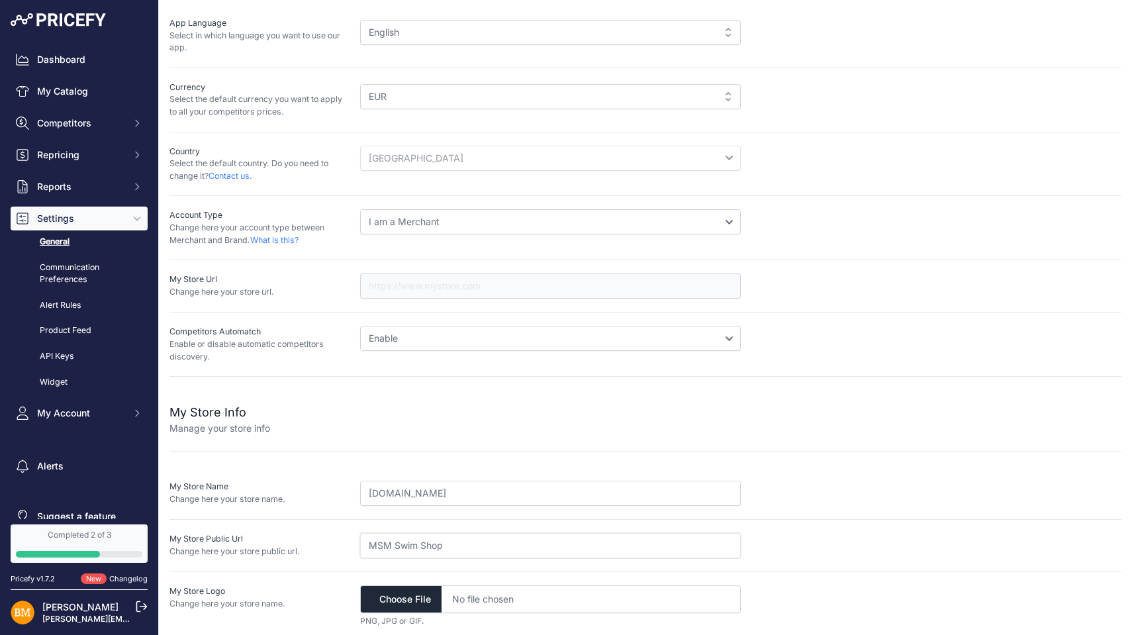
scroll to position [75, 0]
drag, startPoint x: 460, startPoint y: 550, endPoint x: 319, endPoint y: 537, distance: 141.6
click at [319, 537] on div "My Store Public Url Change here your store public url. MSM Swim Shop" at bounding box center [645, 546] width 952 height 25
drag, startPoint x: 477, startPoint y: 489, endPoint x: 257, endPoint y: 473, distance: 221.1
click at [257, 473] on div "My Store Name Change here your store name. msmswimshop.com" at bounding box center [645, 494] width 952 height 52
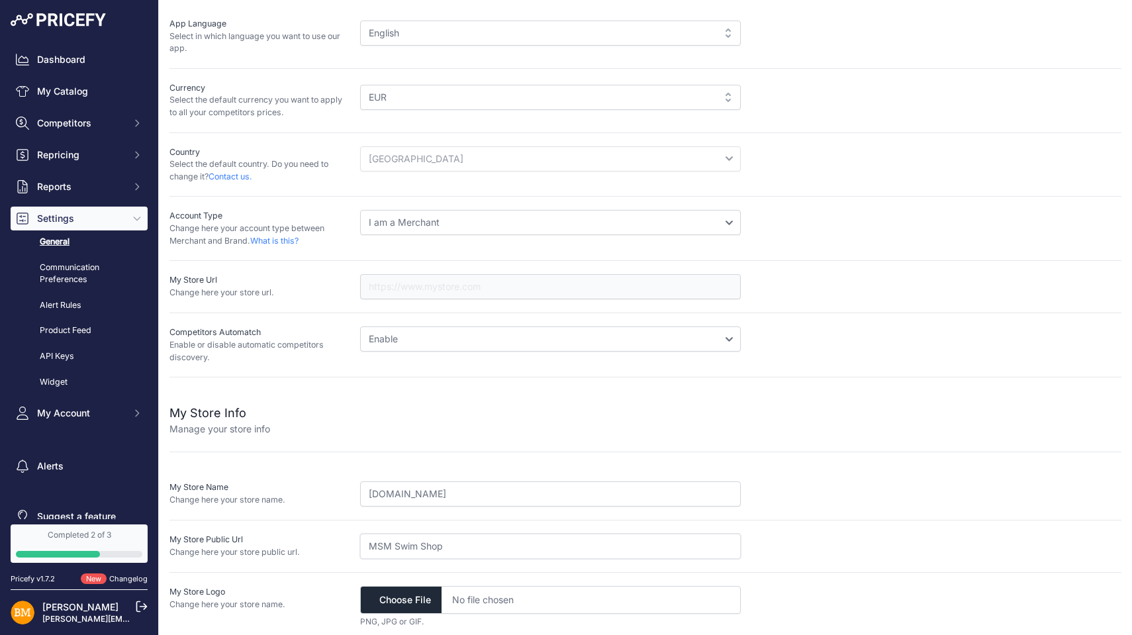
drag, startPoint x: 448, startPoint y: 545, endPoint x: 291, endPoint y: 514, distance: 160.0
click at [291, 514] on div "My Store Info Manage your store info My Store Name Change here your store name.…" at bounding box center [645, 508] width 952 height 263
paste input "msmswimshop.com"
type input "msmswimshop.com"
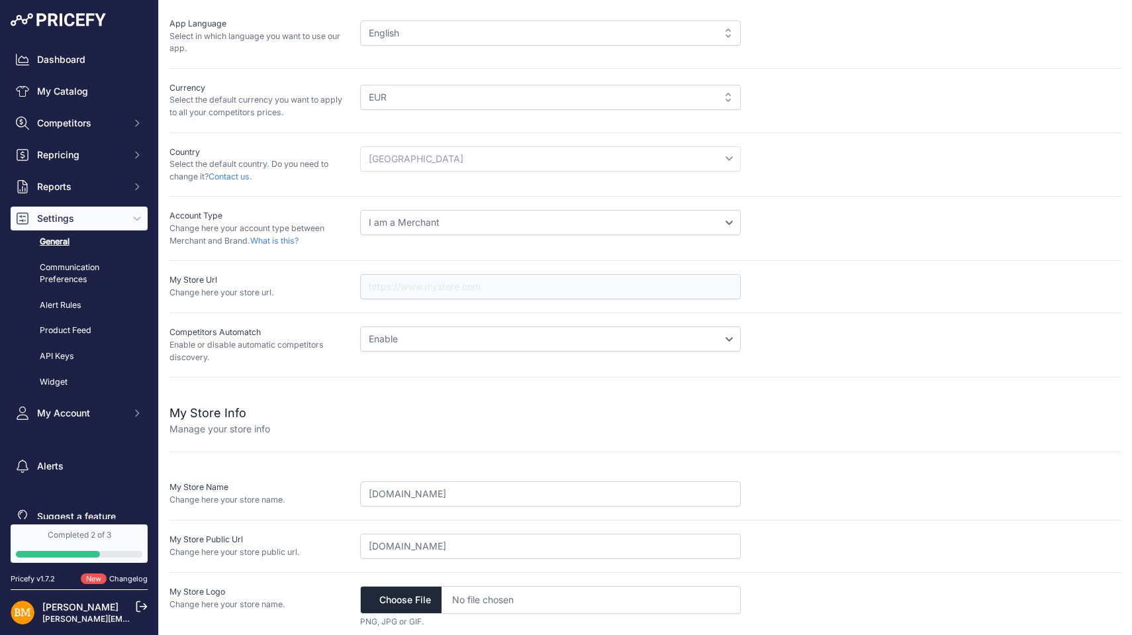
click at [414, 593] on input "file" at bounding box center [550, 600] width 381 height 28
type input "C:\fakepath\MSM_logo_RGB.png"
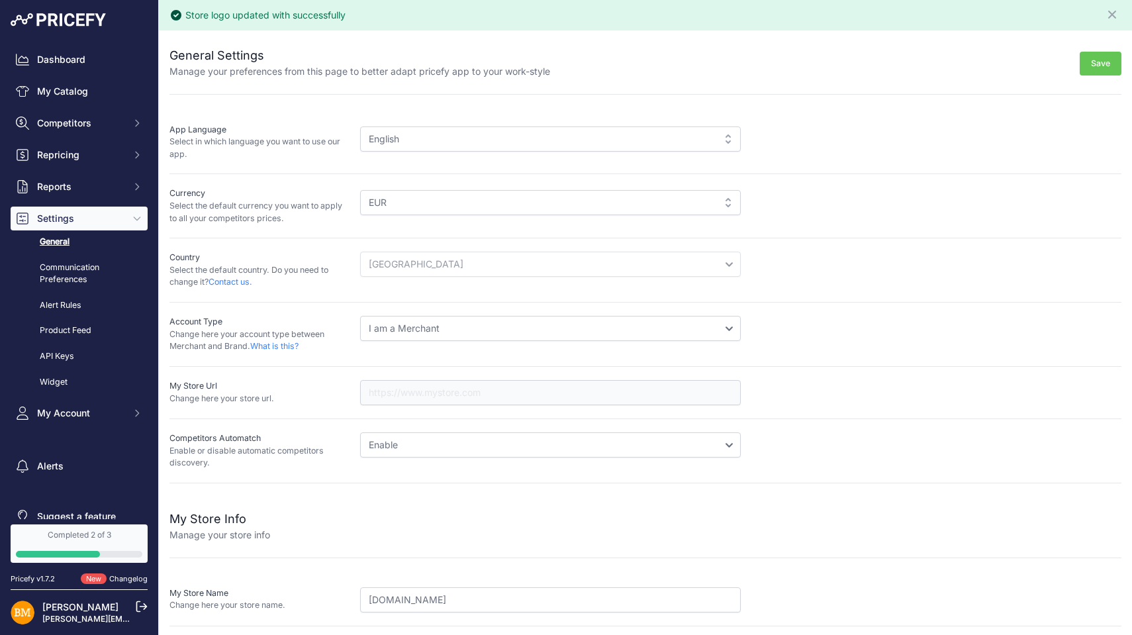
click at [1093, 62] on button "Save" at bounding box center [1101, 64] width 42 height 24
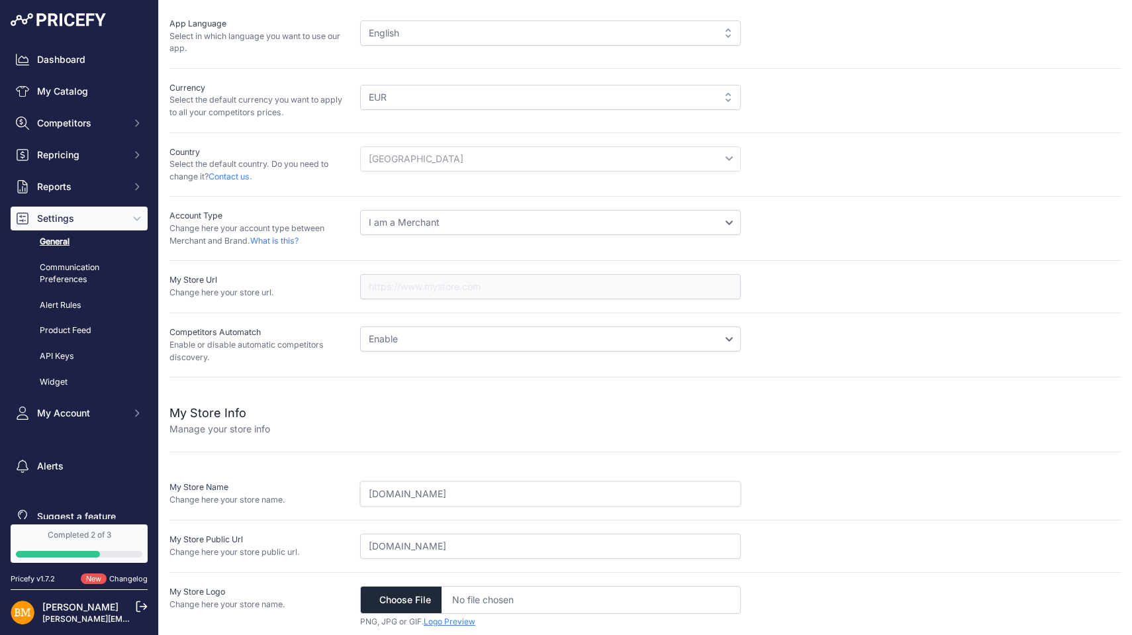
drag, startPoint x: 469, startPoint y: 488, endPoint x: 307, endPoint y: 478, distance: 161.8
click at [307, 481] on div "My Store Name Change here your store name. msmswimshop.com" at bounding box center [645, 493] width 952 height 25
type input "MSM Swim Shop"
click at [822, 505] on div "My Store Name Change here your store name. MSM Swim Shop" at bounding box center [645, 494] width 952 height 52
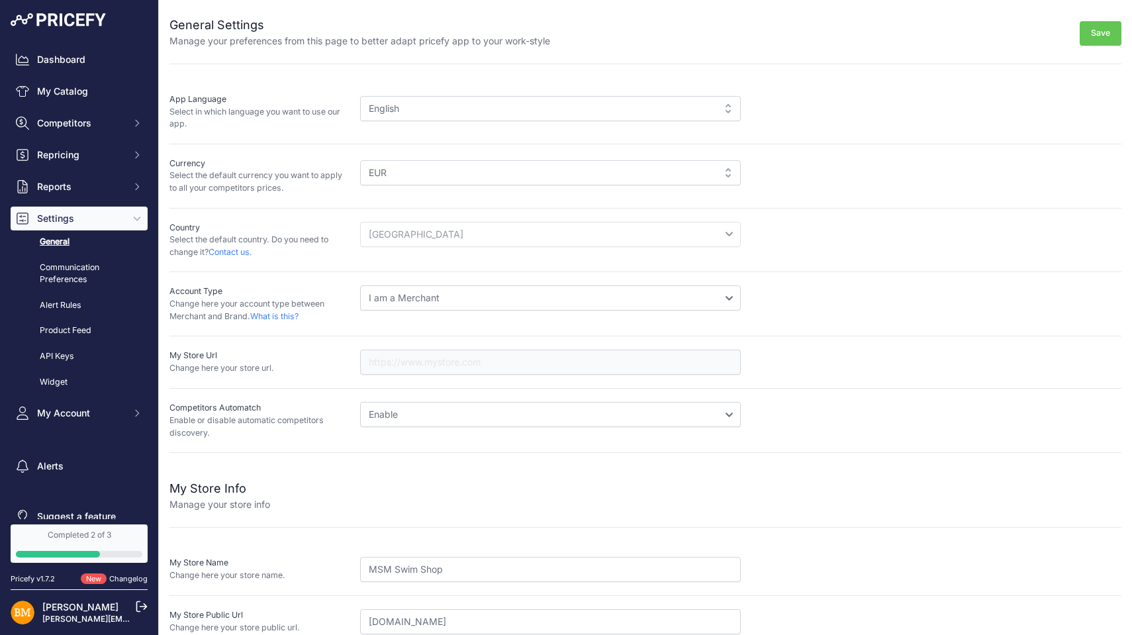
click at [1087, 28] on button "Save" at bounding box center [1101, 33] width 42 height 24
click at [1089, 32] on button "Save" at bounding box center [1101, 33] width 42 height 24
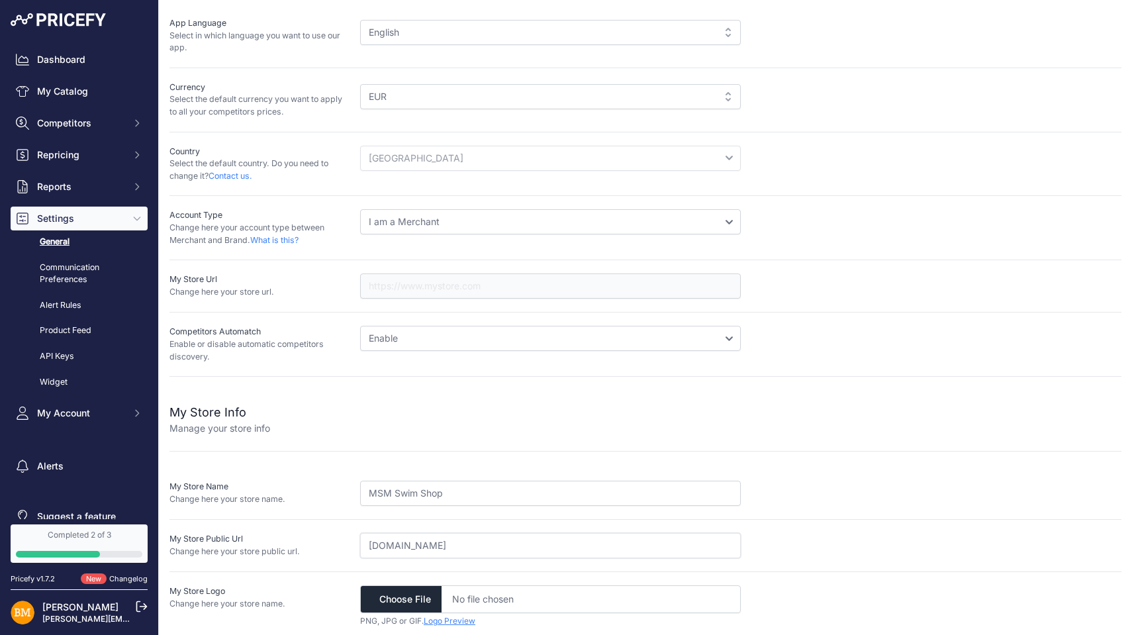
scroll to position [75, 0]
drag, startPoint x: 472, startPoint y: 538, endPoint x: 237, endPoint y: 514, distance: 236.2
click at [237, 534] on div "My Store Public Url Change here your store public url. msmswimshop.com" at bounding box center [645, 546] width 952 height 25
paste input "https://"
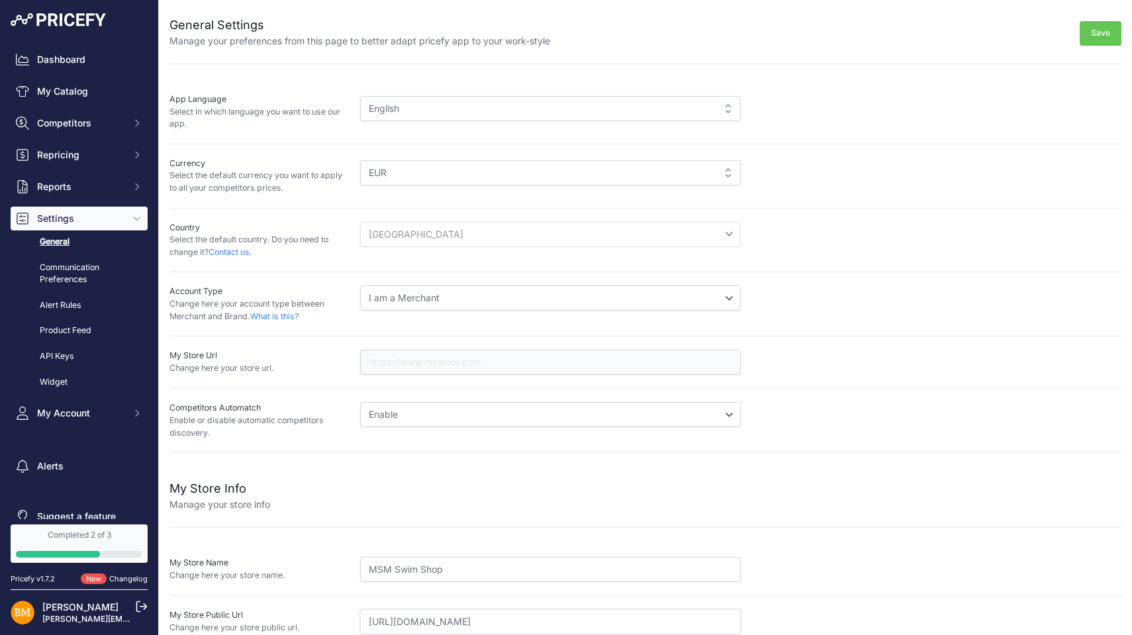
scroll to position [0, 0]
type input "https://msmswimshop.com"
click at [1083, 33] on button "Save" at bounding box center [1101, 33] width 42 height 24
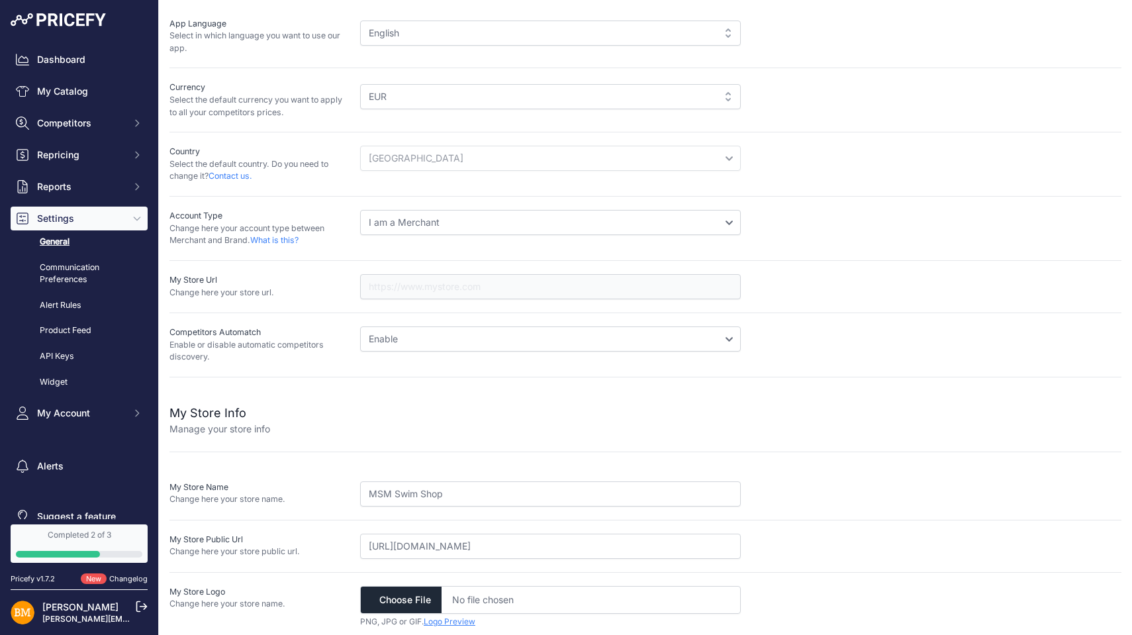
scroll to position [105, 0]
click at [442, 617] on link "Logo Preview" at bounding box center [450, 622] width 52 height 10
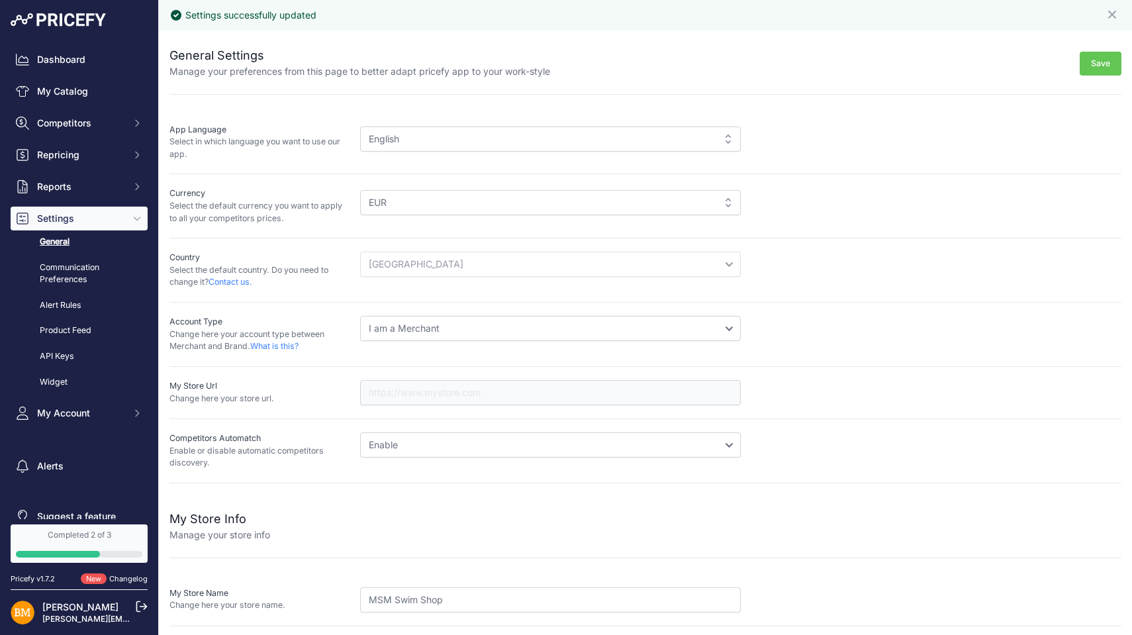
scroll to position [0, 0]
click at [73, 87] on link "My Catalog" at bounding box center [79, 91] width 137 height 24
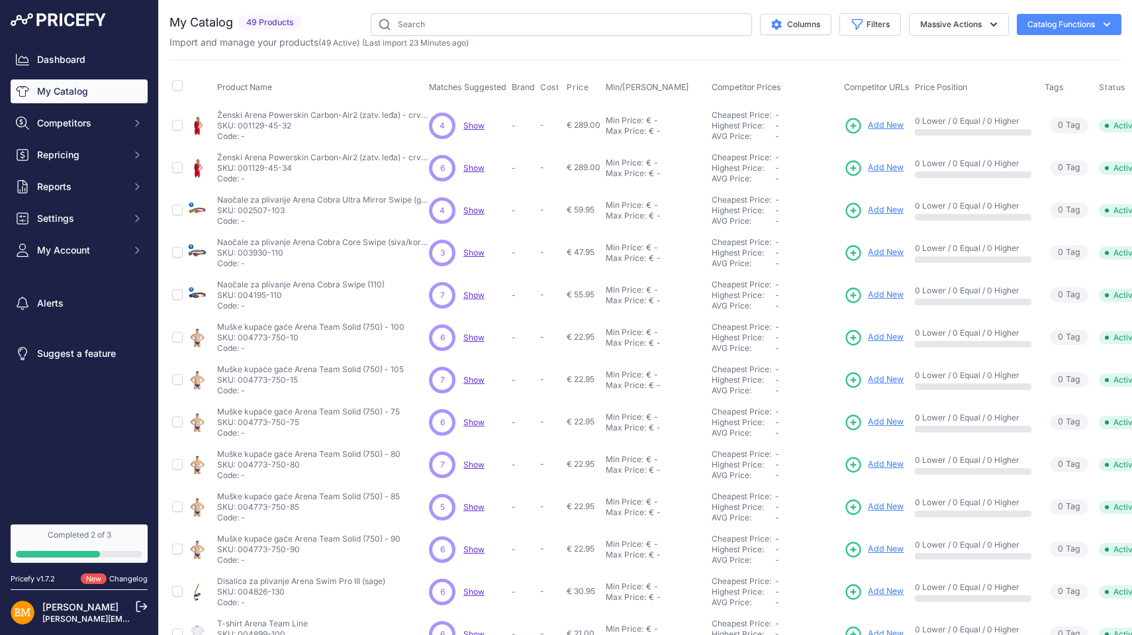
click at [62, 67] on link "Dashboard" at bounding box center [79, 60] width 137 height 24
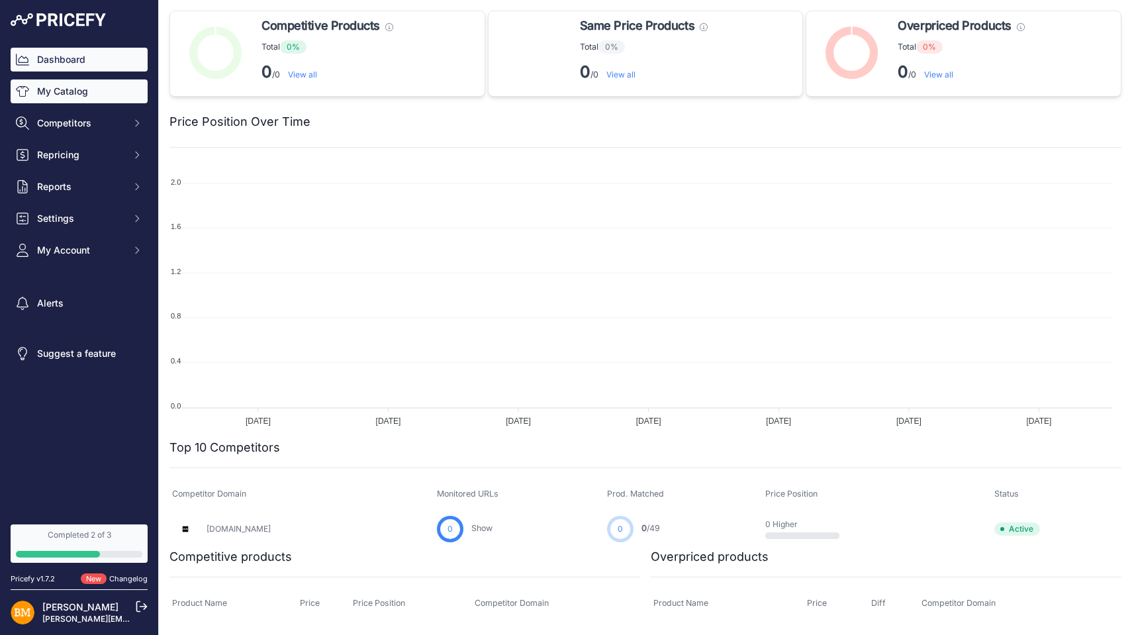
click at [93, 90] on link "My Catalog" at bounding box center [79, 91] width 137 height 24
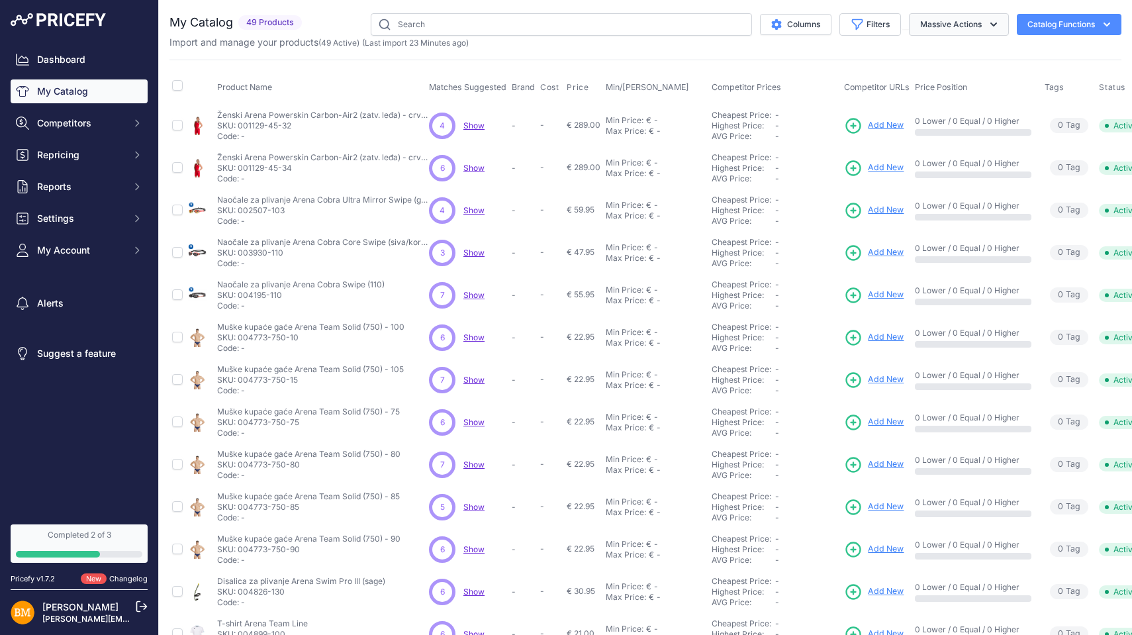
click at [934, 22] on button "Massive Actions" at bounding box center [959, 24] width 100 height 23
click at [786, 45] on div "Import and manage your products ( 49 Active ) (Last import 23 Minutes ago)" at bounding box center [645, 42] width 952 height 13
click at [1101, 25] on icon "button" at bounding box center [1106, 24] width 13 height 13
click at [1026, 95] on link "Update Catalog" at bounding box center [1046, 100] width 148 height 24
click at [275, 232] on td "Naočale za plivanje Arena Cobra Core Swipe (siva/koraljno crvena) Naočale za pl…" at bounding box center [321, 253] width 212 height 42
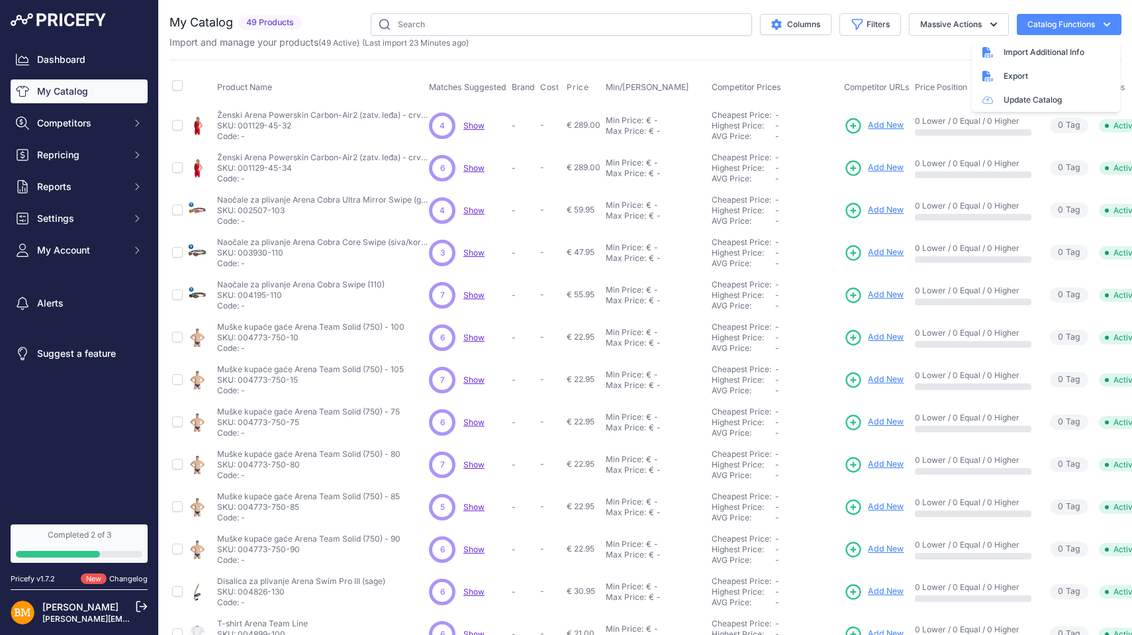
click at [627, 600] on div "Max Price:" at bounding box center [626, 597] width 40 height 11
click at [1084, 600] on td "0 Tag s Product Tags" at bounding box center [1069, 592] width 54 height 42
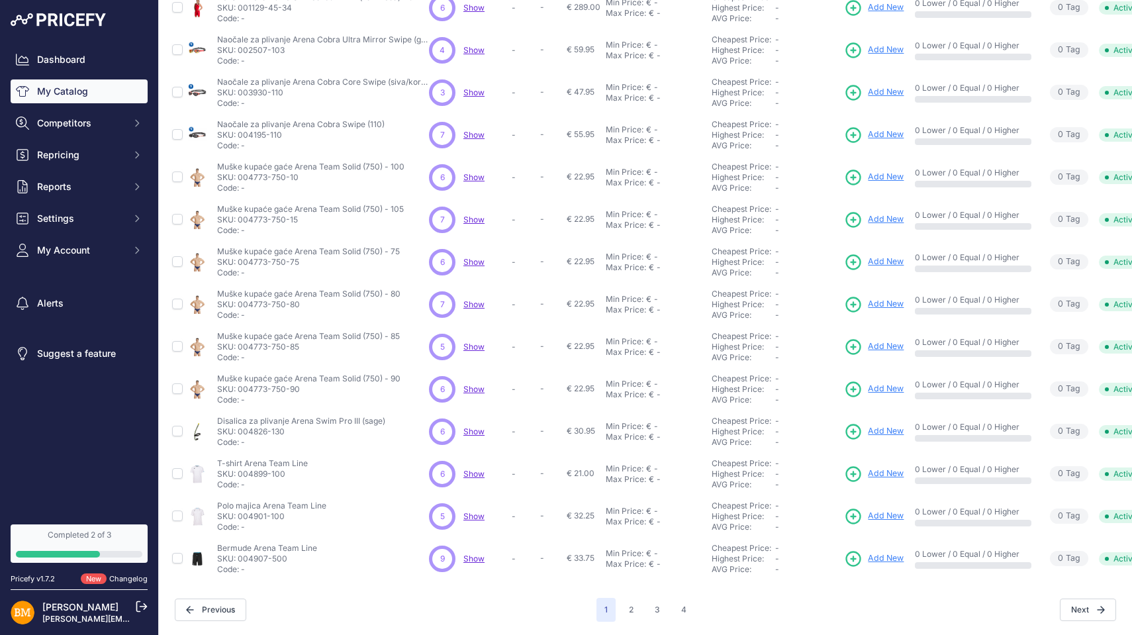
scroll to position [169, 0]
click at [1085, 605] on button "Next" at bounding box center [1088, 609] width 56 height 23
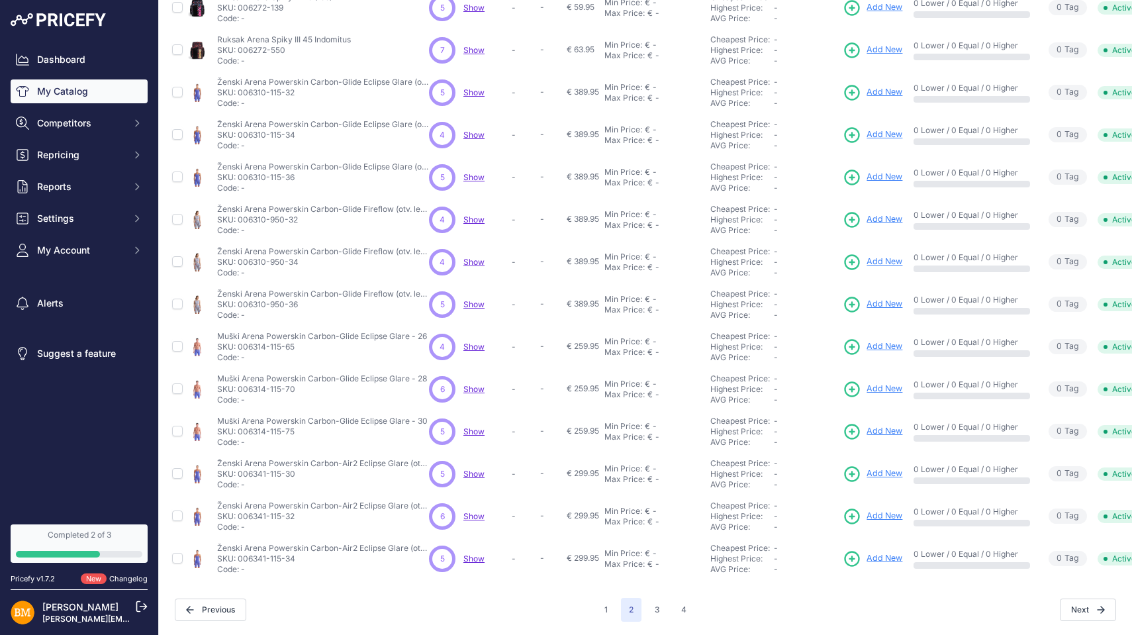
scroll to position [169, 0]
click at [655, 598] on button "3" at bounding box center [657, 610] width 21 height 24
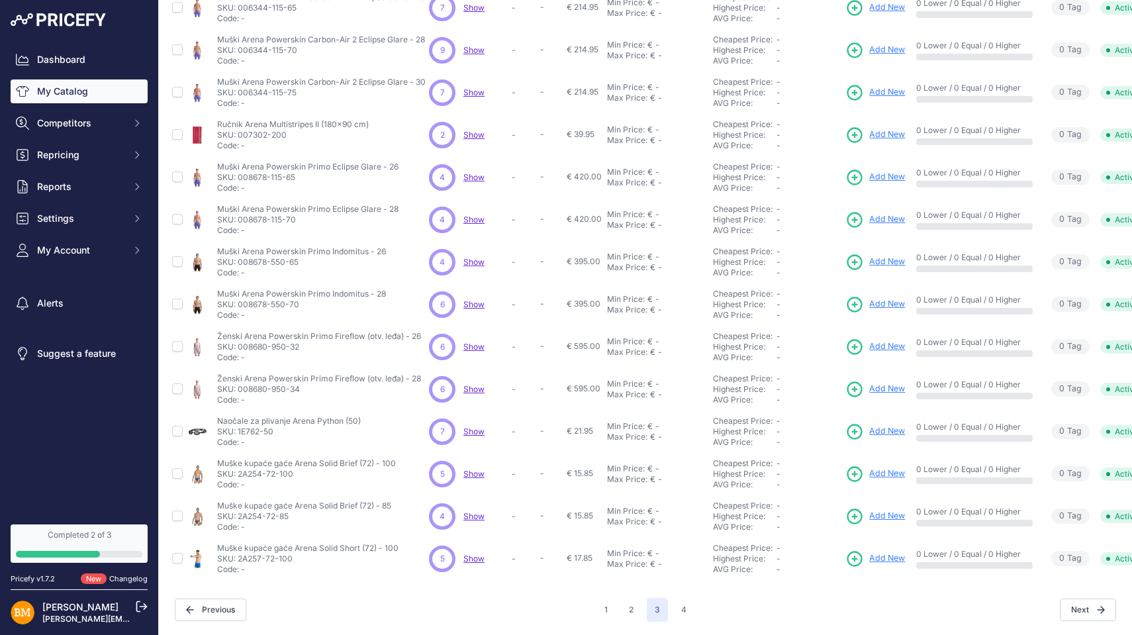
scroll to position [169, 0]
click at [679, 601] on button "4" at bounding box center [683, 610] width 21 height 24
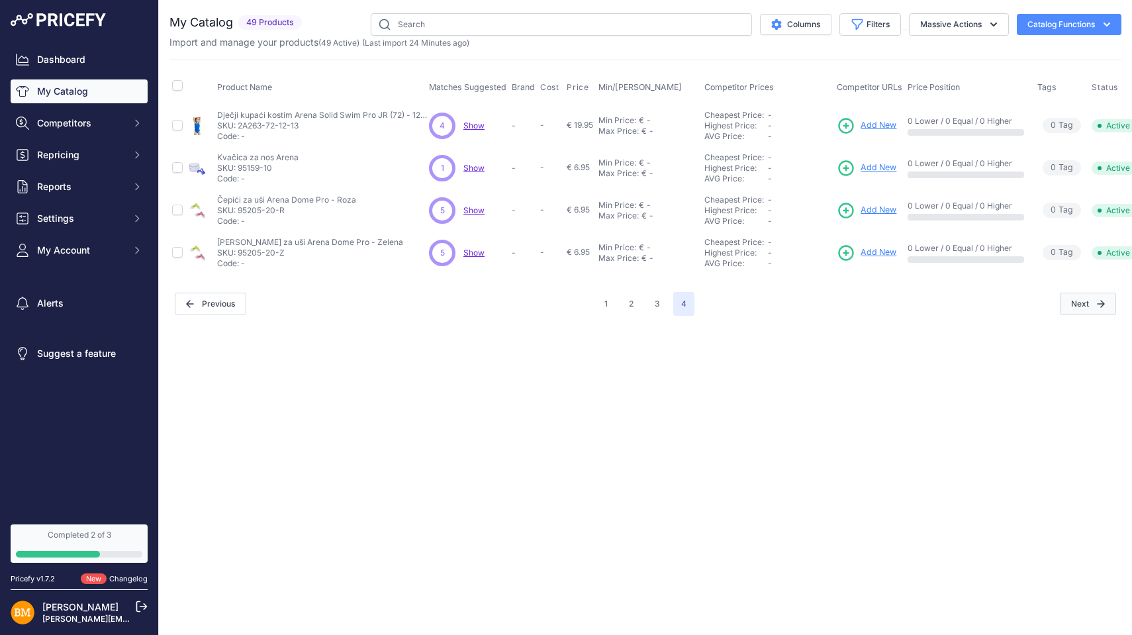
click at [1075, 299] on span "Next" at bounding box center [1088, 304] width 56 height 23
click at [783, 19] on button "Columns" at bounding box center [796, 24] width 72 height 21
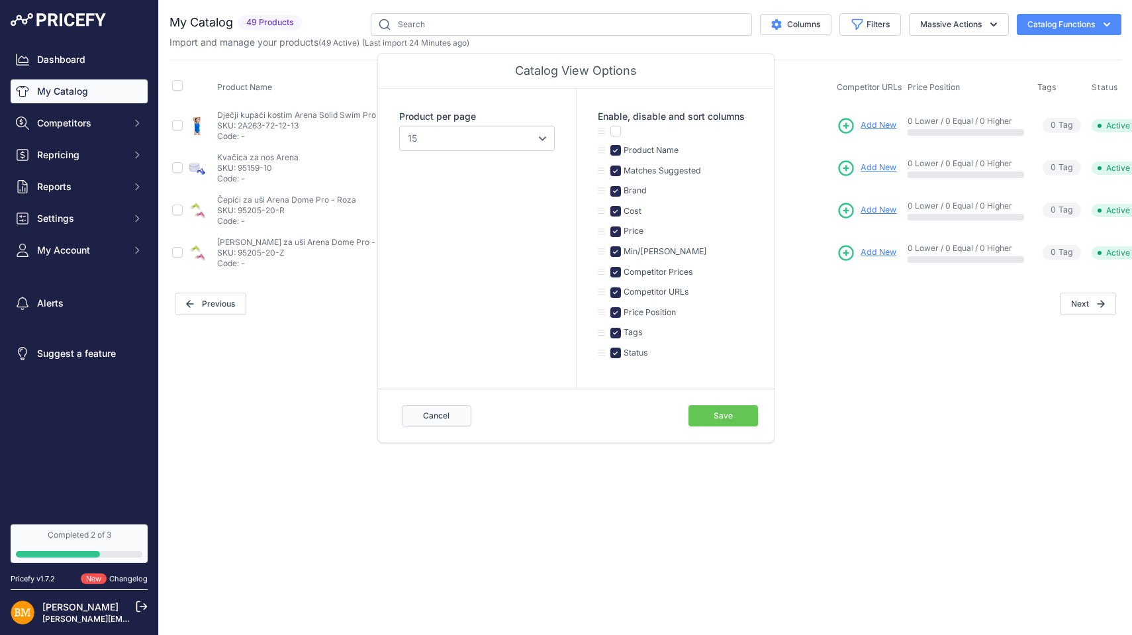
click at [440, 411] on button "Cancel" at bounding box center [437, 415] width 70 height 21
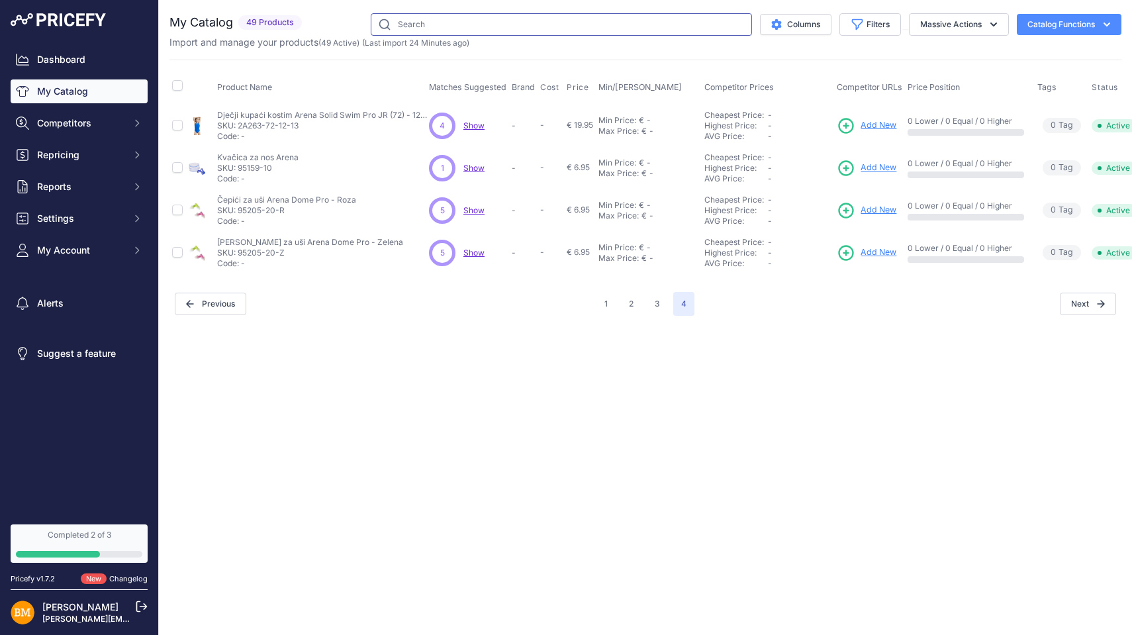
click at [384, 28] on input "text" at bounding box center [561, 24] width 381 height 23
click at [384, 25] on input "text" at bounding box center [561, 24] width 381 height 23
click at [282, 22] on span "49 Products" at bounding box center [270, 22] width 64 height 15
click at [879, 27] on button "Filters" at bounding box center [870, 24] width 62 height 23
click at [879, 303] on div "Next" at bounding box center [905, 304] width 422 height 23
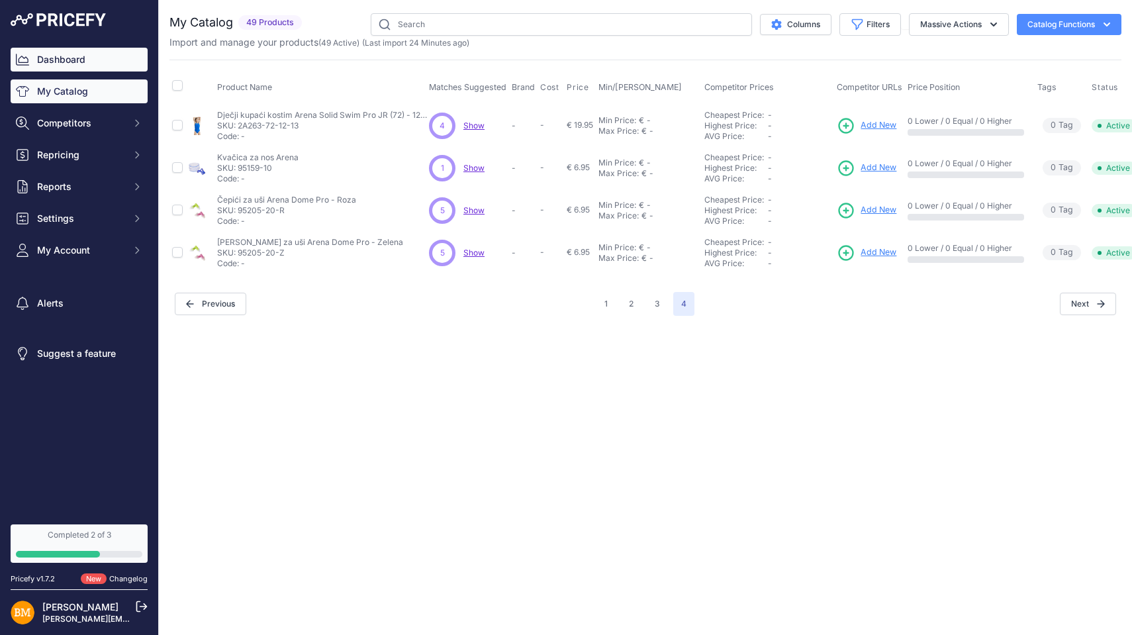
click at [73, 59] on link "Dashboard" at bounding box center [79, 60] width 137 height 24
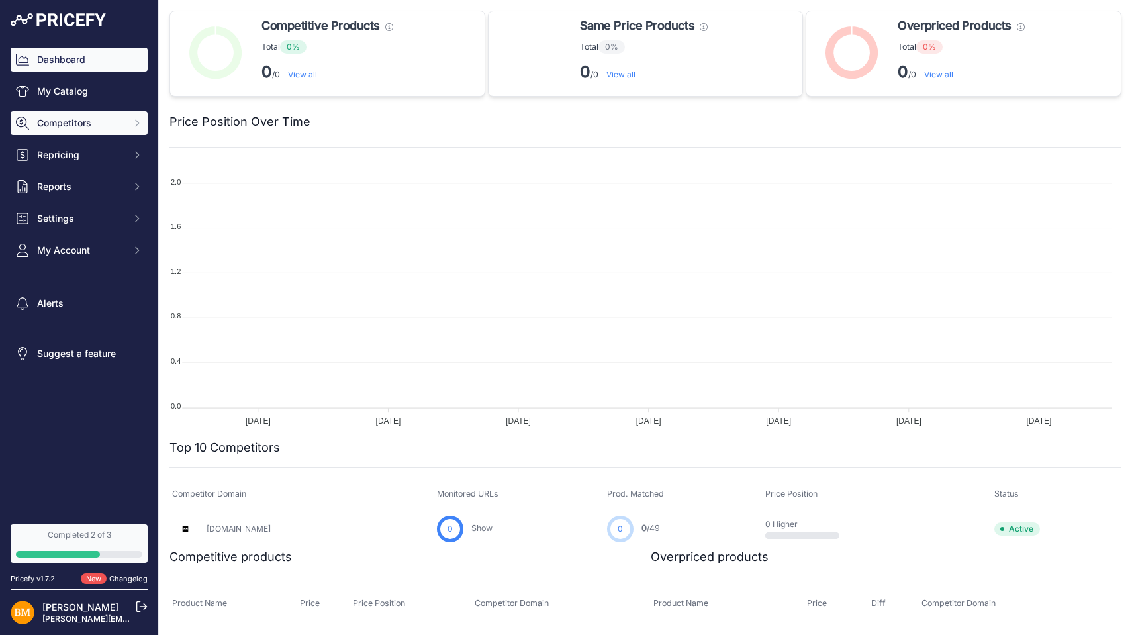
click at [139, 132] on button "Competitors" at bounding box center [79, 123] width 137 height 24
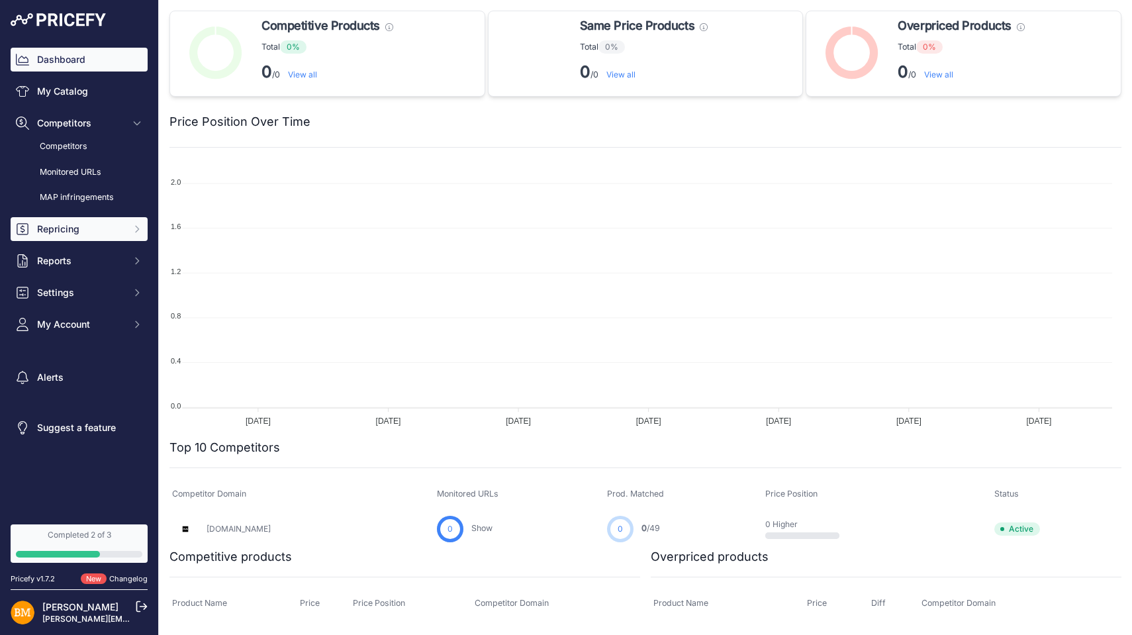
click at [142, 234] on button "Repricing" at bounding box center [79, 229] width 137 height 24
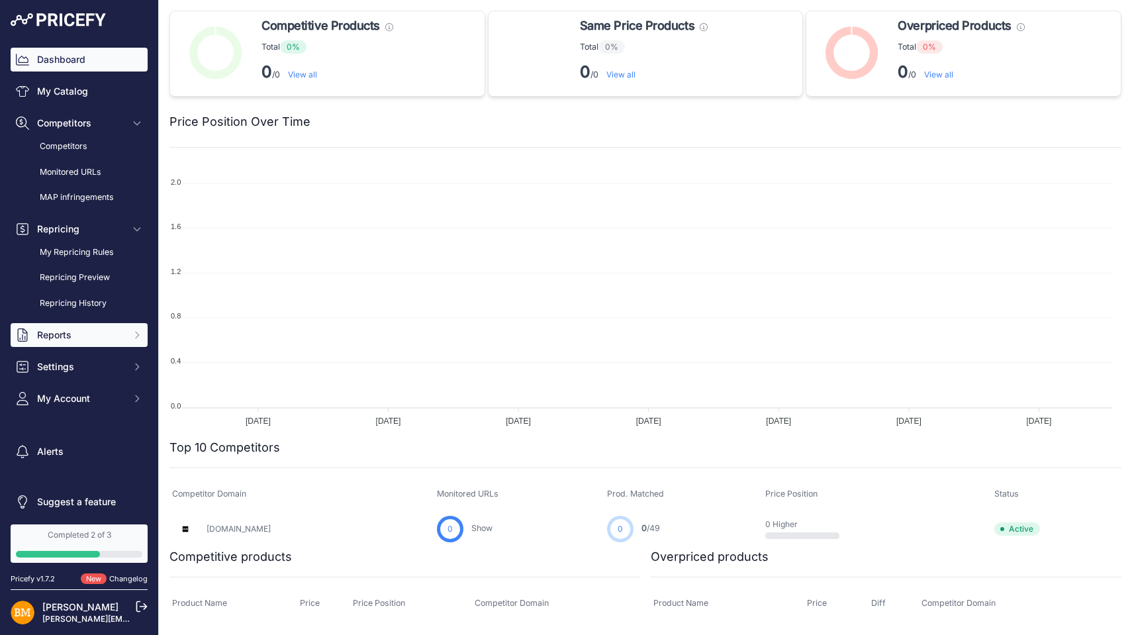
click at [132, 342] on button "Reports" at bounding box center [79, 335] width 137 height 24
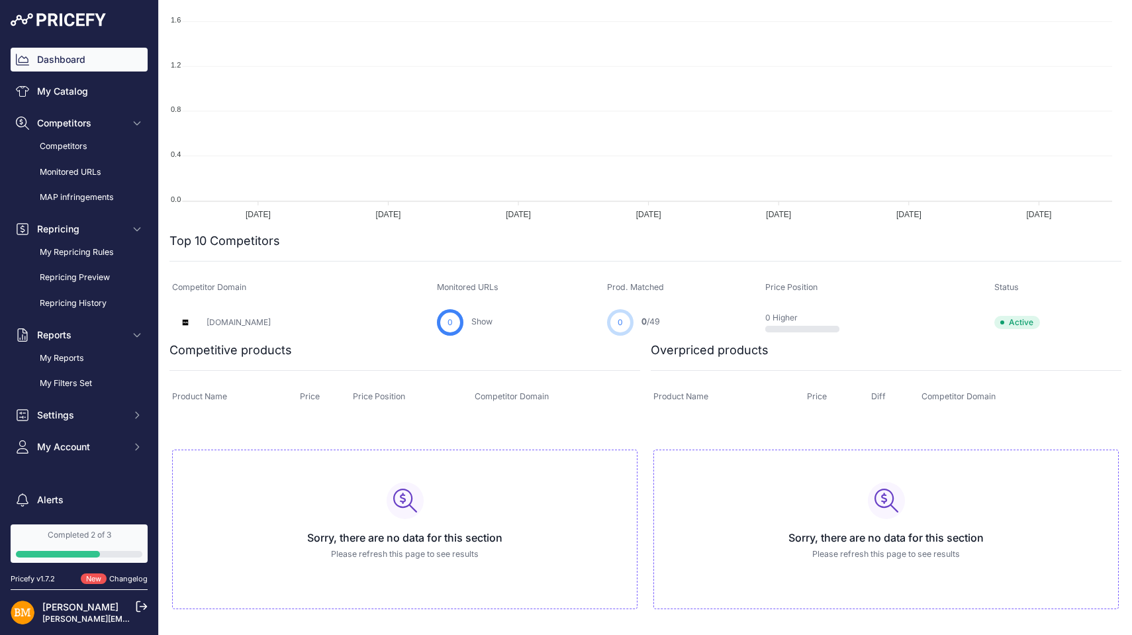
scroll to position [206, 0]
click at [65, 91] on link "My Catalog" at bounding box center [79, 91] width 137 height 24
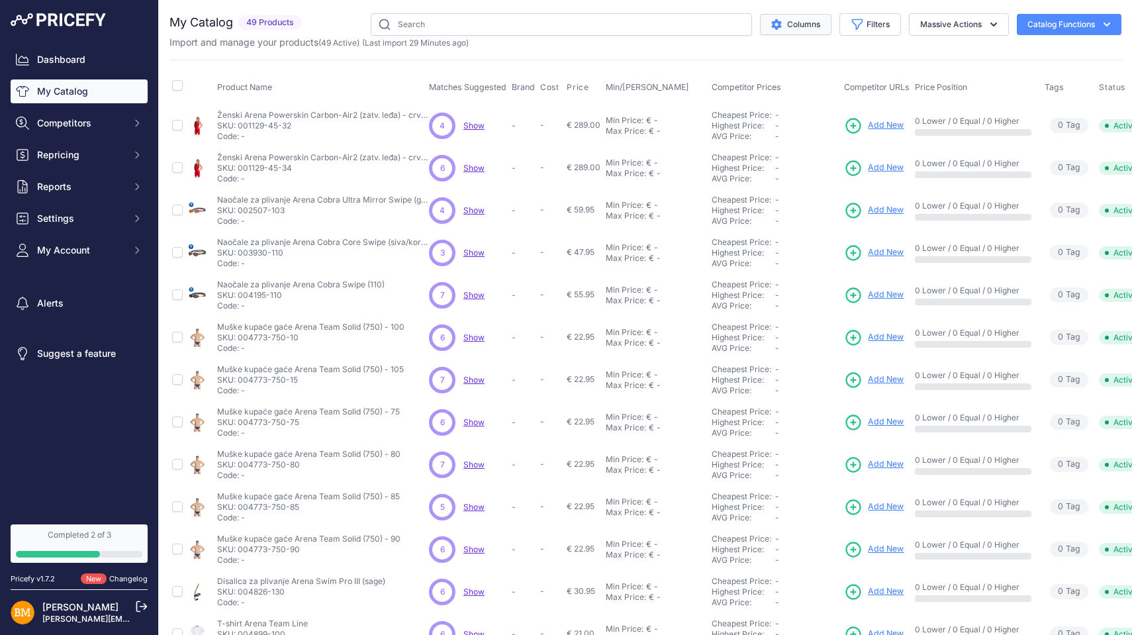
click at [798, 17] on button "Columns" at bounding box center [796, 24] width 72 height 21
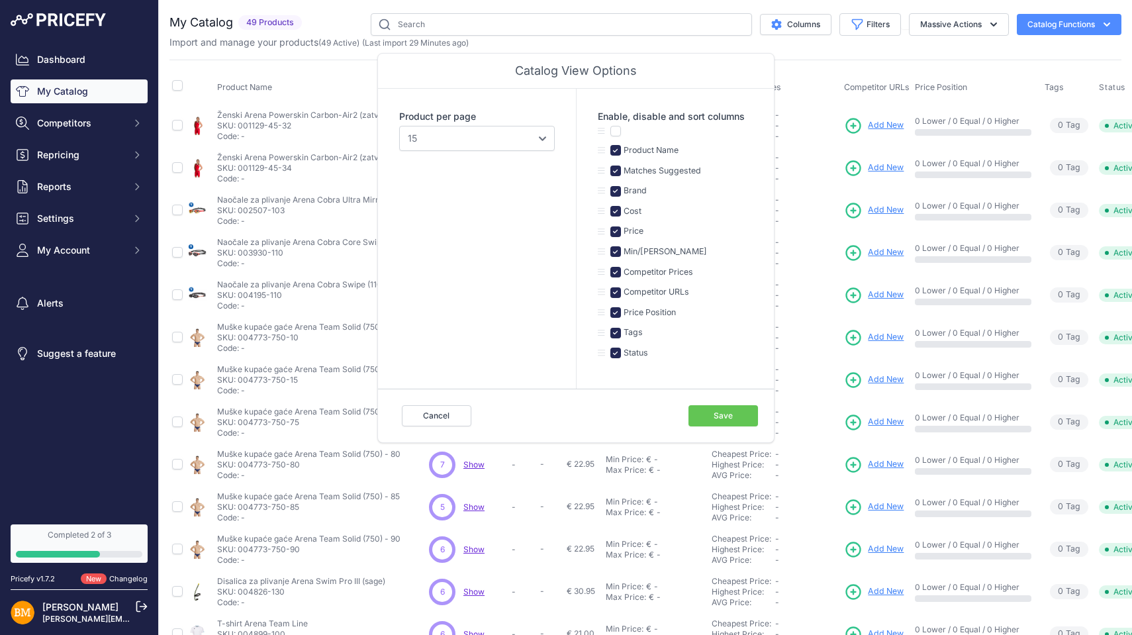
click at [618, 189] on input "checkbox" at bounding box center [615, 191] width 11 height 11
checkbox input "false"
click at [617, 209] on input "checkbox" at bounding box center [615, 211] width 11 height 11
checkbox input "false"
click at [615, 332] on input "checkbox" at bounding box center [615, 333] width 11 height 11
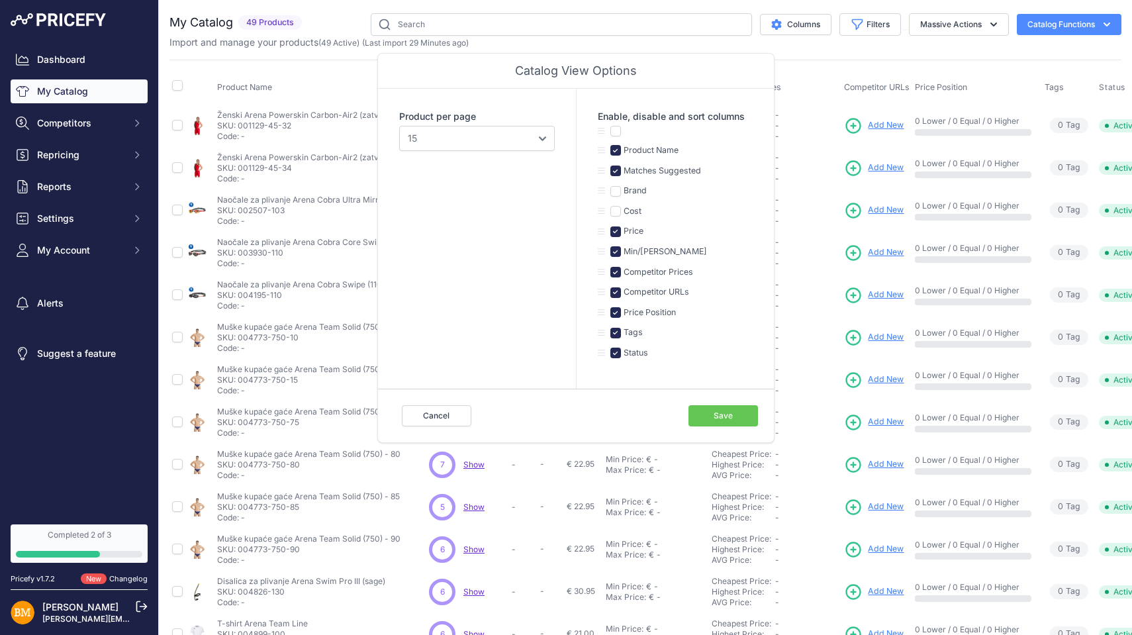
checkbox input "false"
click at [723, 412] on button "Save" at bounding box center [724, 415] width 70 height 21
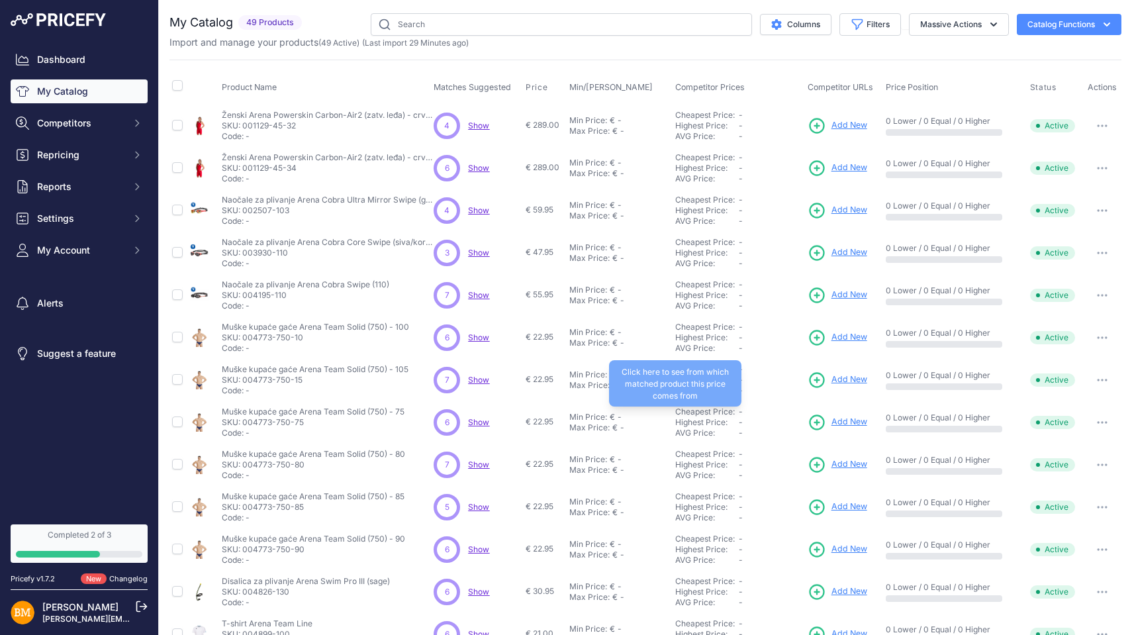
click at [722, 408] on link "Cheapest Price:" at bounding box center [705, 411] width 60 height 10
click at [481, 209] on span "Show" at bounding box center [478, 210] width 21 height 10
click at [482, 165] on span "Show" at bounding box center [478, 168] width 21 height 10
click at [258, 87] on span "Product Name" at bounding box center [249, 87] width 55 height 10
click at [852, 23] on icon "button" at bounding box center [857, 24] width 13 height 13
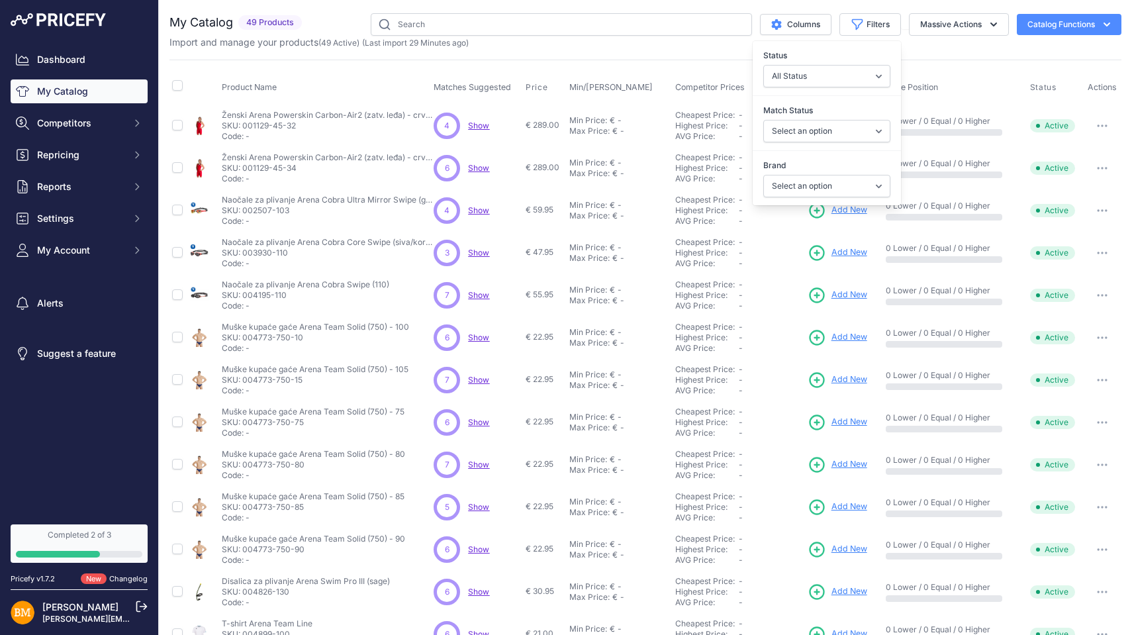
click at [839, 59] on label "Status" at bounding box center [826, 55] width 127 height 13
click at [839, 65] on select "All Status Only Enabled Only Disabled" at bounding box center [826, 76] width 127 height 23
click at [949, 44] on div "Import and manage your products ( 49 Active ) (Last import 29 Minutes ago)" at bounding box center [645, 42] width 952 height 13
click at [970, 24] on button "Massive Actions" at bounding box center [959, 24] width 100 height 23
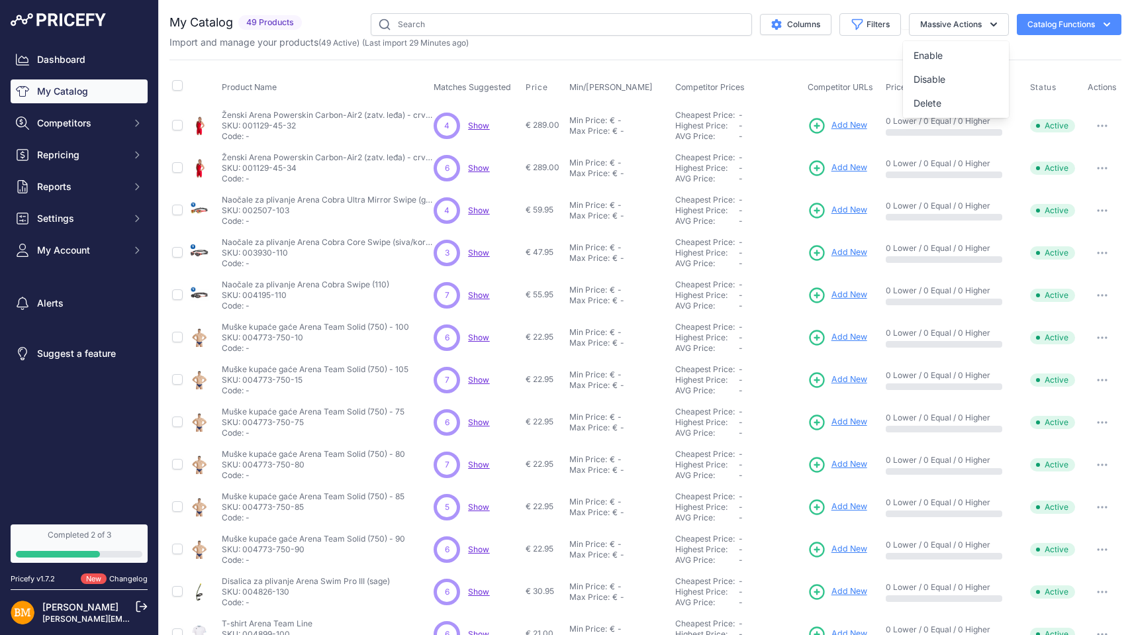
click at [802, 68] on div "Product Name Matches Suggested Price" at bounding box center [645, 400] width 952 height 681
click at [1100, 26] on icon "button" at bounding box center [1106, 24] width 13 height 13
click at [818, 63] on div "Product Name Matches Suggested Price" at bounding box center [645, 400] width 952 height 681
click at [424, 24] on input "text" at bounding box center [561, 24] width 381 height 23
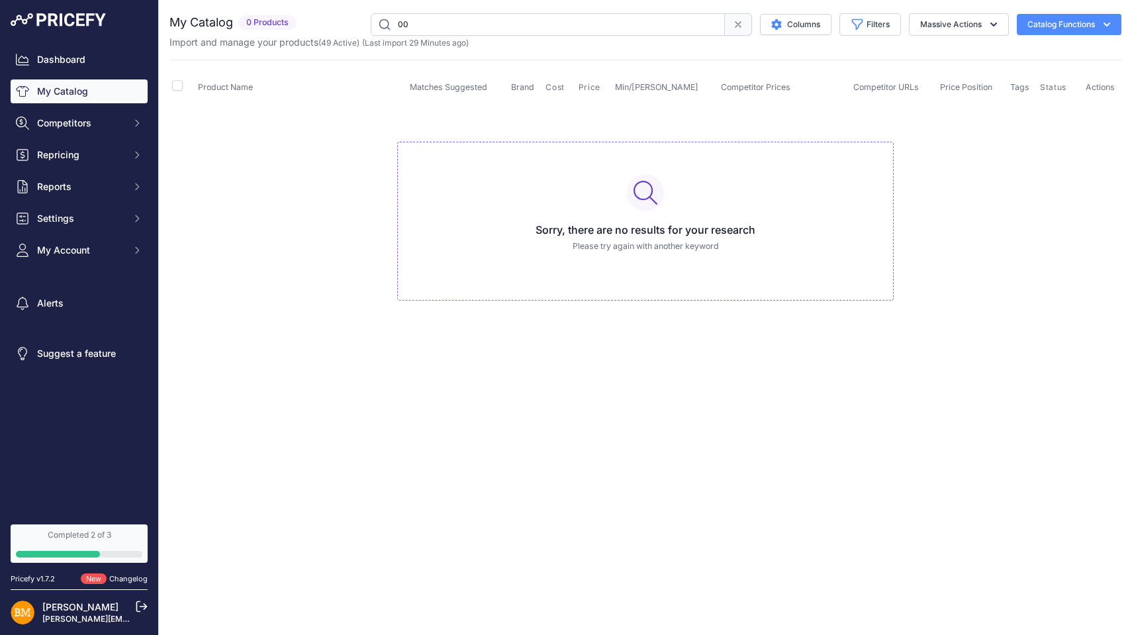
type input "0"
click at [733, 25] on icon at bounding box center [738, 24] width 11 height 11
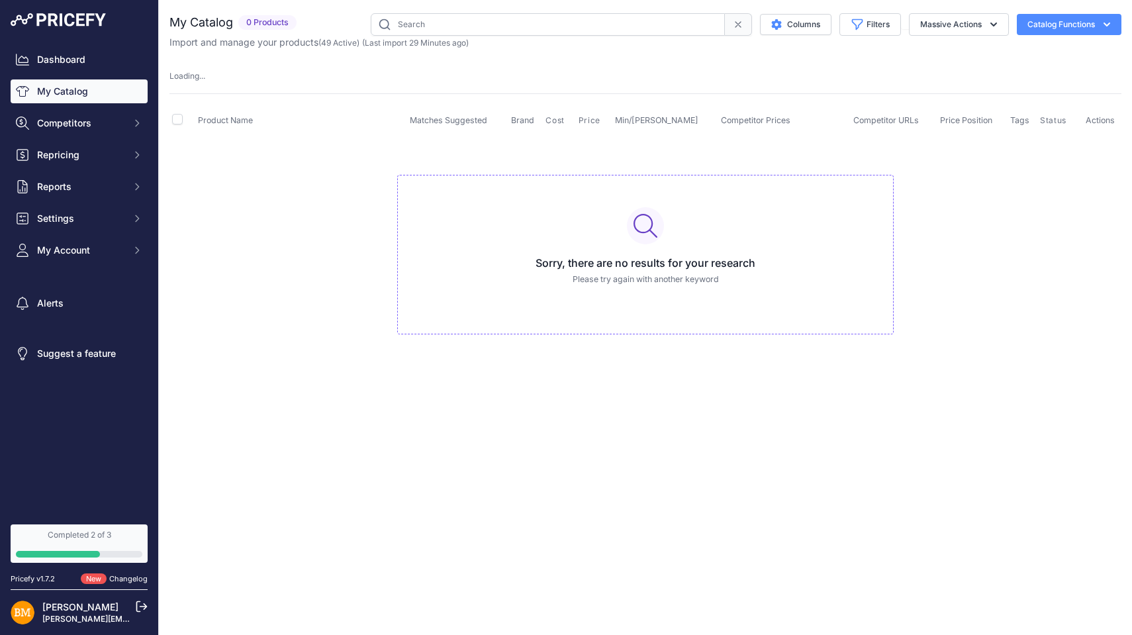
click at [89, 93] on link "My Catalog" at bounding box center [79, 91] width 137 height 24
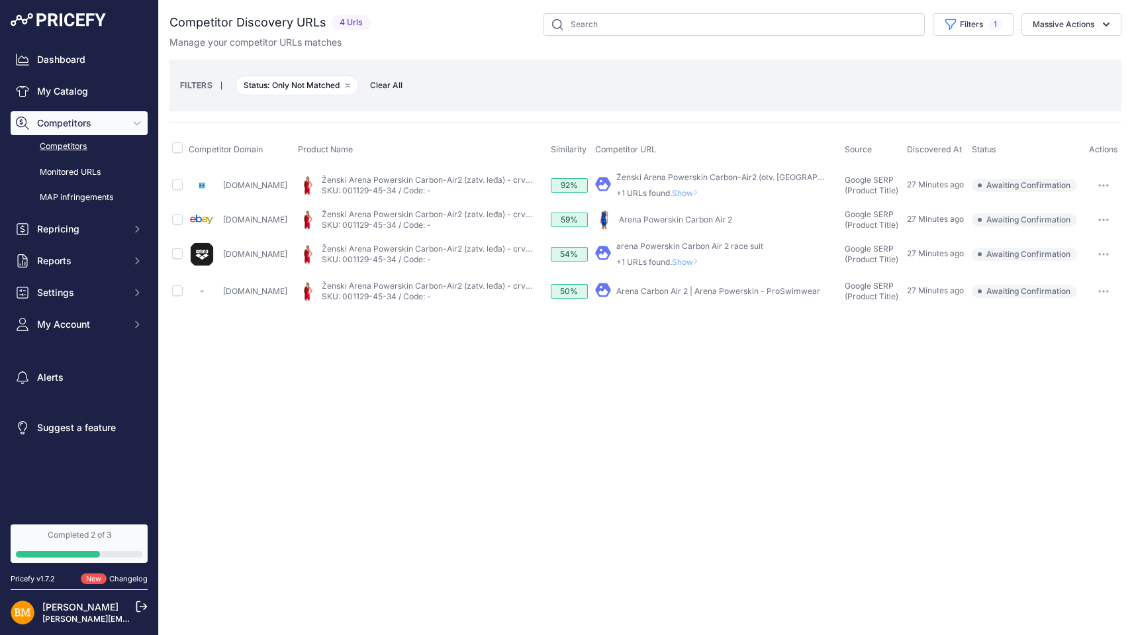
click at [696, 191] on span "Show" at bounding box center [688, 193] width 32 height 10
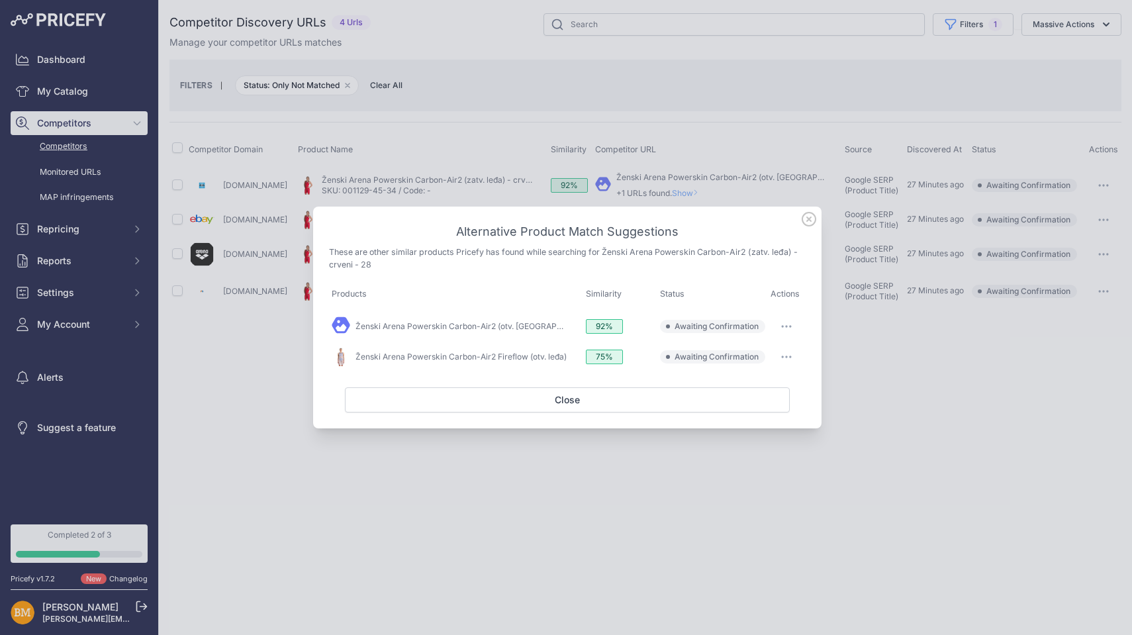
click at [814, 222] on icon at bounding box center [809, 219] width 15 height 15
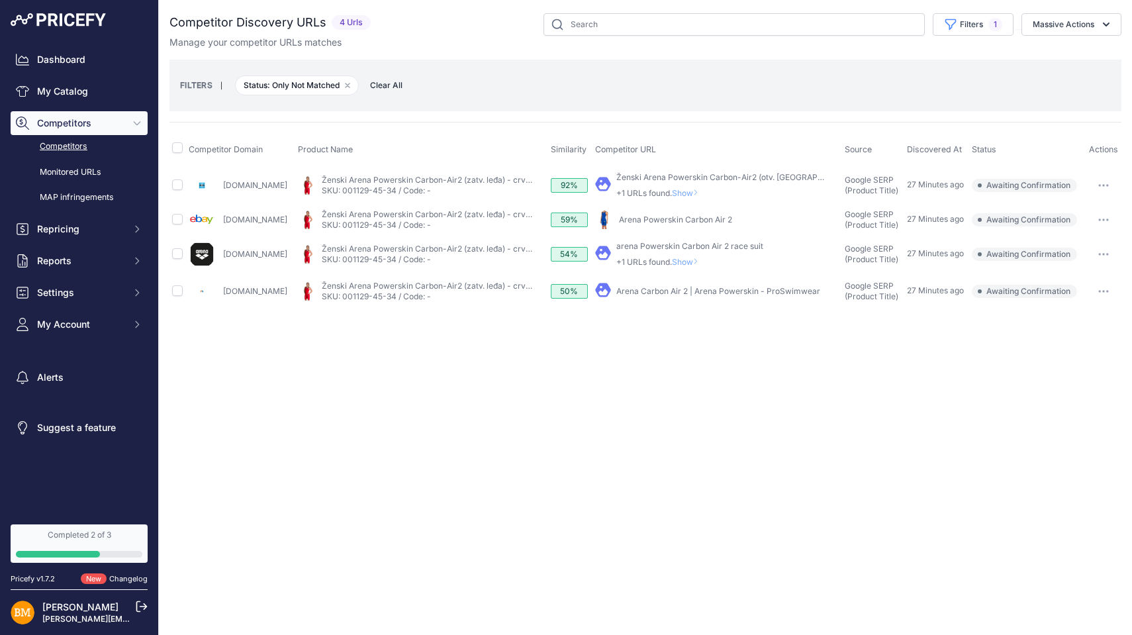
click at [640, 175] on link "Ženski Arena Powerskin Carbon-Air2 (otv. [GEOGRAPHIC_DATA]) - [GEOGRAPHIC_DATA]" at bounding box center [783, 177] width 334 height 10
click at [1103, 213] on button "button" at bounding box center [1103, 220] width 26 height 19
click at [1062, 269] on button "Exclude match" at bounding box center [1064, 268] width 109 height 21
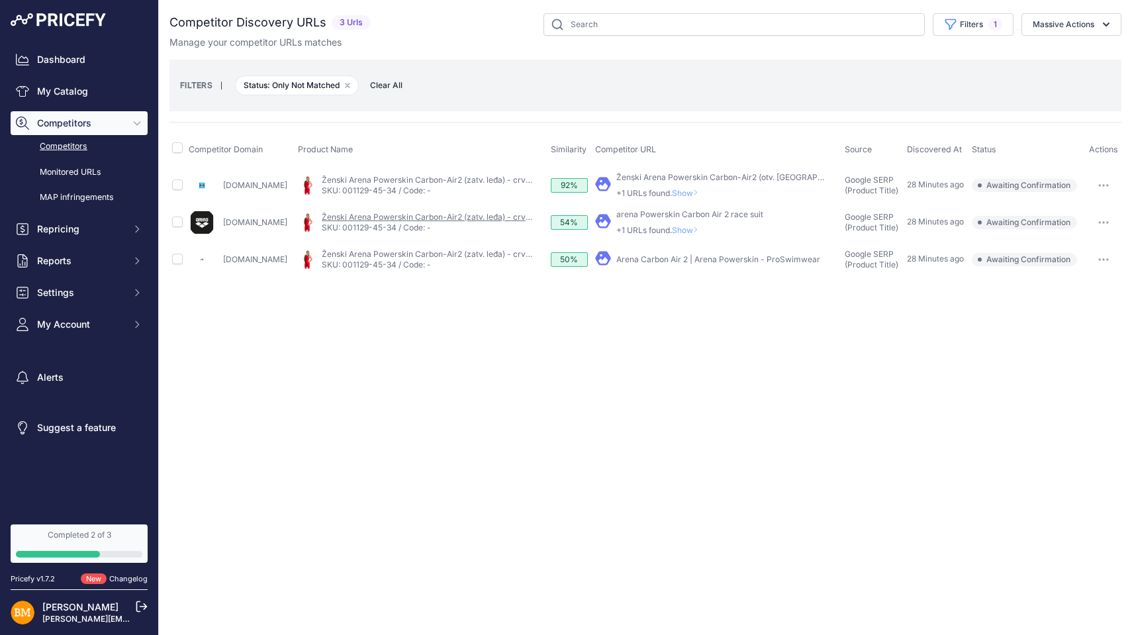
click at [524, 219] on link "Ženski Arena Powerskin Carbon-Air2 (zatv. leđa) - crveni - 28" at bounding box center [438, 217] width 232 height 10
click at [702, 230] on span "Show" at bounding box center [688, 230] width 32 height 10
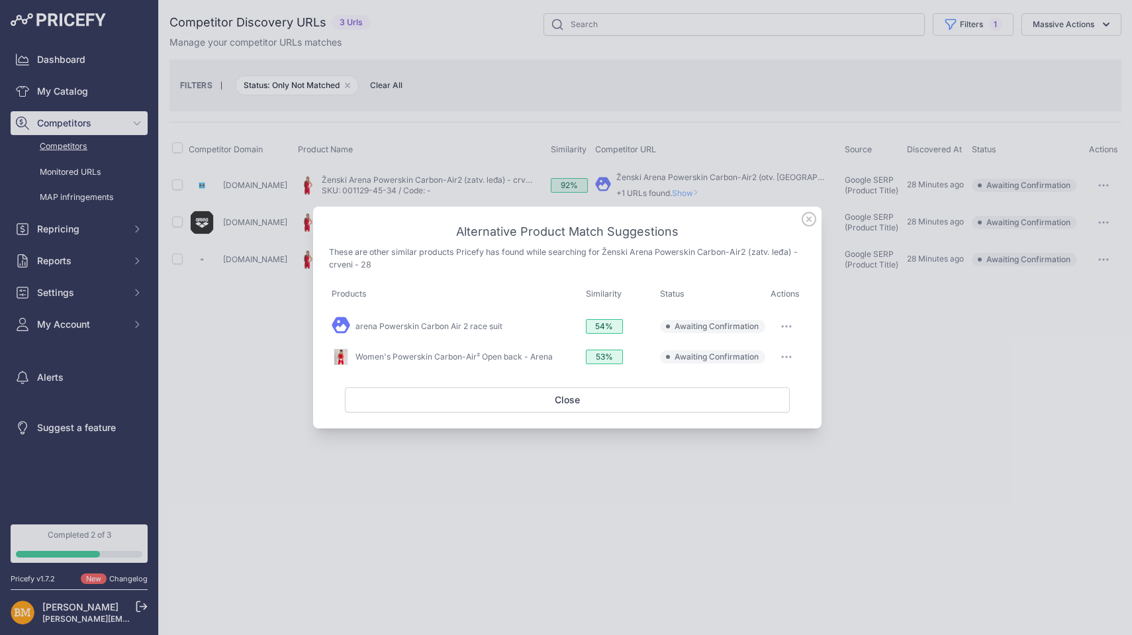
click at [807, 220] on icon at bounding box center [809, 219] width 15 height 15
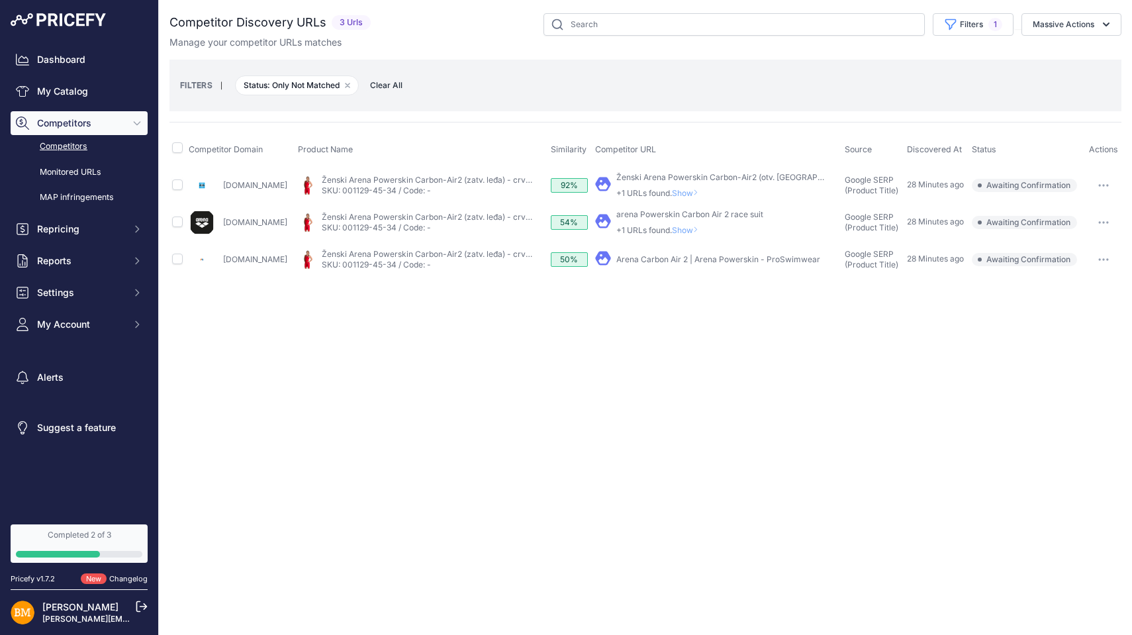
click at [262, 221] on link "Arenasport.com" at bounding box center [255, 222] width 64 height 10
click at [655, 256] on link "Arena Carbon Air 2 | Arena Powerskin - ProSwimwear" at bounding box center [718, 259] width 204 height 10
click at [508, 252] on link "Ženski Arena Powerskin Carbon-Air2 (zatv. leđa) - crveni - 28" at bounding box center [438, 254] width 232 height 10
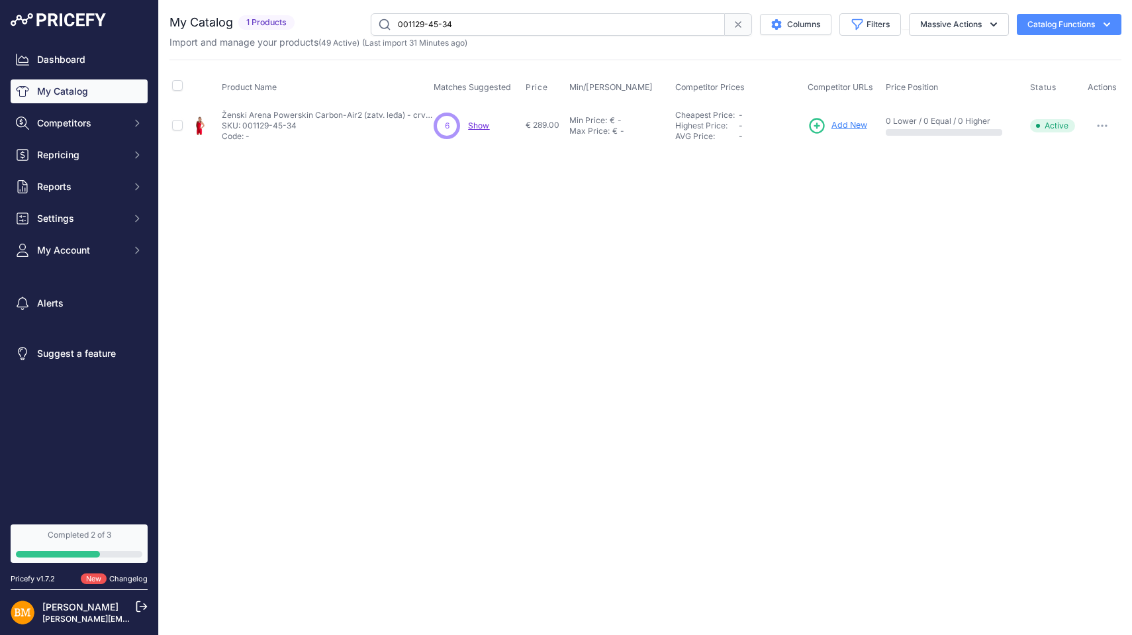
click at [475, 126] on span "Show" at bounding box center [478, 125] width 21 height 10
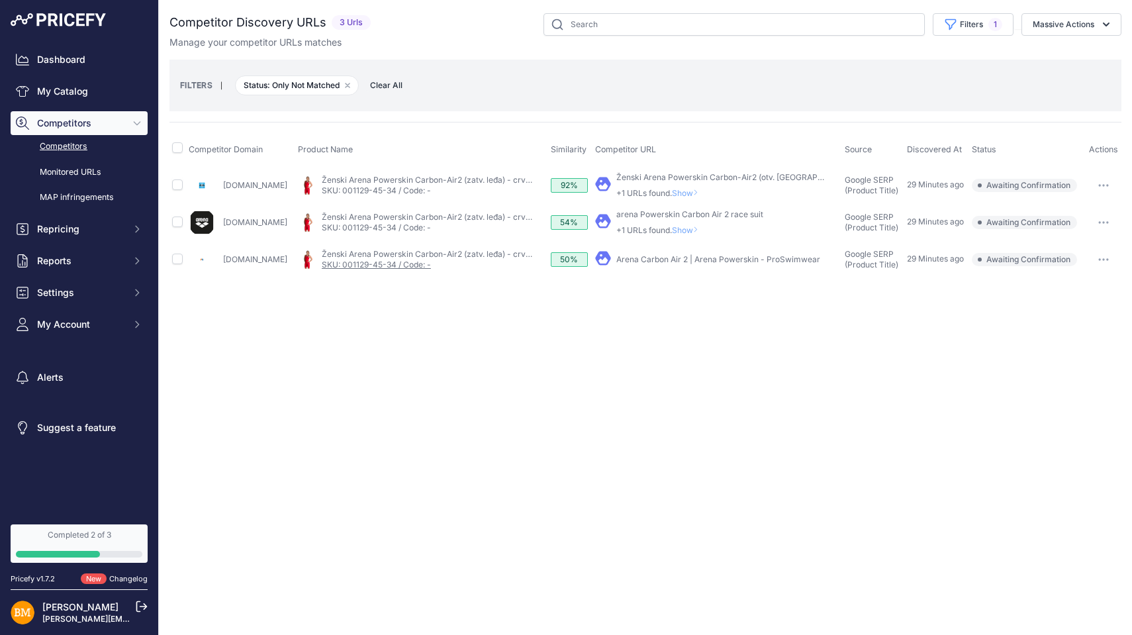
click at [386, 263] on link "SKU: 001129-45-34 / Code: -" at bounding box center [376, 265] width 109 height 10
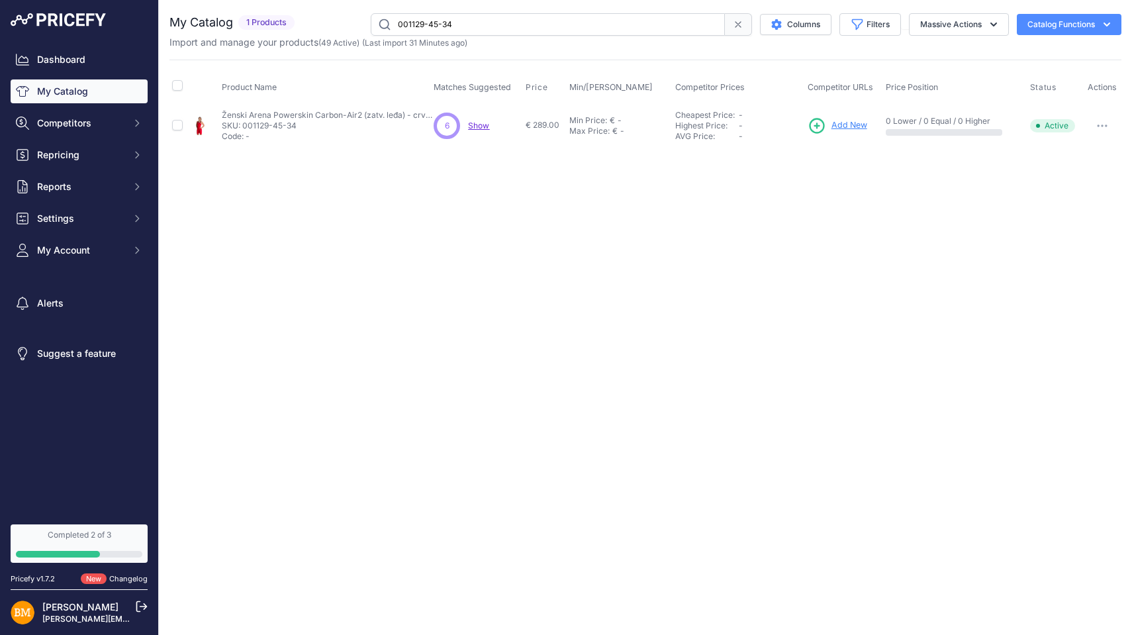
click at [483, 125] on span "Show" at bounding box center [478, 125] width 21 height 10
click at [795, 26] on button "Columns" at bounding box center [796, 24] width 72 height 21
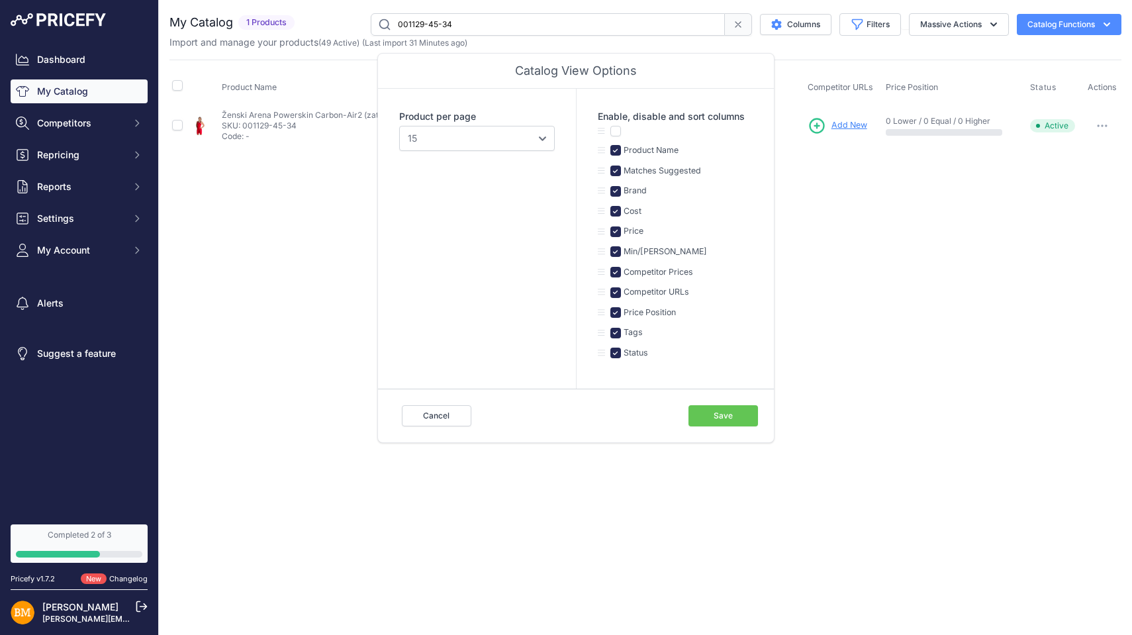
click at [731, 409] on button "Save" at bounding box center [724, 415] width 70 height 21
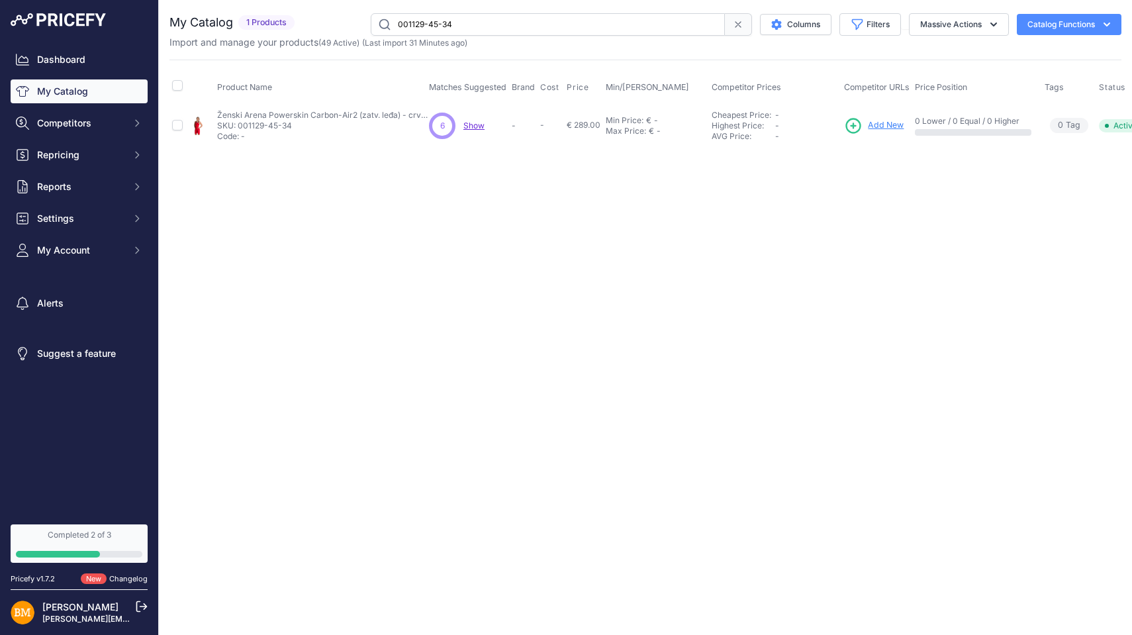
click at [857, 123] on icon at bounding box center [854, 126] width 14 height 14
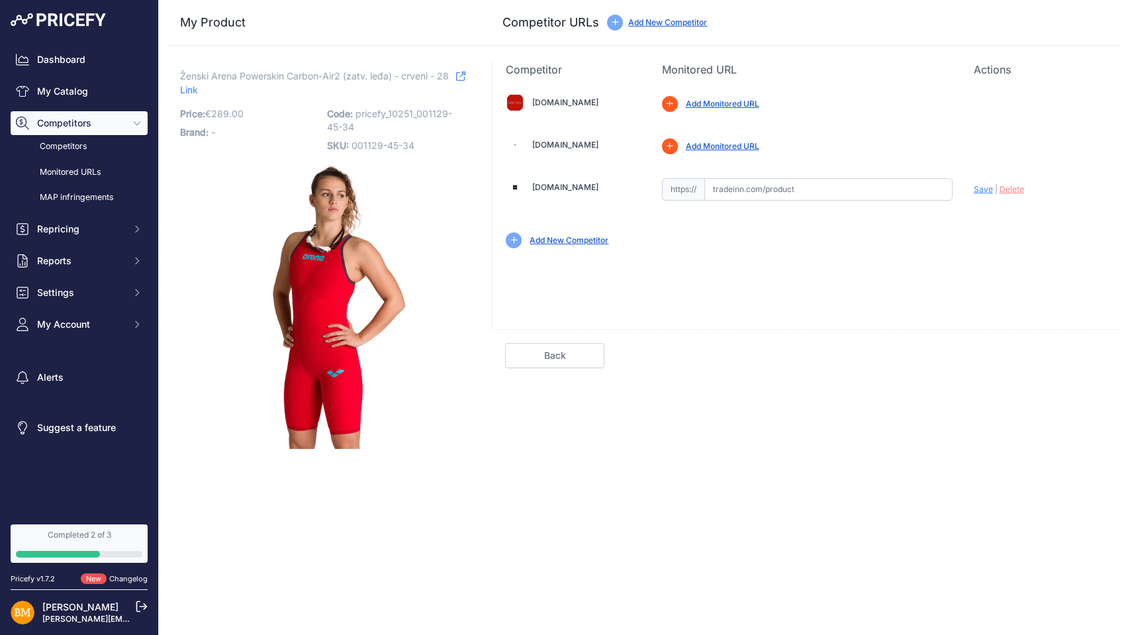
click at [552, 100] on link "[DOMAIN_NAME]" at bounding box center [565, 102] width 66 height 10
click at [565, 143] on link "[DOMAIN_NAME]" at bounding box center [565, 145] width 66 height 10
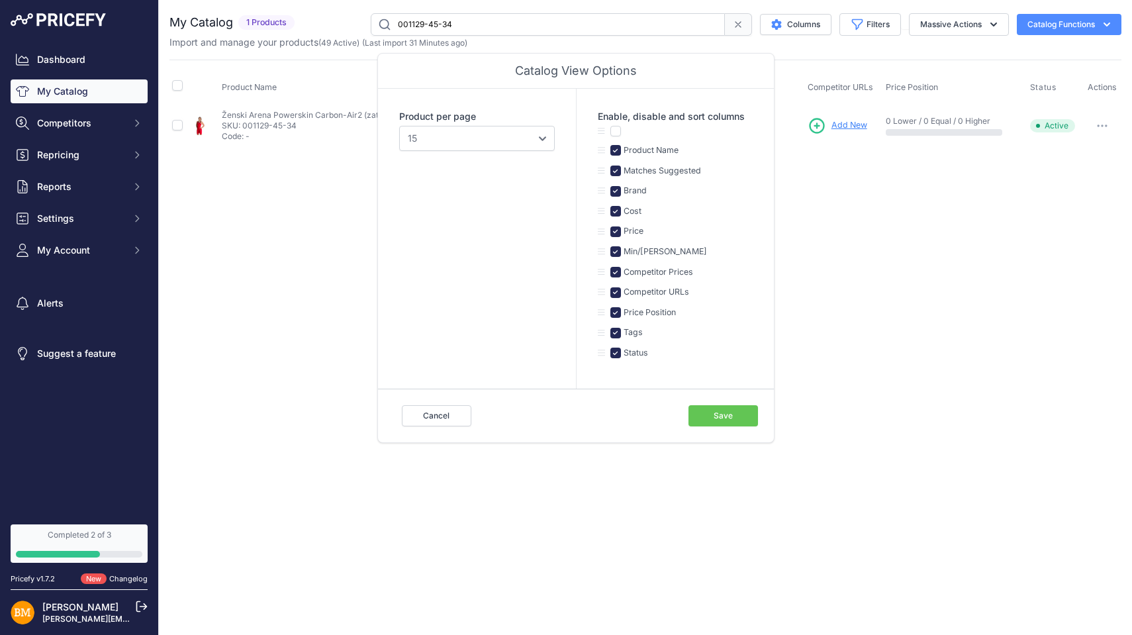
click at [77, 14] on img at bounding box center [58, 19] width 95 height 13
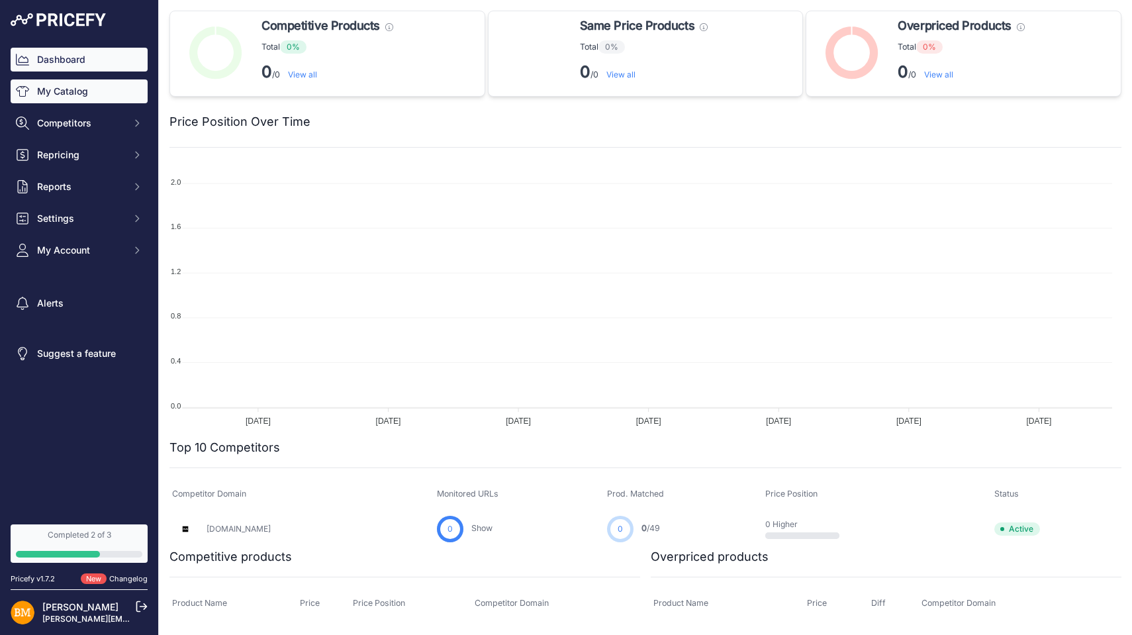
click at [94, 90] on link "My Catalog" at bounding box center [79, 91] width 137 height 24
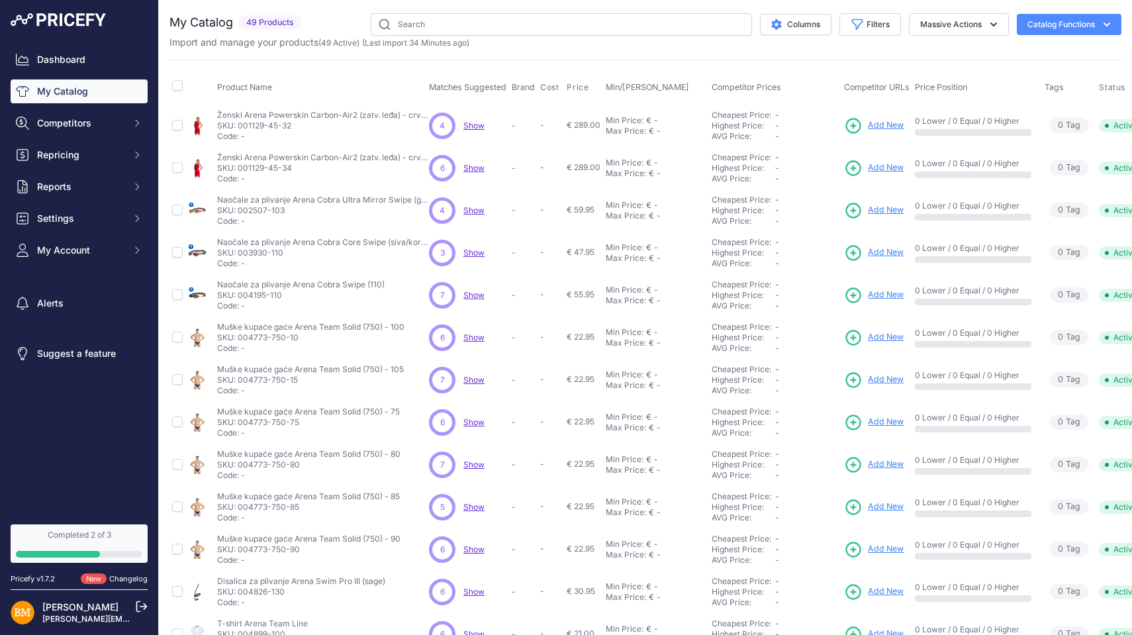
click at [475, 246] on div "3 3 Show Discovering..." at bounding box center [467, 253] width 77 height 26
click at [473, 250] on span "Show" at bounding box center [473, 253] width 21 height 10
drag, startPoint x: 284, startPoint y: 252, endPoint x: 240, endPoint y: 250, distance: 44.4
click at [240, 250] on p "SKU: 003930-110" at bounding box center [323, 253] width 212 height 11
copy p "003930-110"
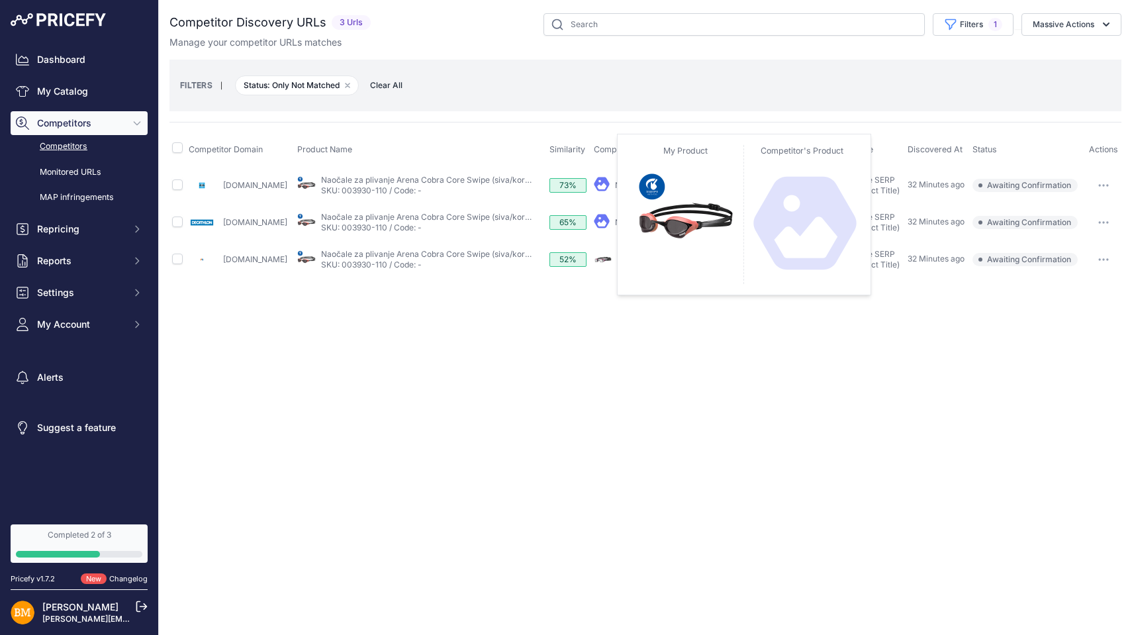
click at [610, 221] on icon at bounding box center [602, 221] width 16 height 16
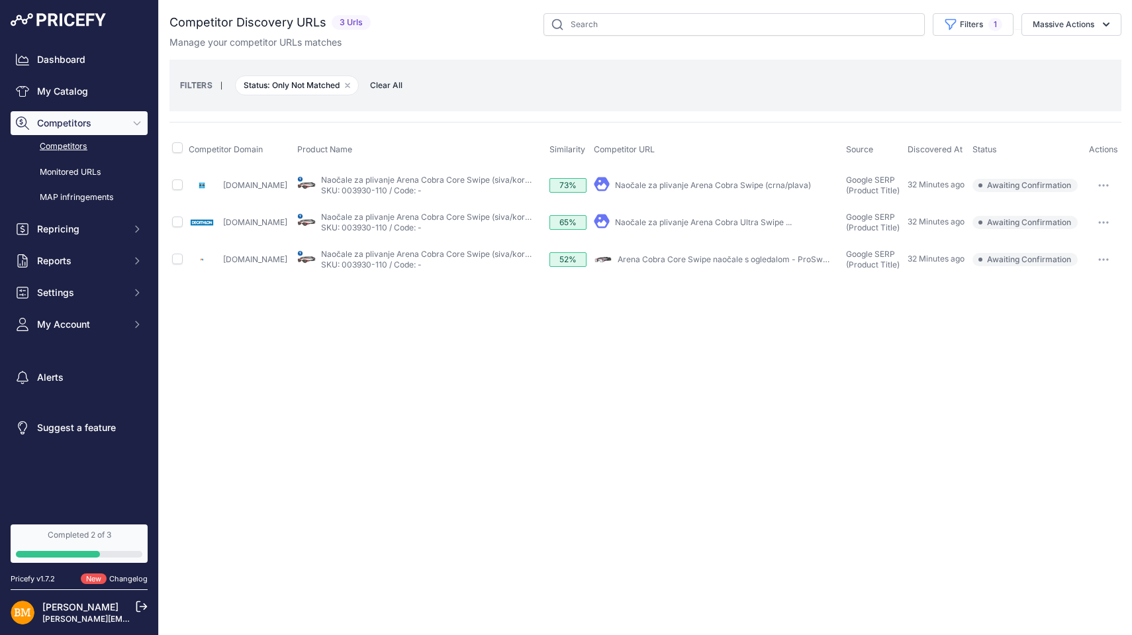
click at [640, 223] on link "Naočale za plivanje Arena Cobra Ultra Swipe ..." at bounding box center [703, 222] width 177 height 10
click at [1103, 222] on icon "button" at bounding box center [1103, 222] width 1 height 1
click at [1038, 268] on button "Exclude match" at bounding box center [1064, 271] width 109 height 21
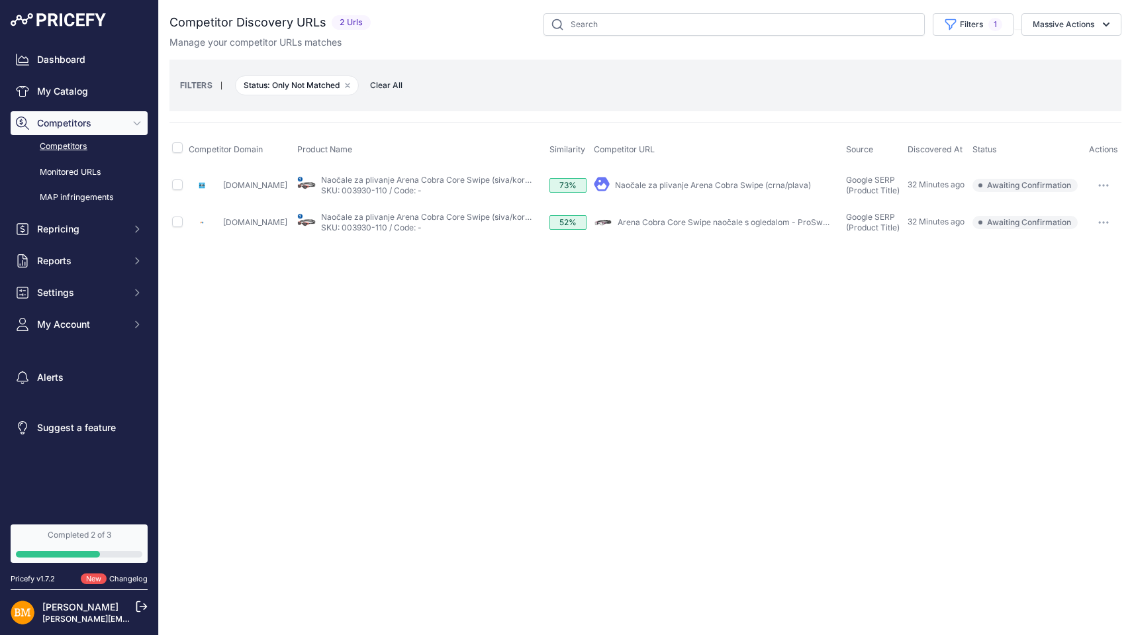
click at [800, 185] on link "Naočale za plivanje Arena Cobra Swipe (crna/plava)" at bounding box center [713, 185] width 196 height 10
click at [1102, 184] on icon "button" at bounding box center [1103, 185] width 11 height 3
click at [1051, 233] on button "Exclude match" at bounding box center [1064, 234] width 109 height 21
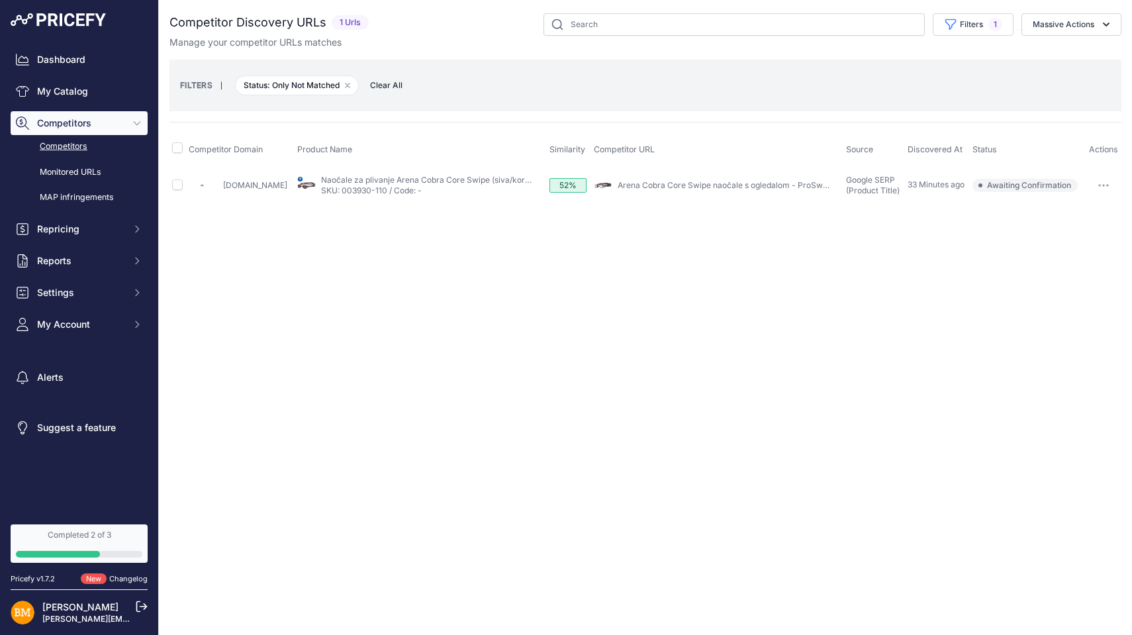
click at [757, 185] on link "Arena Cobra Core Swipe naočale s ogledalom - ProSwimwear" at bounding box center [735, 185] width 234 height 10
click at [1102, 185] on icon "button" at bounding box center [1103, 185] width 11 height 3
click at [1069, 235] on button "Exclude match" at bounding box center [1064, 234] width 109 height 21
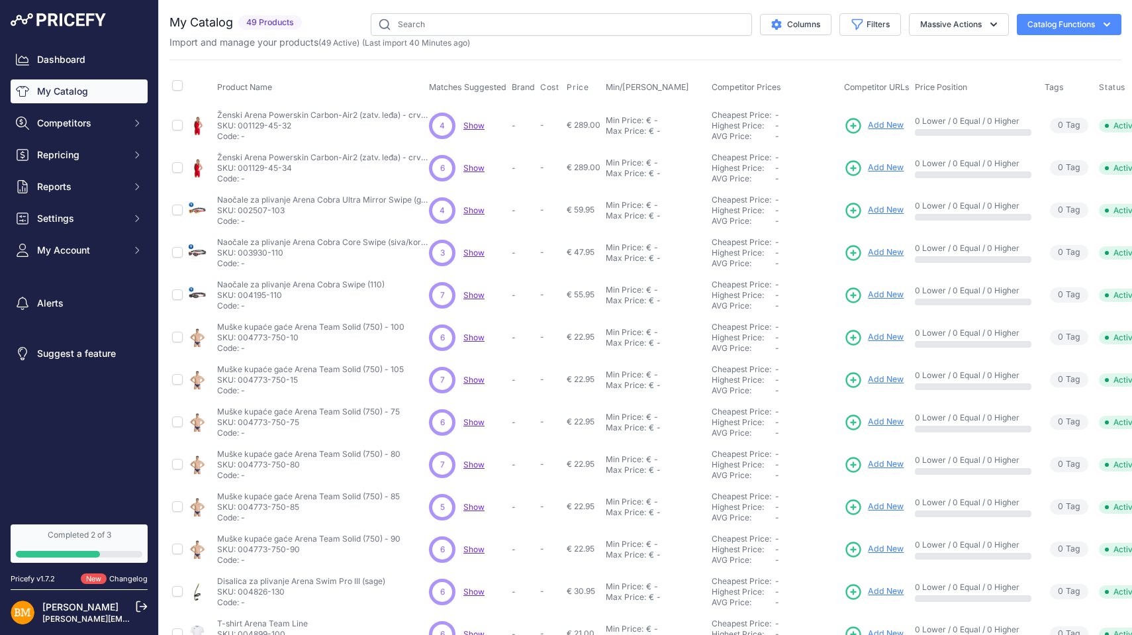
drag, startPoint x: 241, startPoint y: 125, endPoint x: 279, endPoint y: 121, distance: 38.6
click at [279, 121] on p "SKU: 001129-45-32" at bounding box center [323, 125] width 212 height 11
copy p "001129-45"
click at [425, 27] on input "text" at bounding box center [561, 24] width 381 height 23
paste input "001129-45"
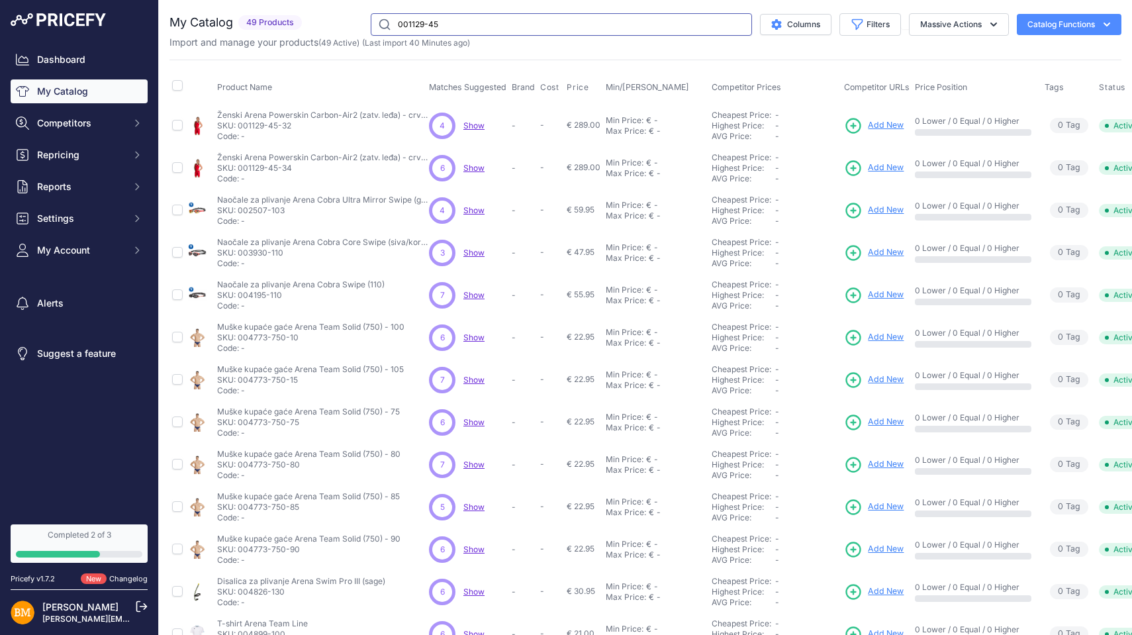
type input "001129-45"
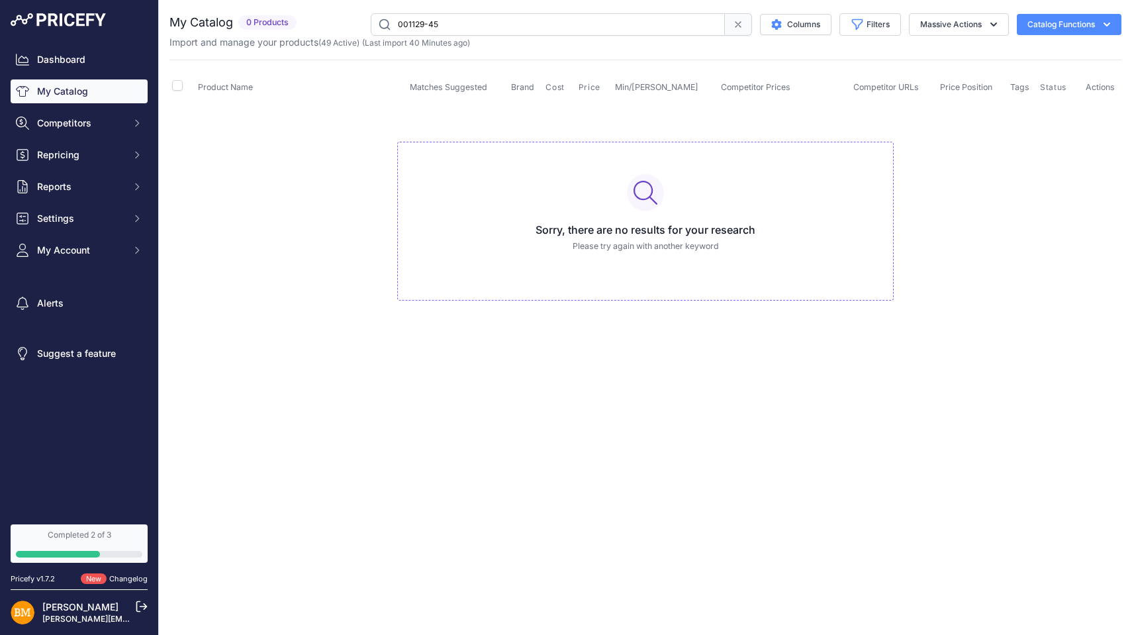
click at [638, 192] on icon at bounding box center [646, 193] width 24 height 24
